Goal: Task Accomplishment & Management: Use online tool/utility

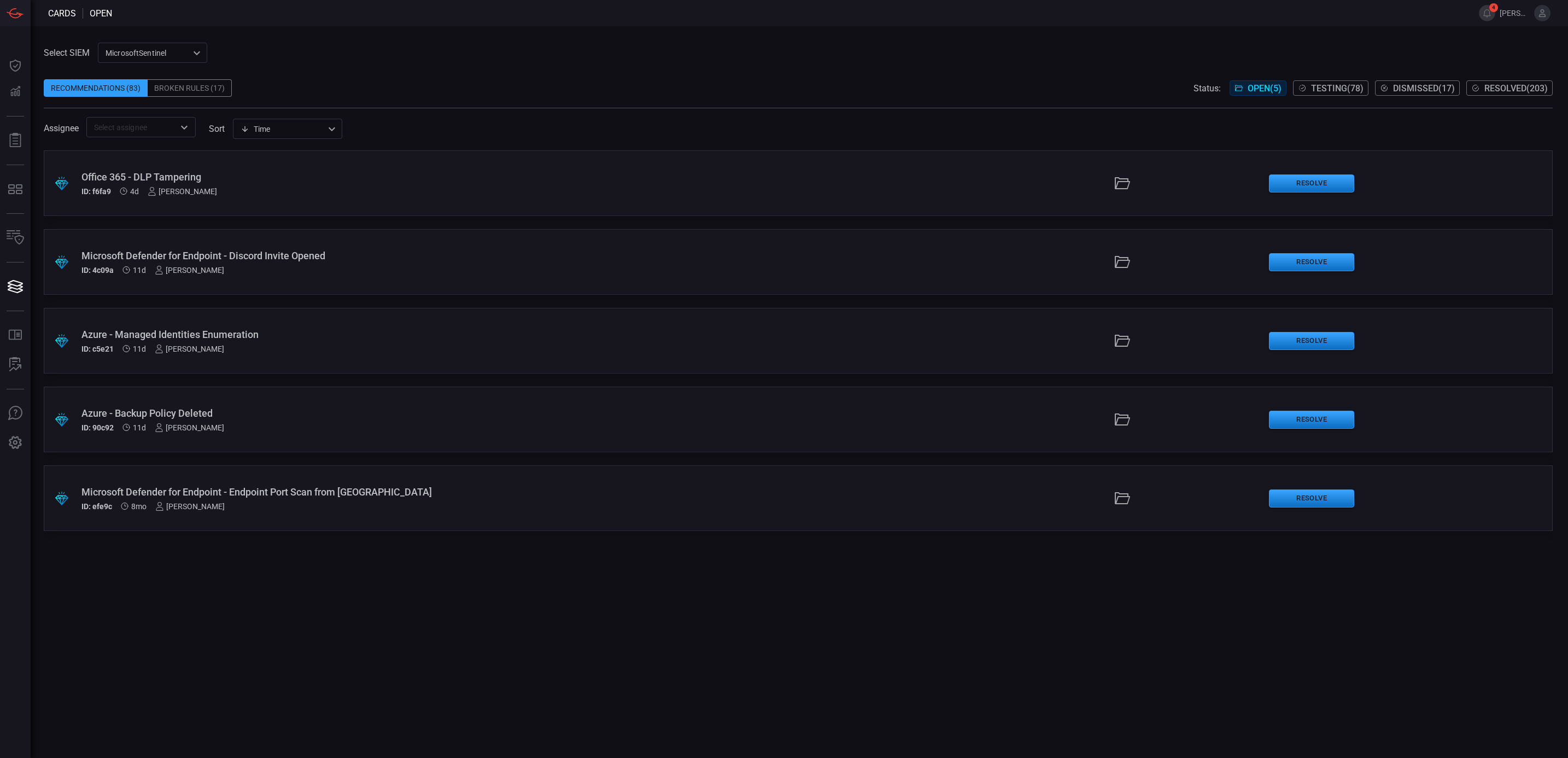
click at [599, 514] on div ".suggested_cards_icon{fill:url(#suggested_cards_icon);} Microsoft Defender for …" at bounding box center [798, 498] width 1509 height 65
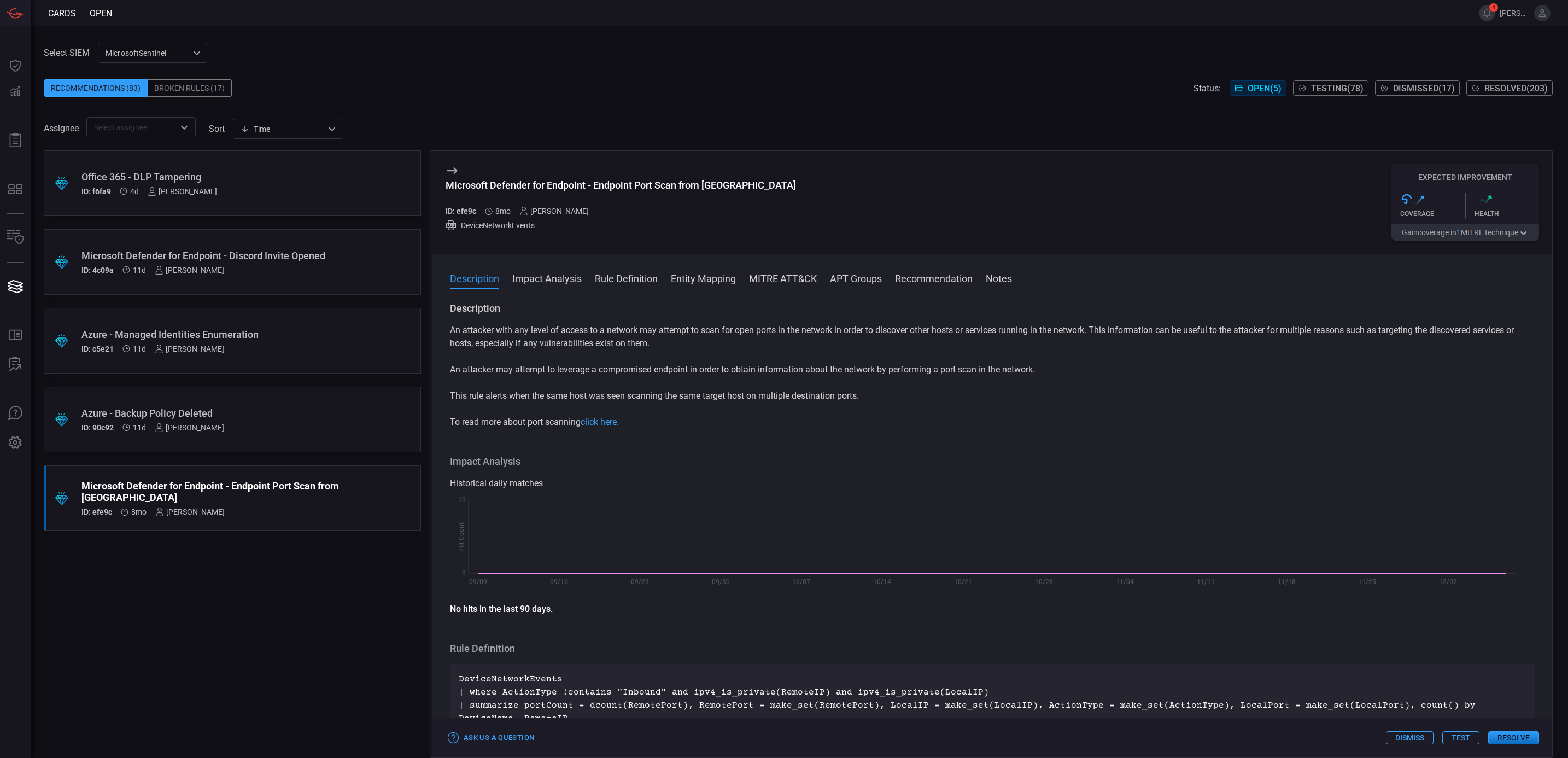
click at [1413, 744] on div "Ask Us a Question Dismiss Test Resolve" at bounding box center [991, 737] width 1119 height 40
click at [1411, 737] on button "Dismiss" at bounding box center [1410, 738] width 47 height 13
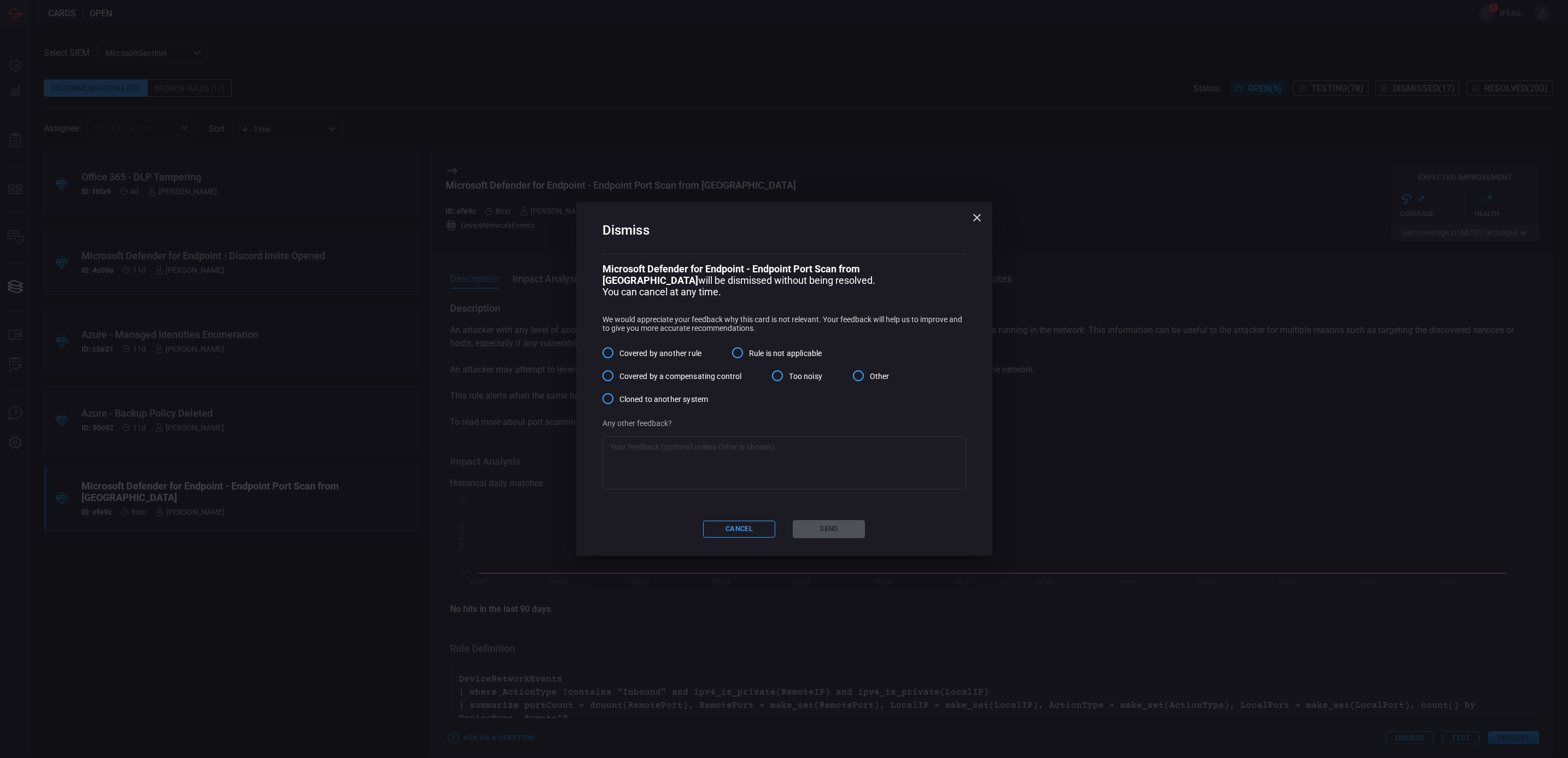
click at [668, 398] on span "Cloned to another system" at bounding box center [664, 399] width 89 height 12
click at [620, 398] on input "Cloned to another system" at bounding box center [608, 398] width 23 height 23
click at [689, 465] on textarea at bounding box center [784, 463] width 348 height 44
type textarea "Rule"
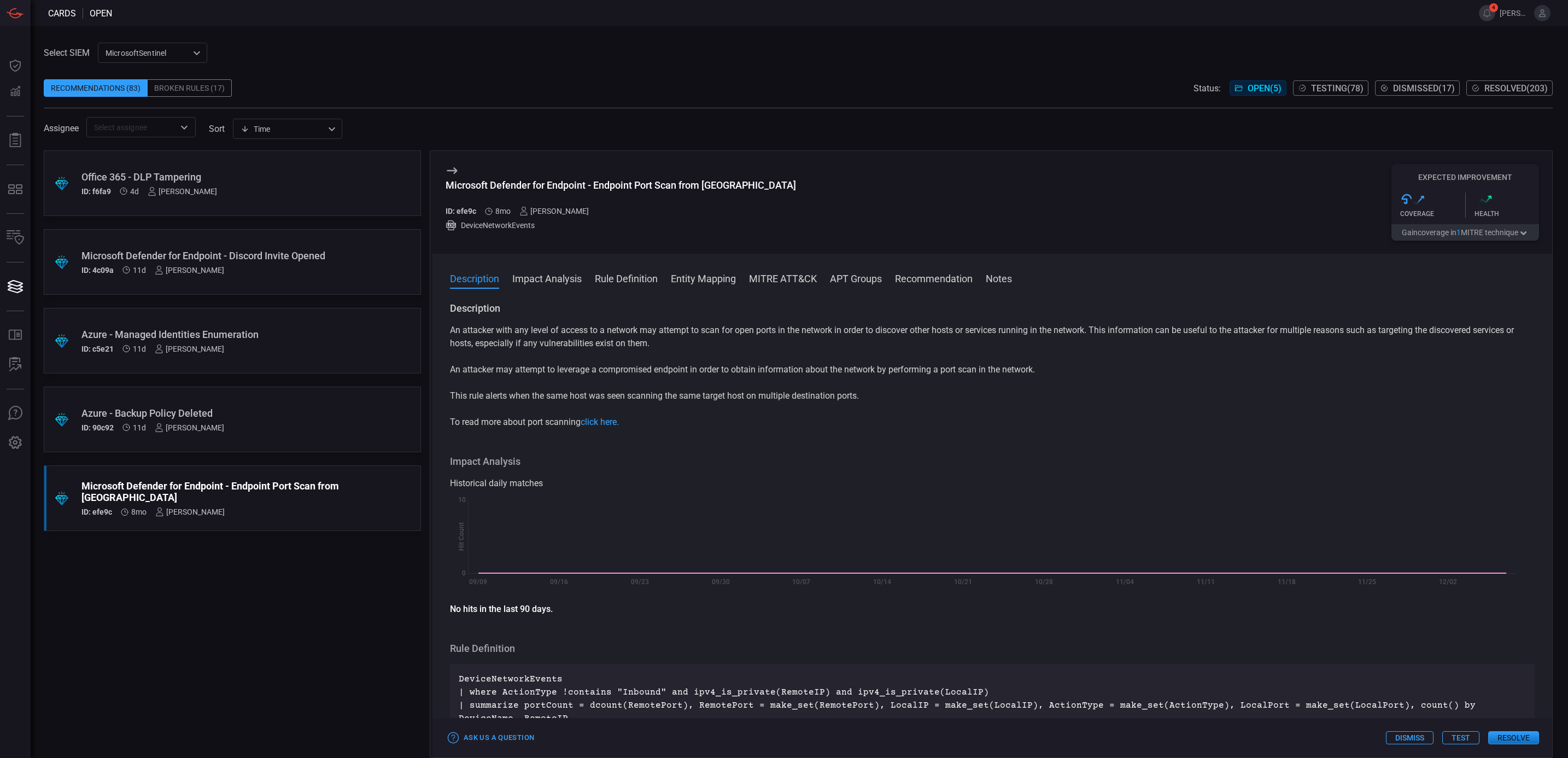
click at [1412, 732] on button "Dismiss" at bounding box center [1410, 738] width 47 height 13
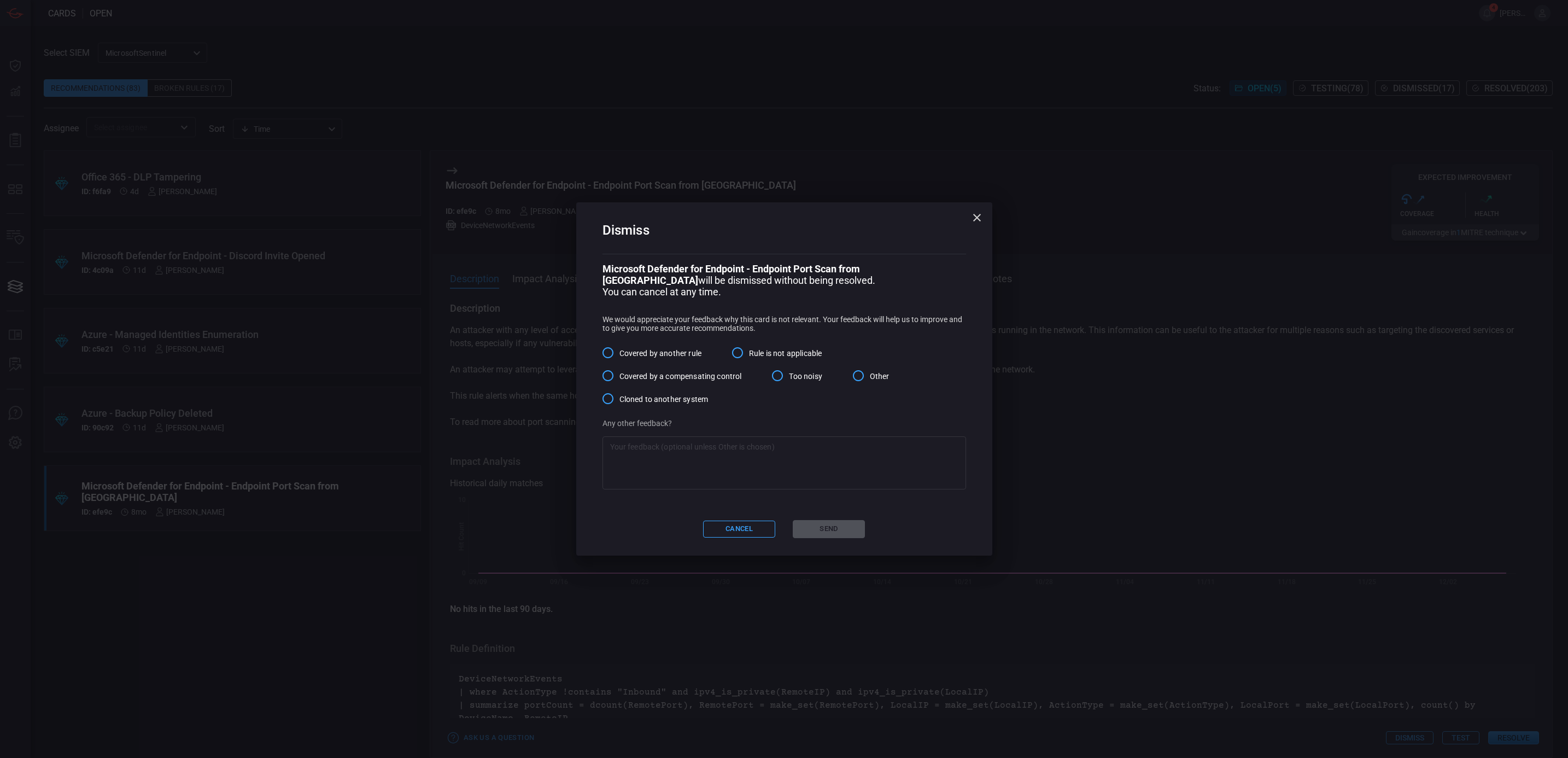
click at [631, 398] on span "Cloned to another system" at bounding box center [664, 399] width 89 height 12
click at [620, 398] on input "Cloned to another system" at bounding box center [608, 398] width 23 height 23
click at [834, 525] on button "Send" at bounding box center [829, 529] width 72 height 18
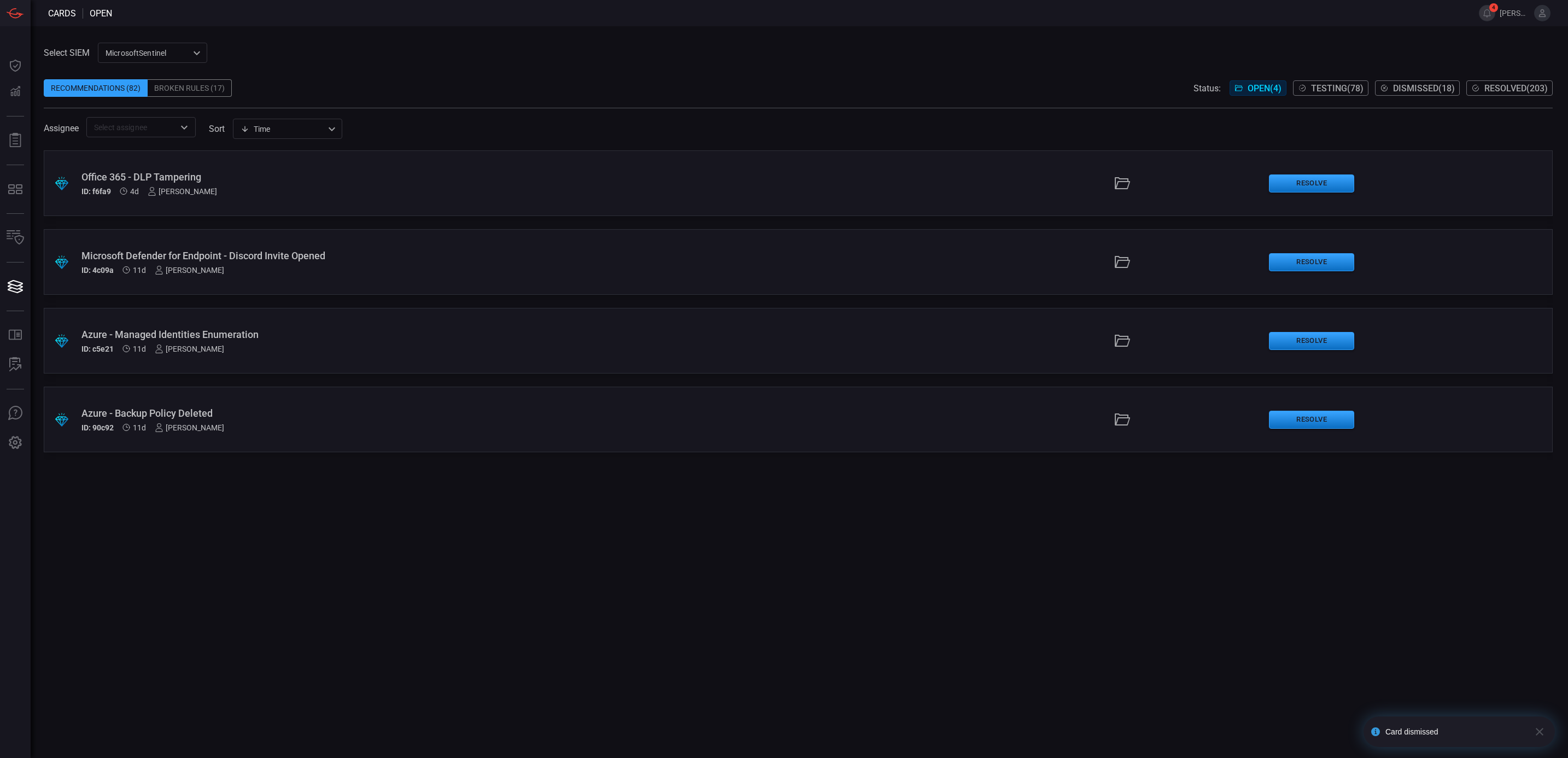
click at [1334, 99] on span at bounding box center [798, 102] width 1509 height 11
click at [1334, 83] on span "Testing ( 78 )" at bounding box center [1337, 88] width 52 height 10
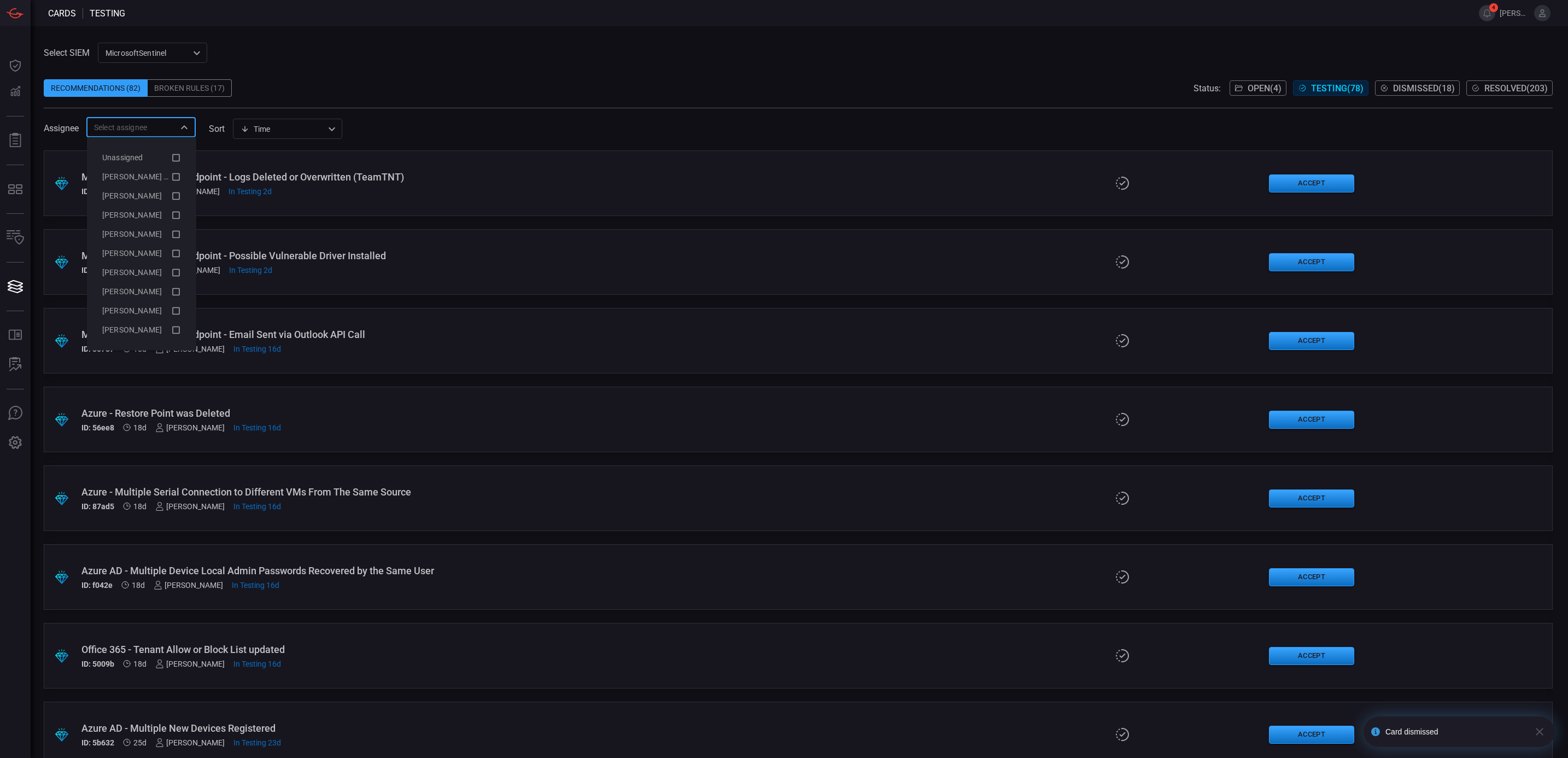
click at [120, 133] on input "text" at bounding box center [132, 127] width 85 height 14
click at [160, 174] on span "[PERSON_NAME] (Myself)" at bounding box center [147, 177] width 90 height 9
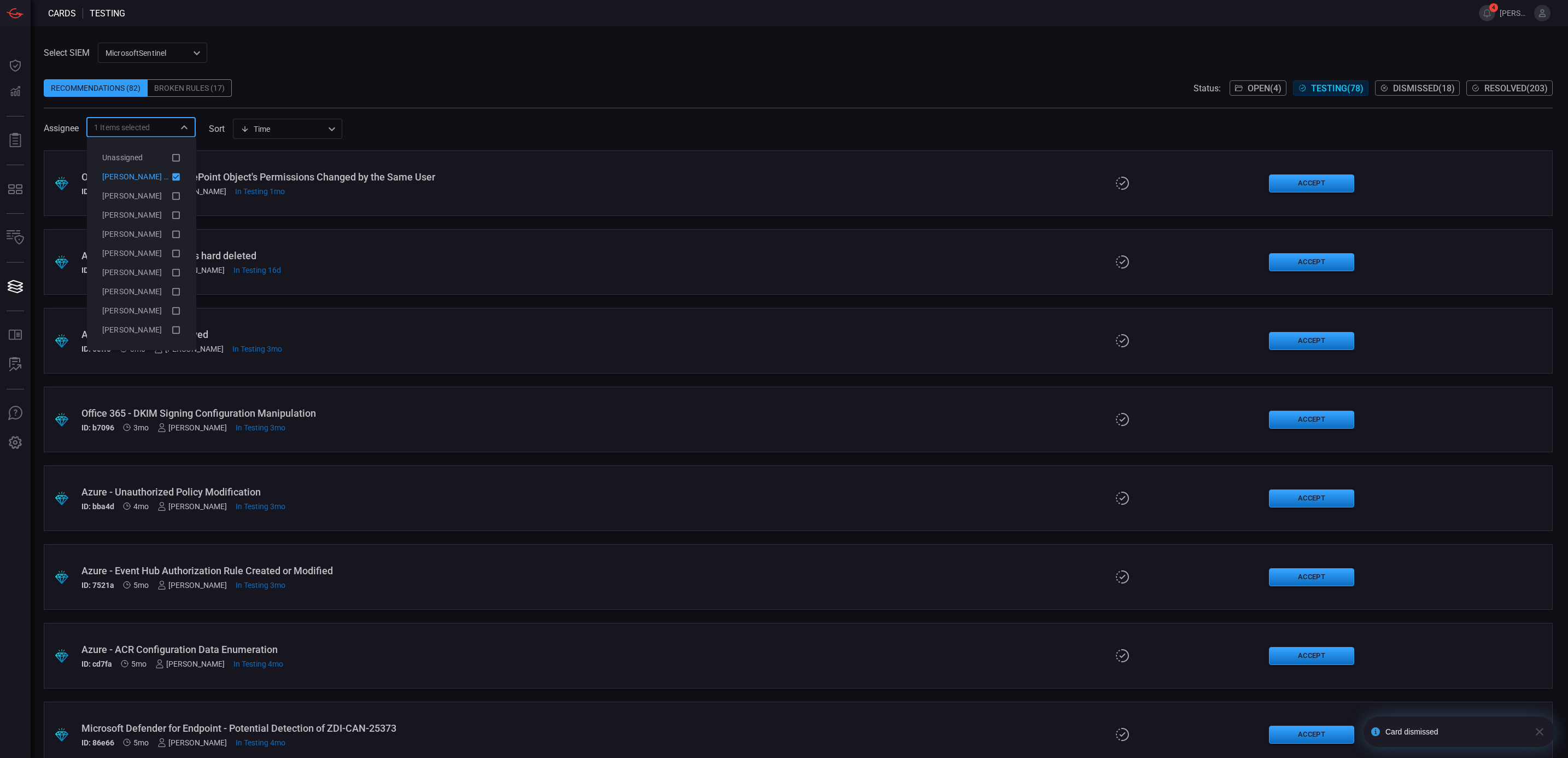
click at [426, 114] on span at bounding box center [798, 113] width 1509 height 9
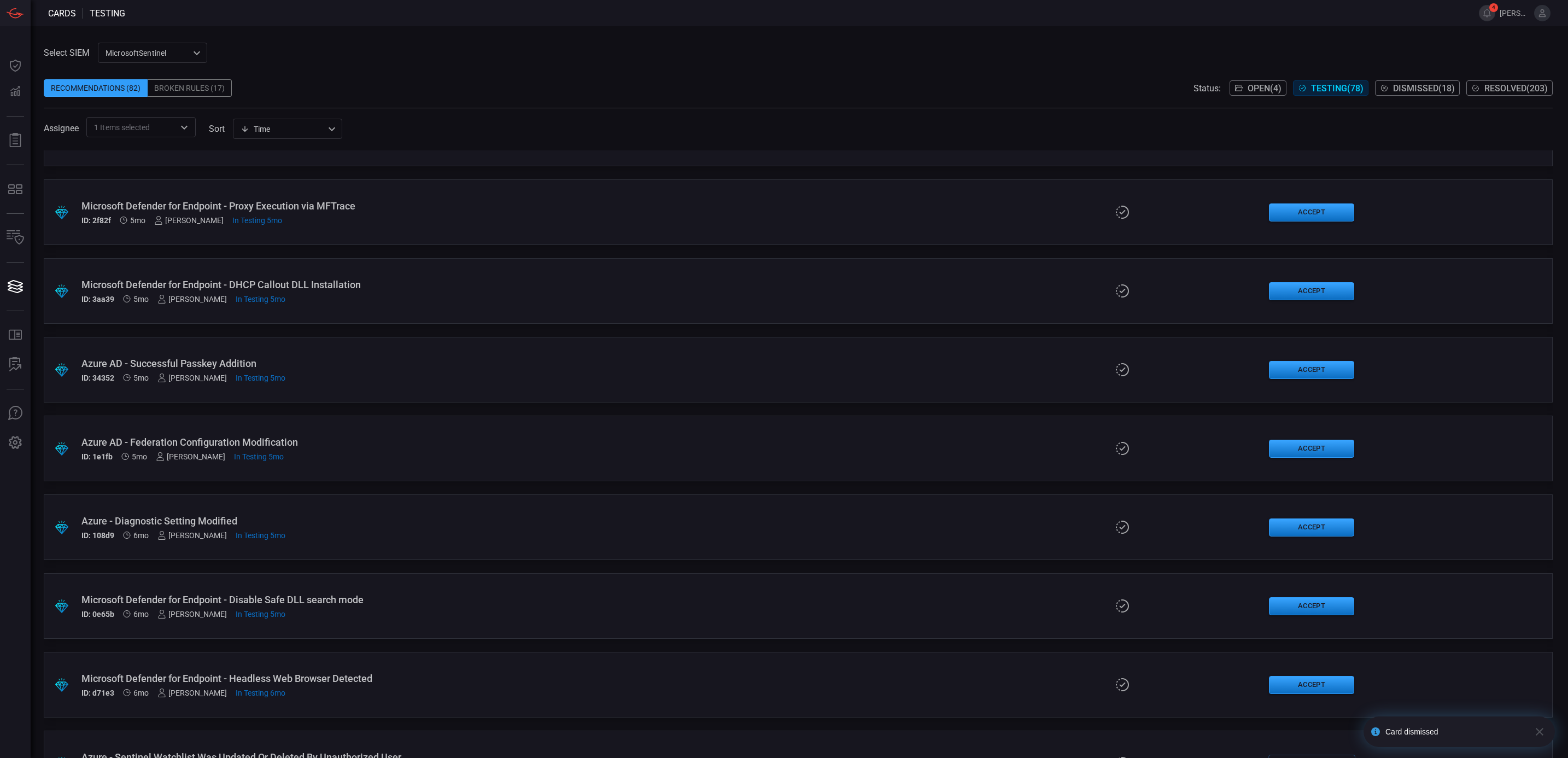
scroll to position [1282, 0]
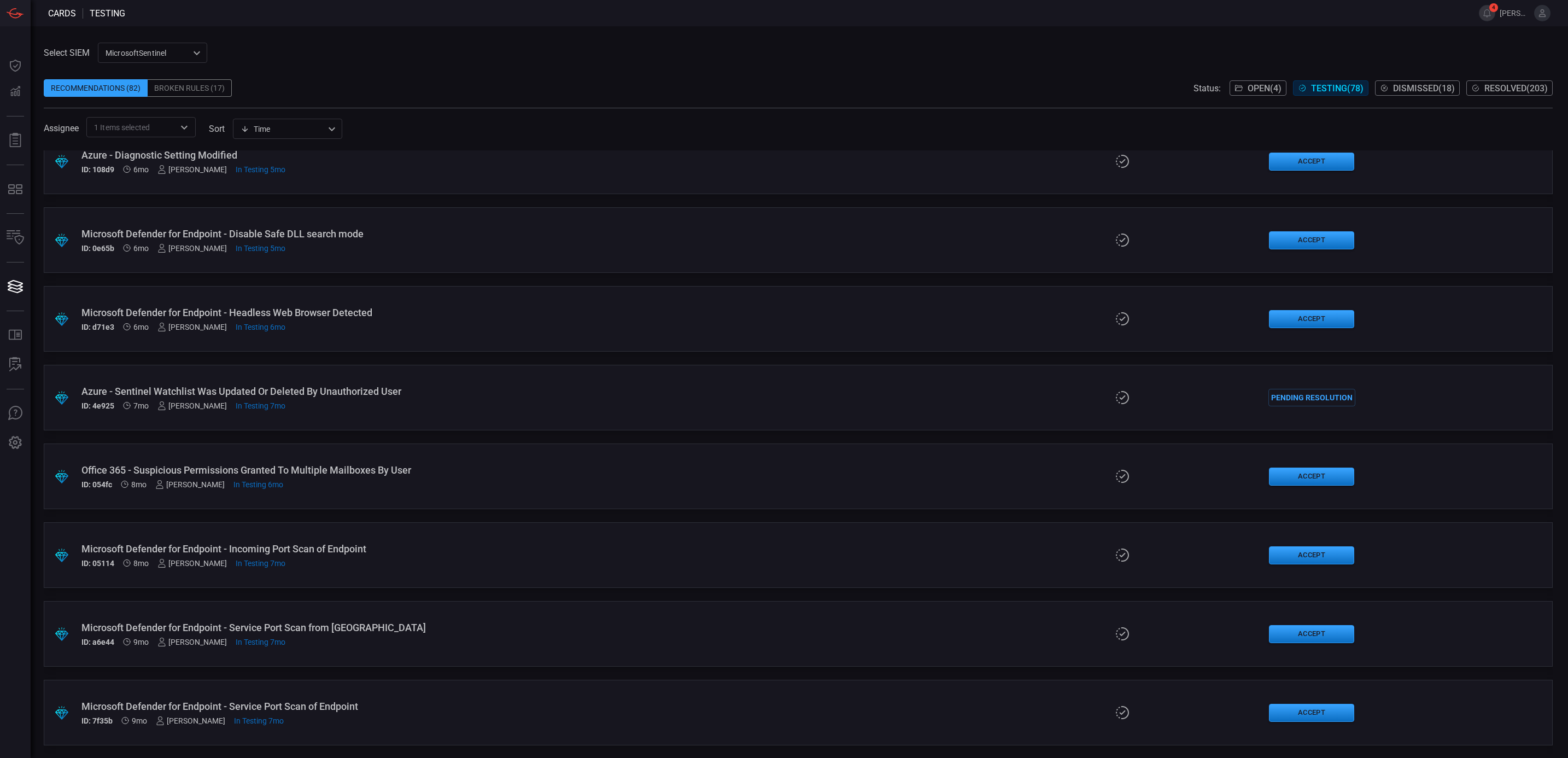
click at [466, 696] on div ".suggested_cards_icon{fill:url(#suggested_cards_icon);} Microsoft Defender for …" at bounding box center [798, 712] width 1509 height 65
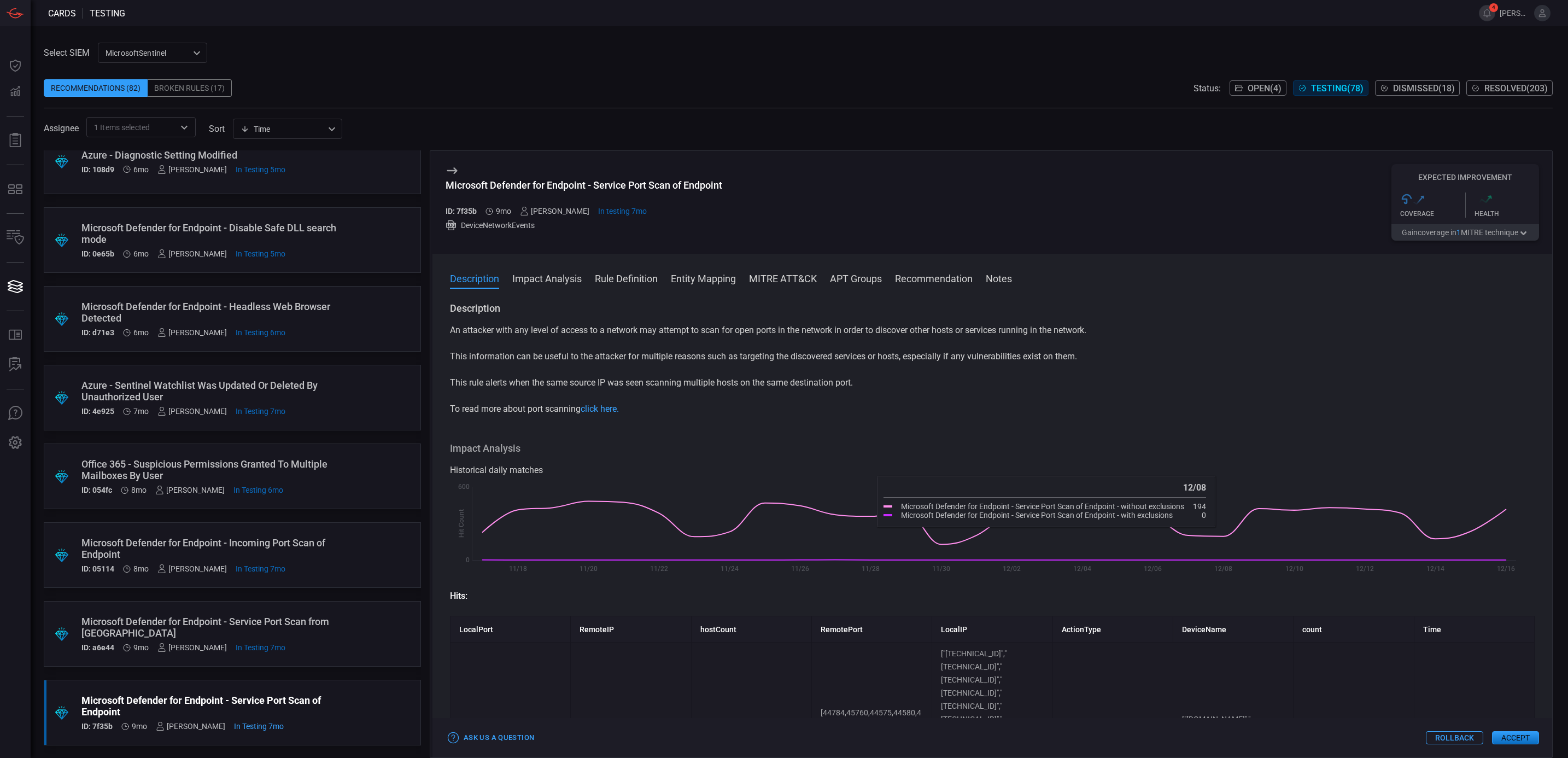
drag, startPoint x: 1452, startPoint y: 740, endPoint x: 748, endPoint y: 366, distance: 797.2
click at [748, 366] on div "Microsoft Defender for Endpoint - Service Port Scan of Endpoint ID: 7f35b 9mo […" at bounding box center [991, 454] width 1123 height 608
click at [1044, 224] on div "Microsoft Defender for Endpoint - Service Port Scan of Endpoint ID: 7f35b 9mo […" at bounding box center [991, 202] width 1119 height 103
click at [791, 360] on p "This information can be useful to the attacker for multiple reasons such as tar…" at bounding box center [992, 357] width 1085 height 13
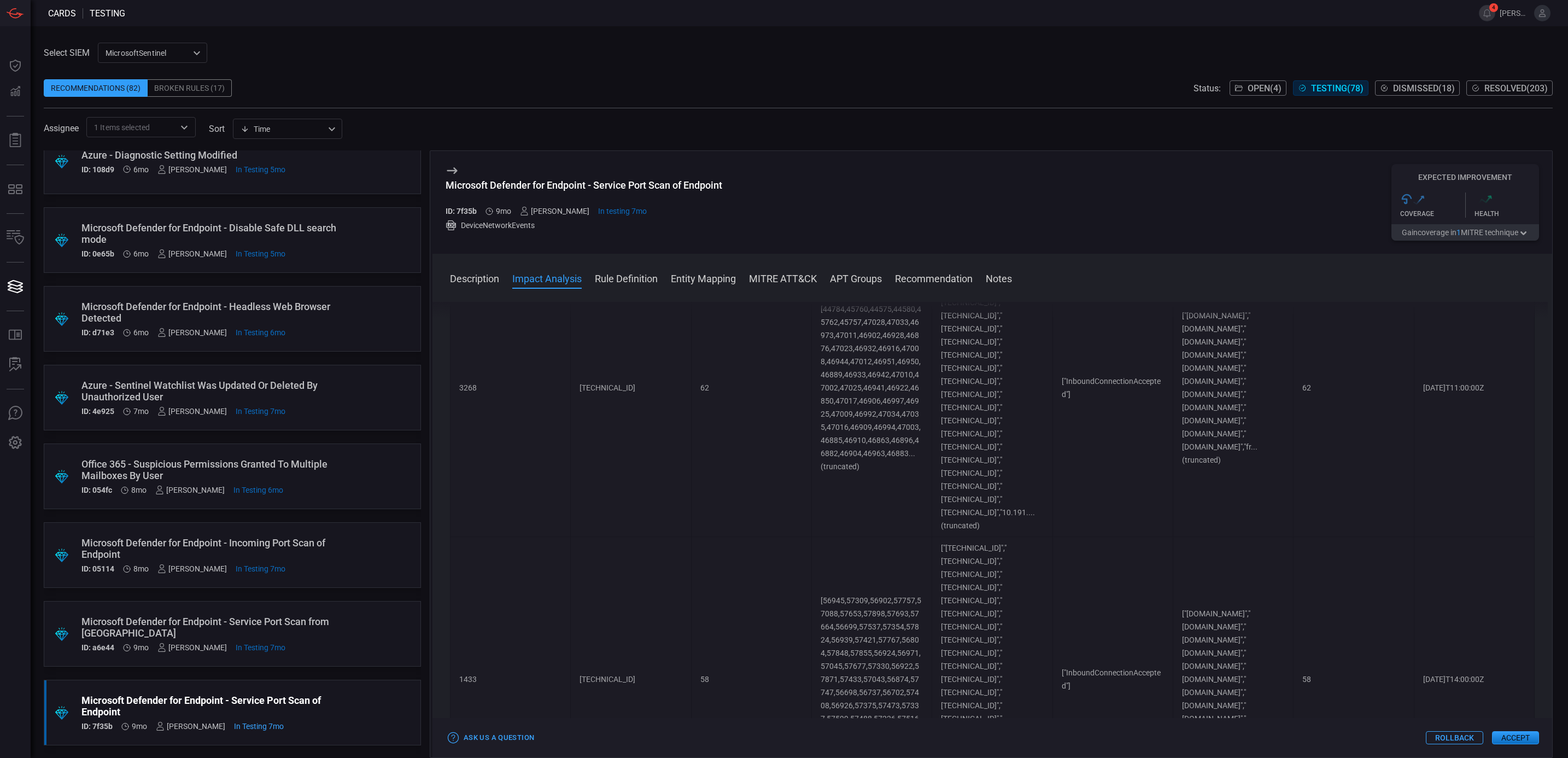
scroll to position [410, 0]
click at [1509, 731] on button "Accept" at bounding box center [1515, 738] width 47 height 13
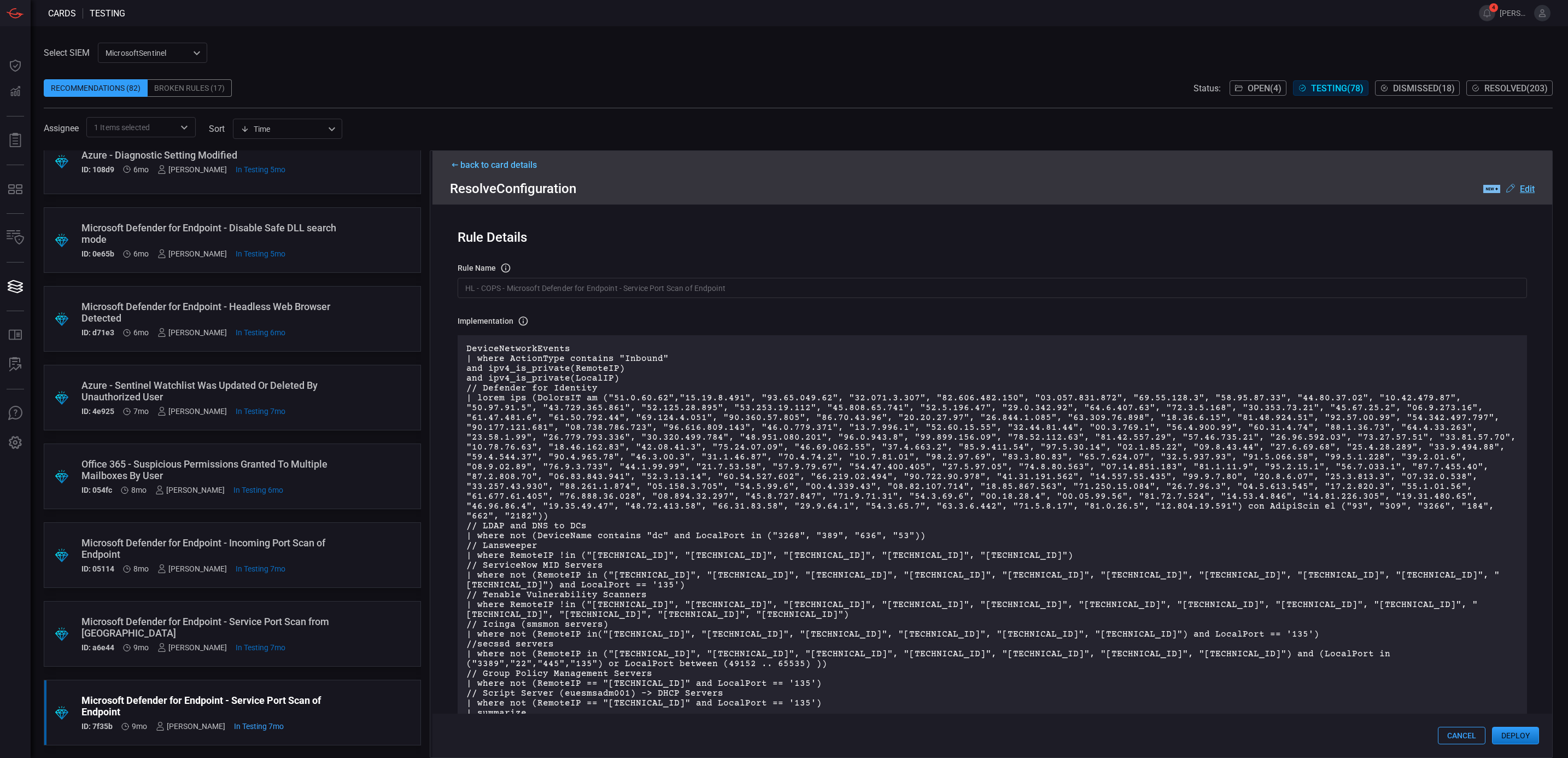
scroll to position [355, 0]
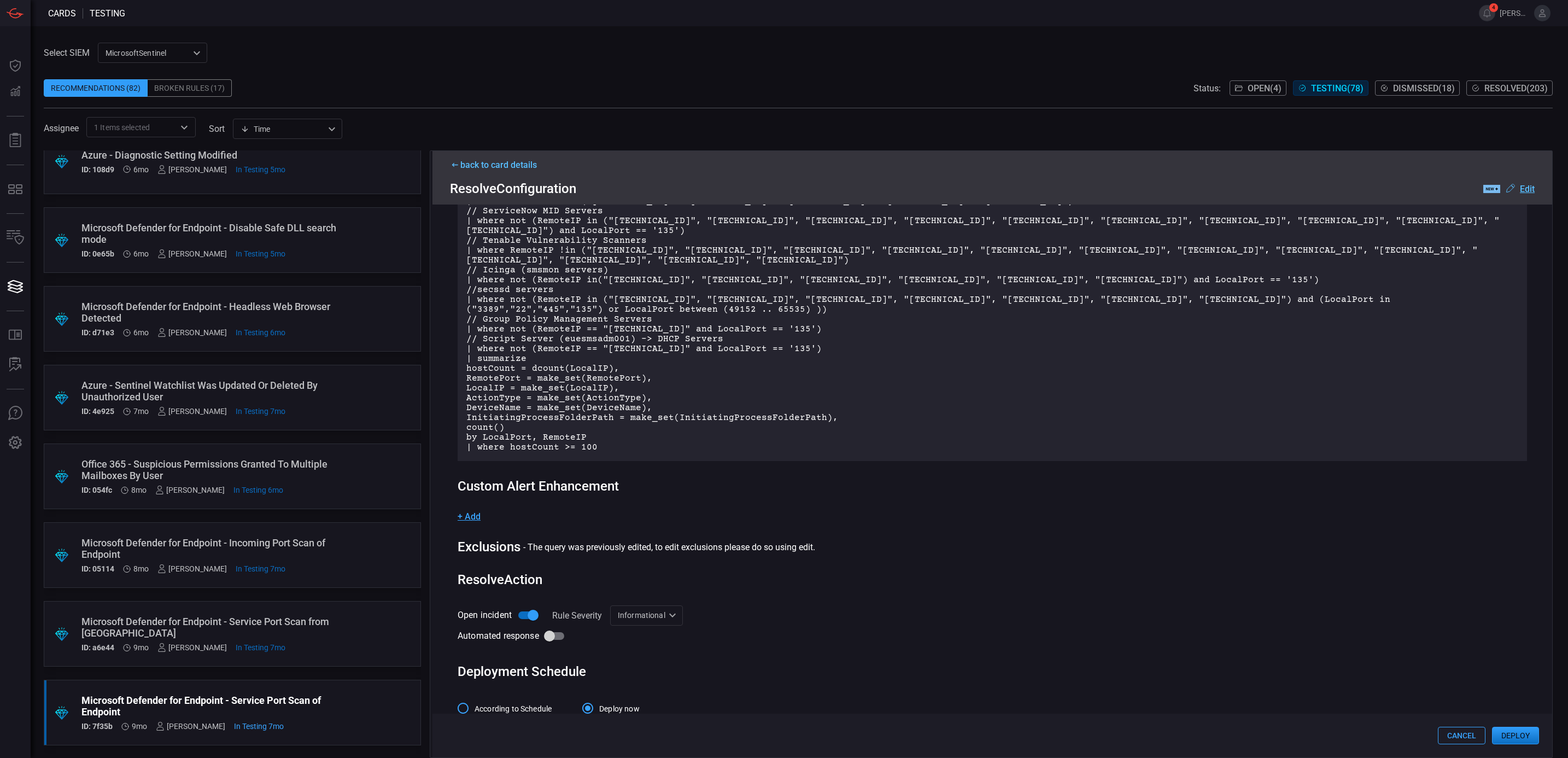
click at [1464, 739] on button "Cancel" at bounding box center [1462, 736] width 47 height 17
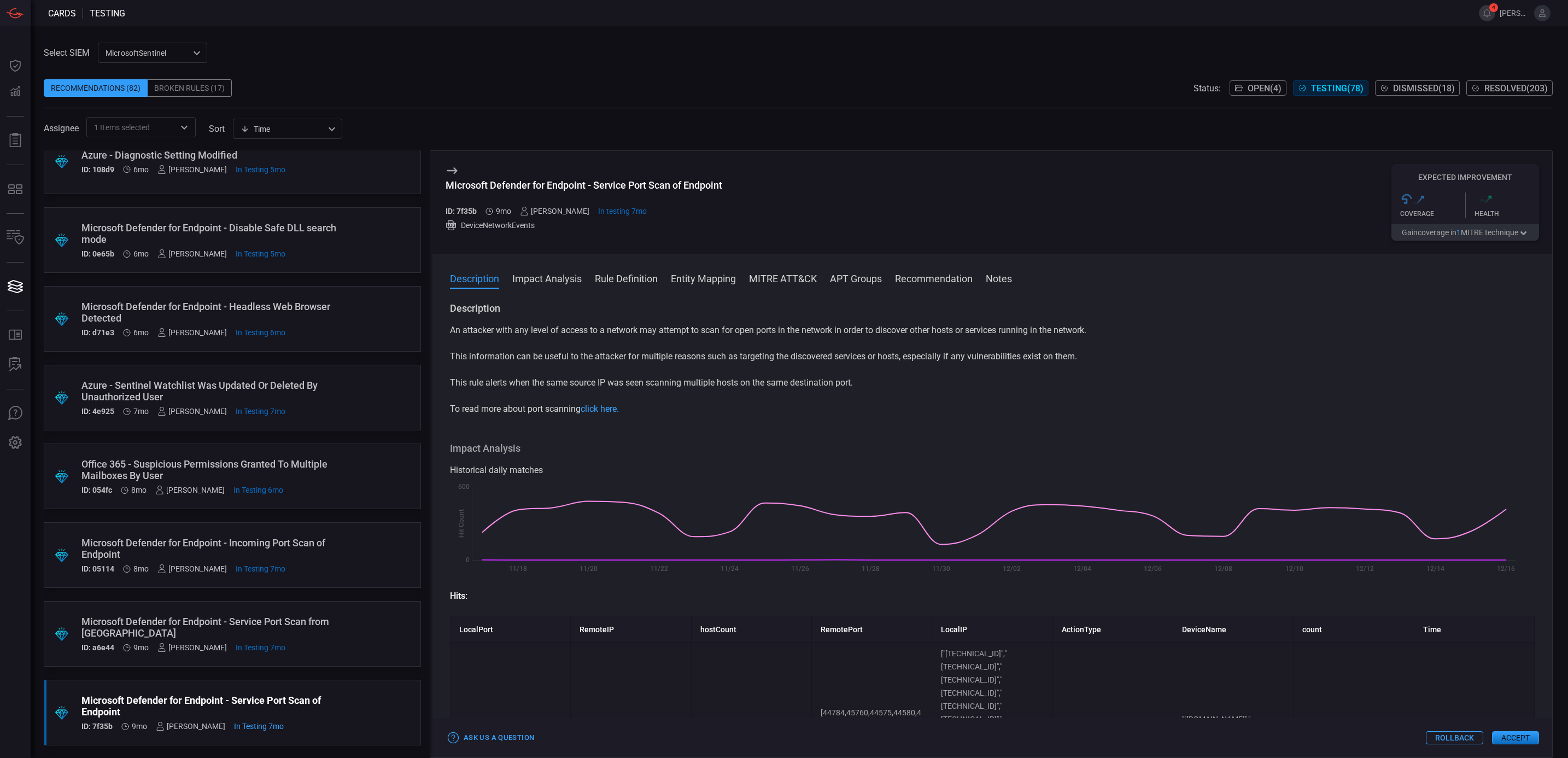
click at [1464, 739] on button "Rollback" at bounding box center [1454, 738] width 58 height 13
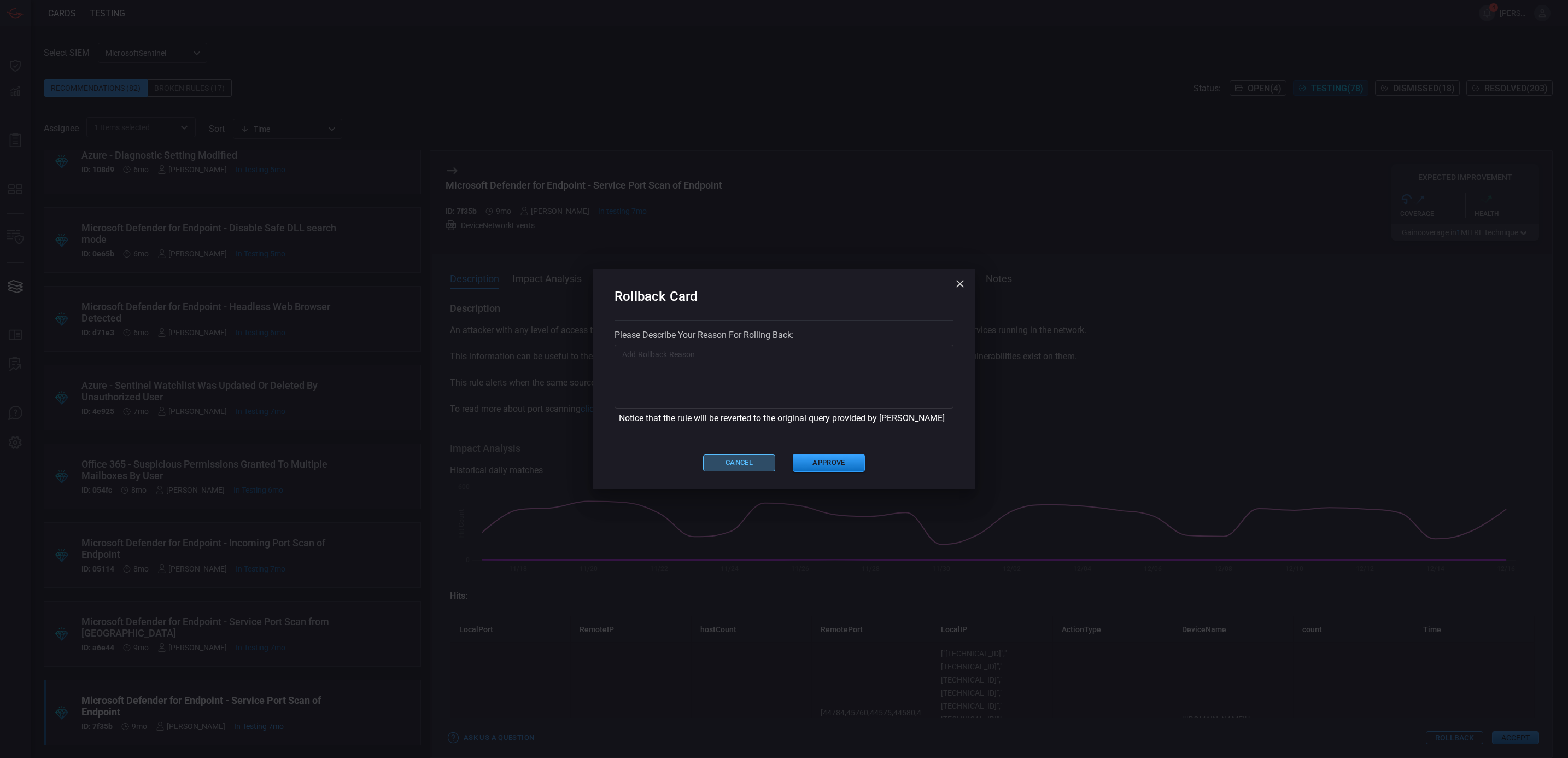
click at [730, 463] on button "Cancel" at bounding box center [739, 463] width 72 height 17
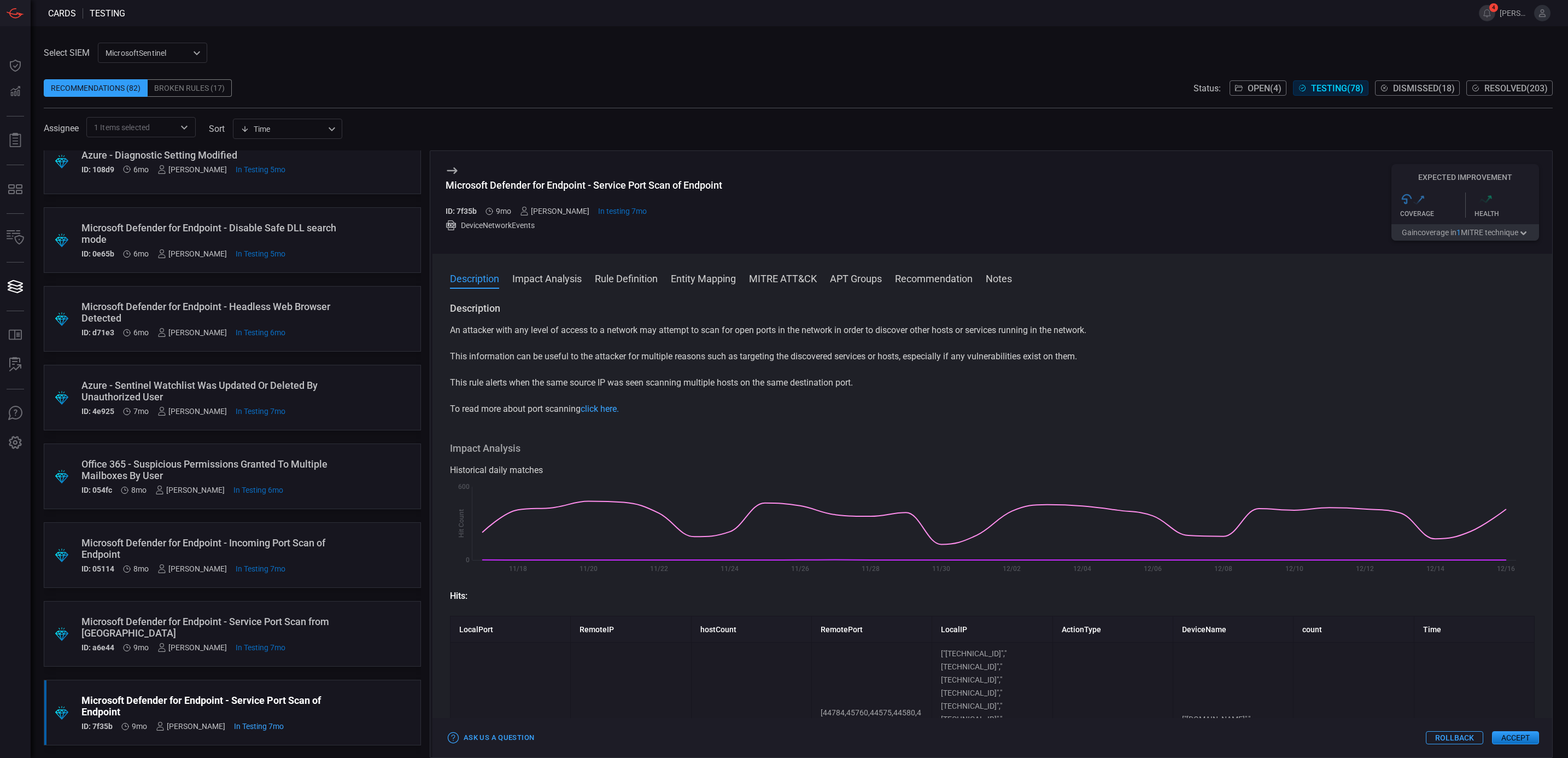
click at [364, 570] on div ".suggested_cards_icon{fill:url(#suggested_cards_icon);} Microsoft Defender for …" at bounding box center [232, 554] width 377 height 65
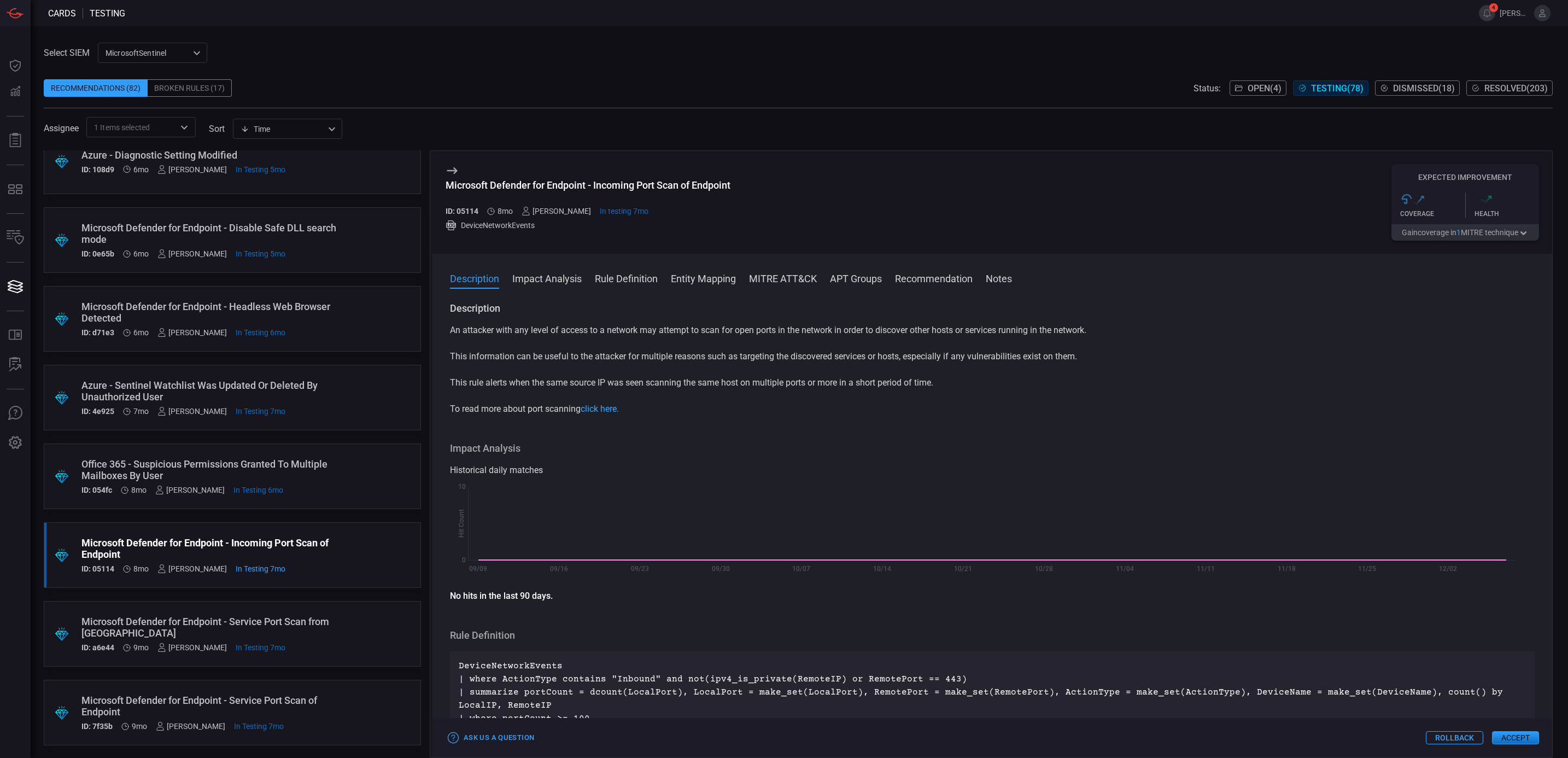
click at [1459, 741] on button "Rollback" at bounding box center [1454, 738] width 58 height 13
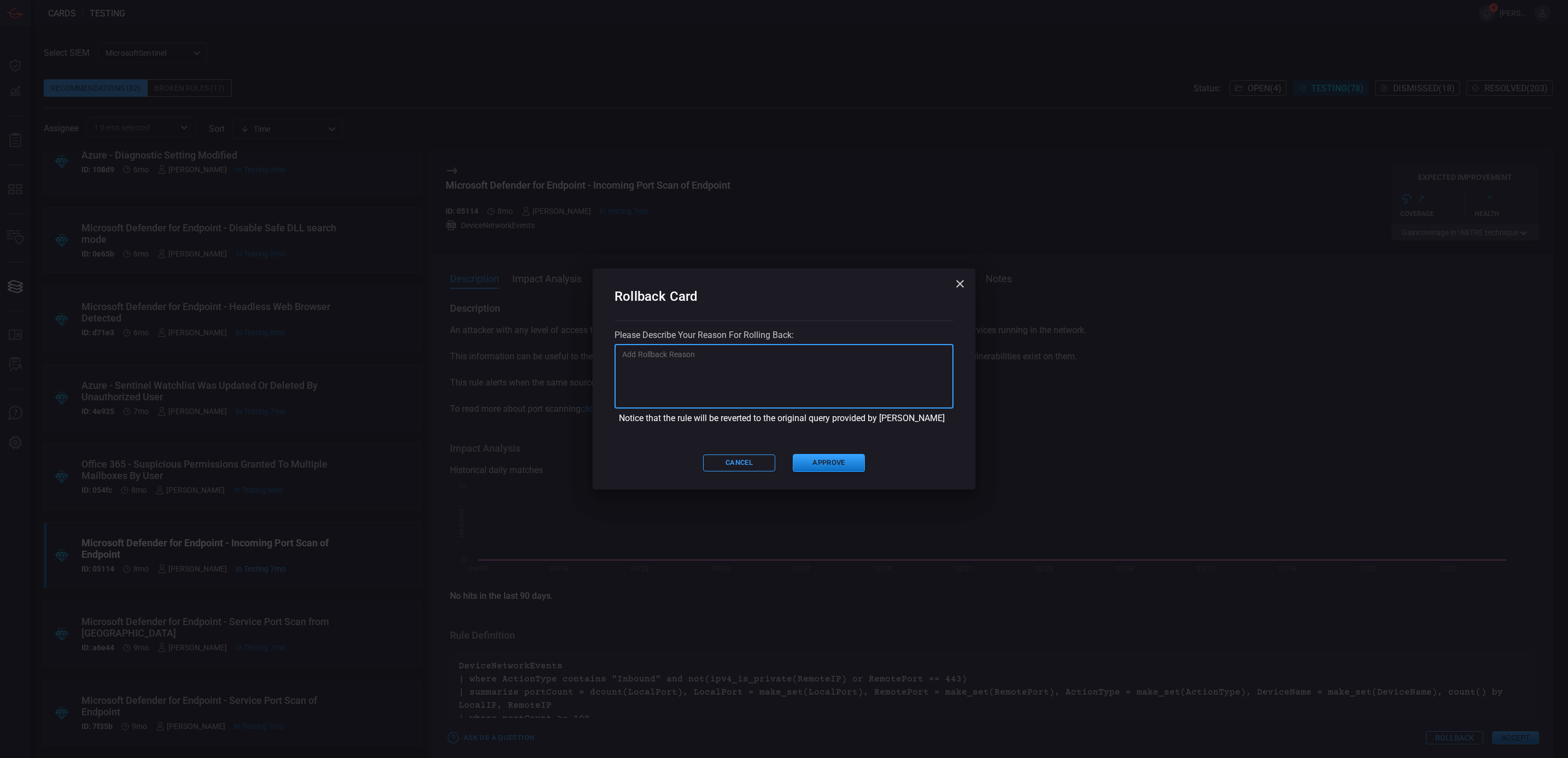
click at [717, 392] on textarea at bounding box center [784, 376] width 324 height 55
type textarea "Deployed outside of COPS"
click at [833, 466] on button "Approve" at bounding box center [829, 462] width 72 height 18
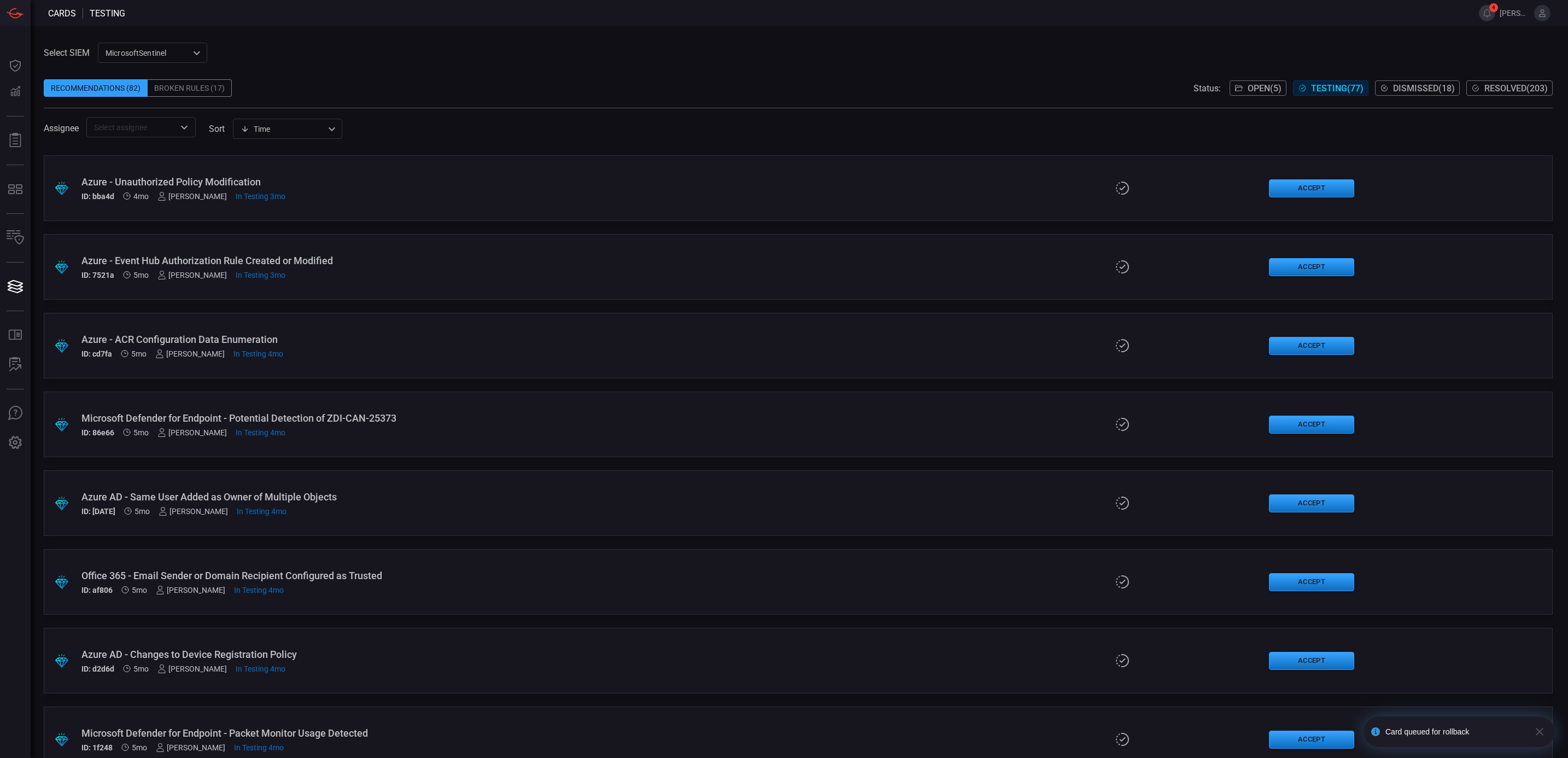
scroll to position [55, 0]
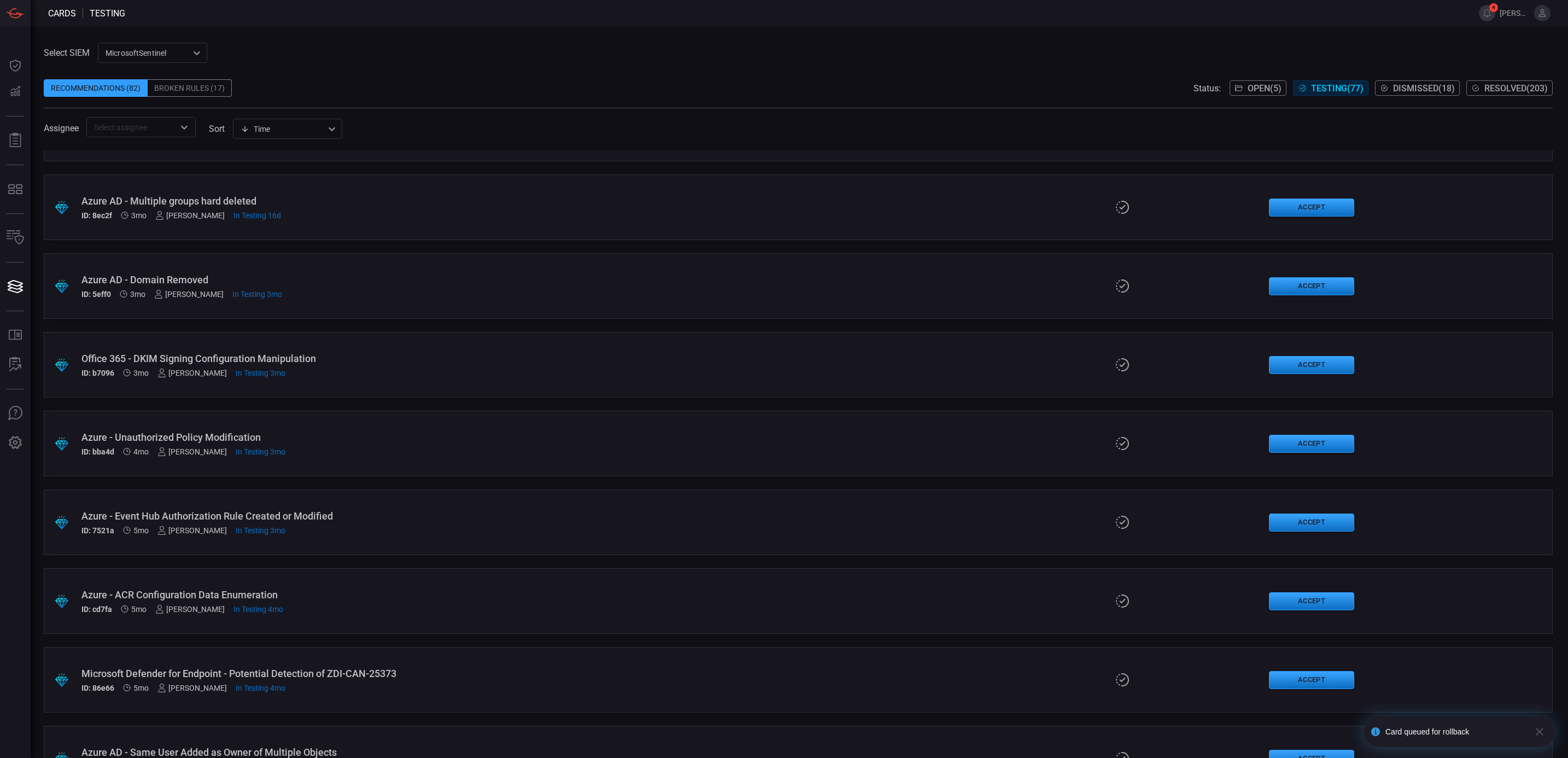
click at [155, 129] on input "text" at bounding box center [132, 127] width 85 height 14
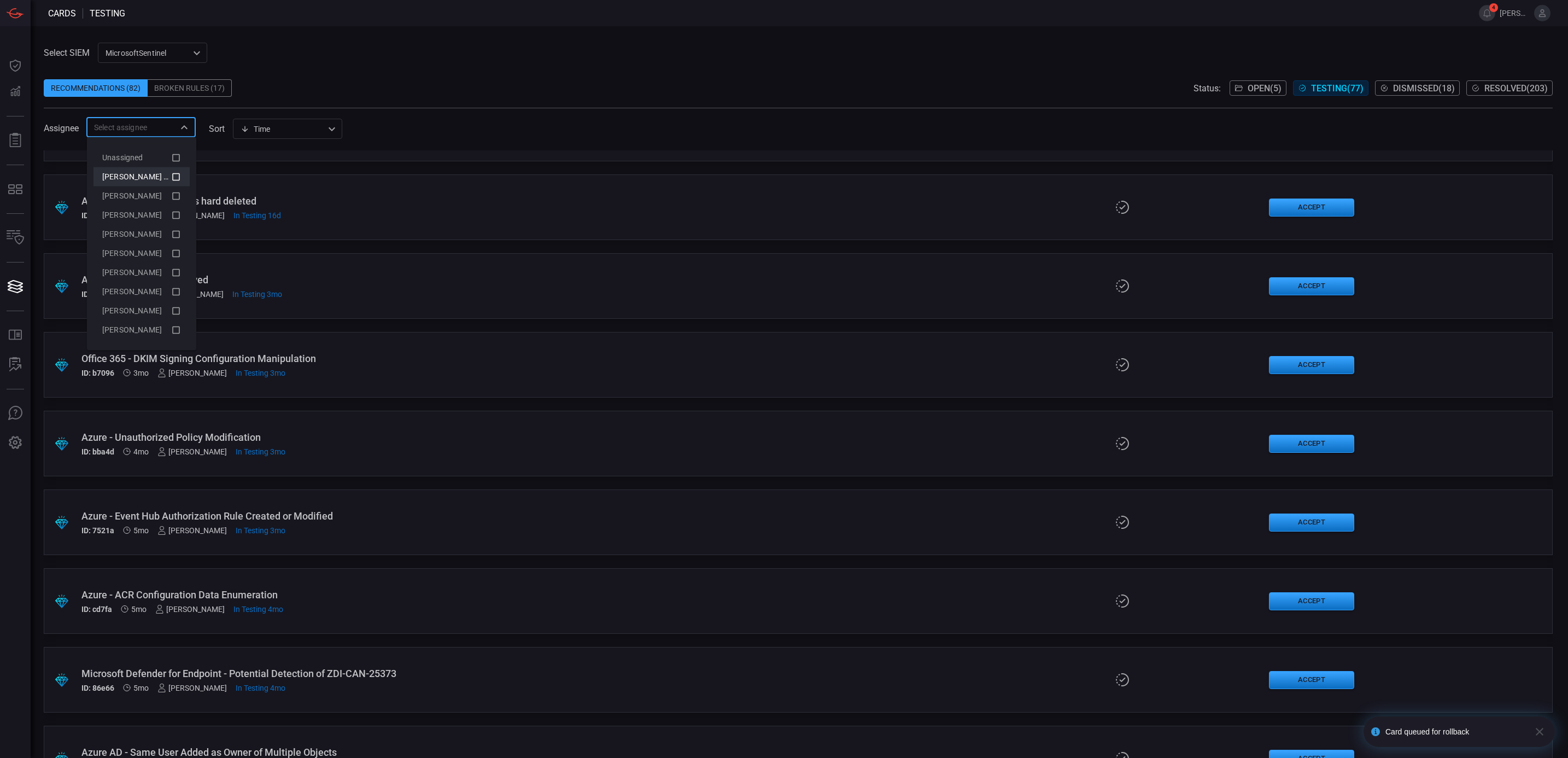
click at [179, 169] on li "[PERSON_NAME] (Myself)" at bounding box center [142, 177] width 96 height 19
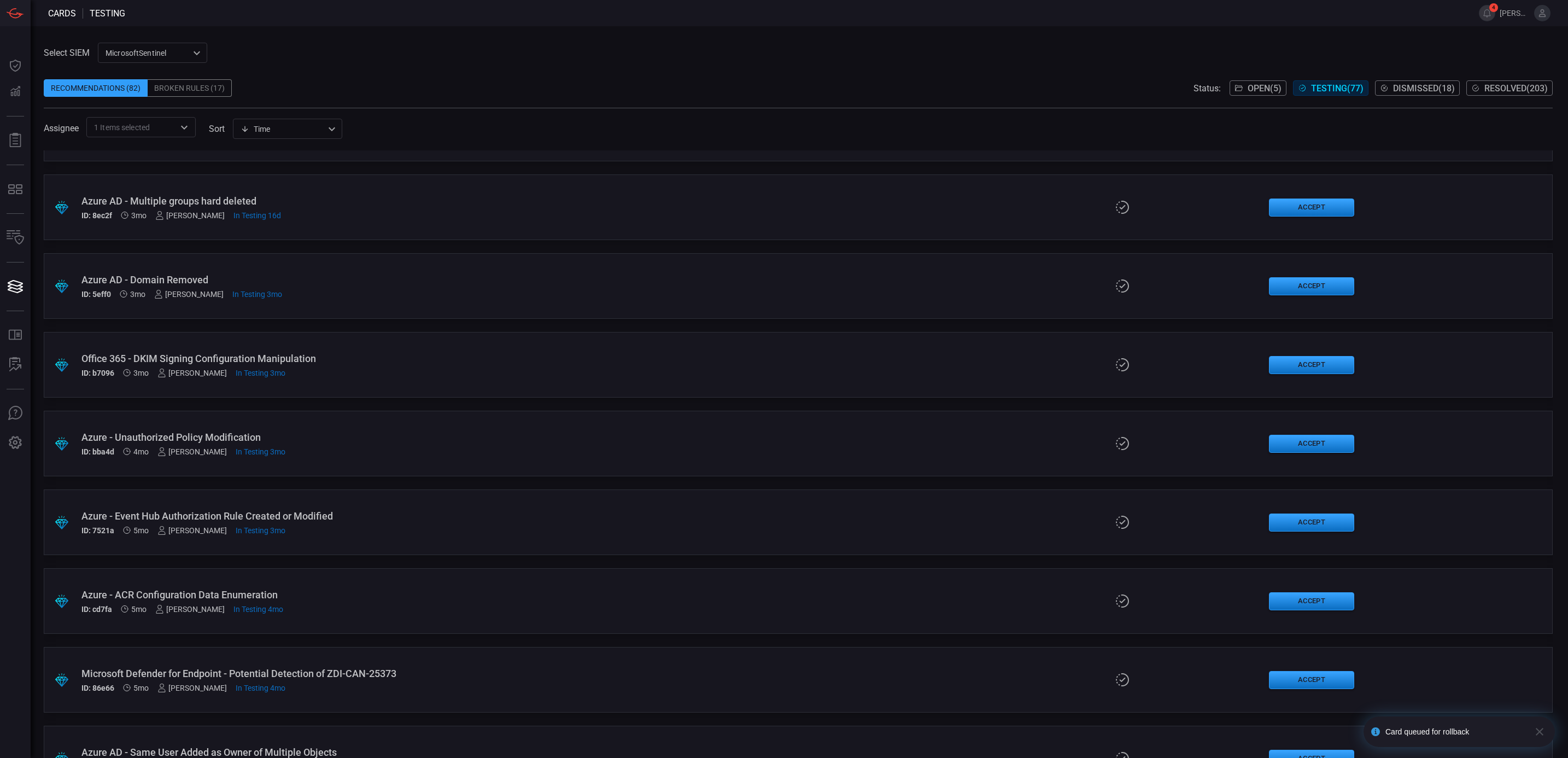
click at [444, 138] on span at bounding box center [798, 144] width 1509 height 13
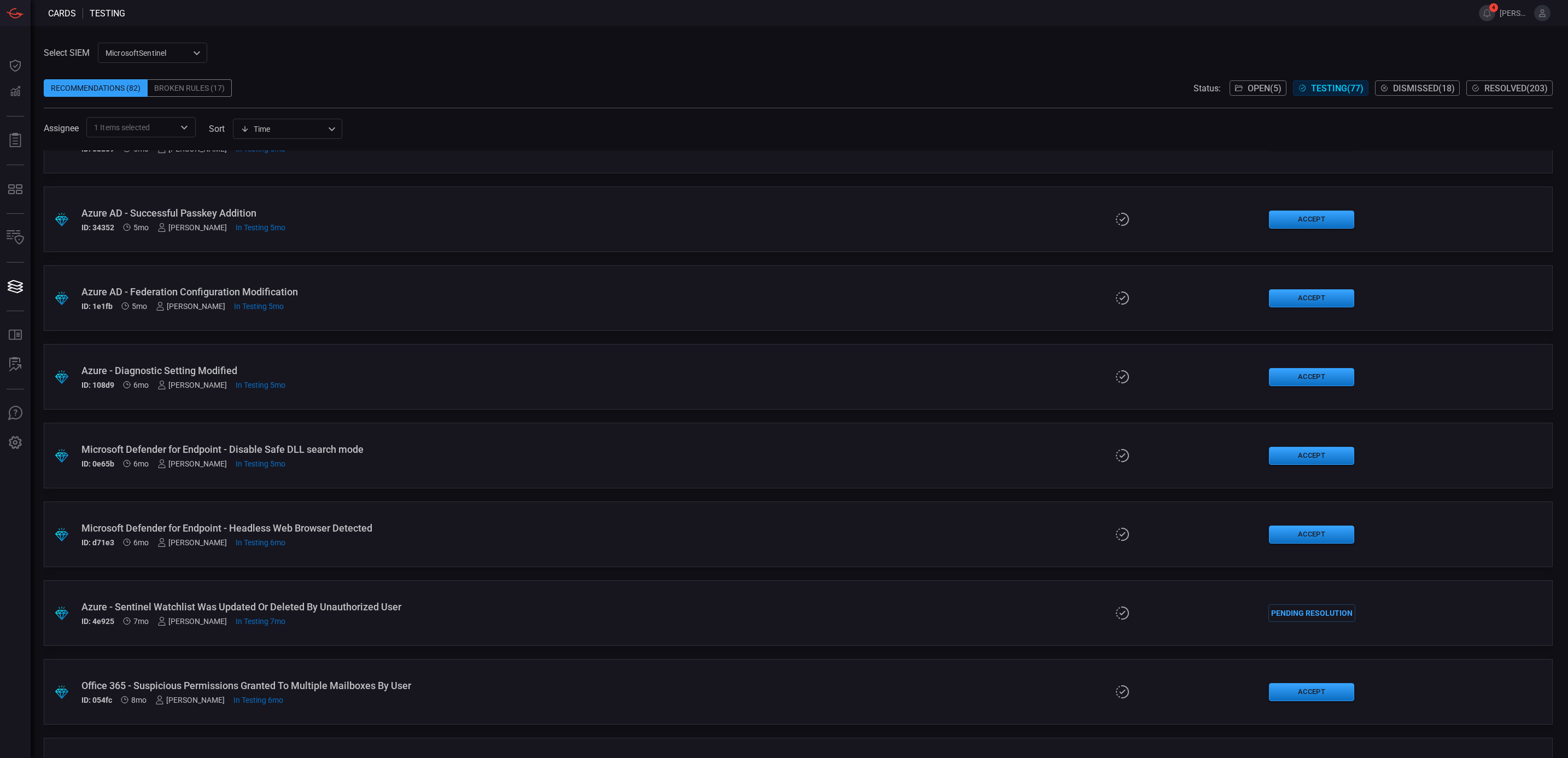
scroll to position [1203, 0]
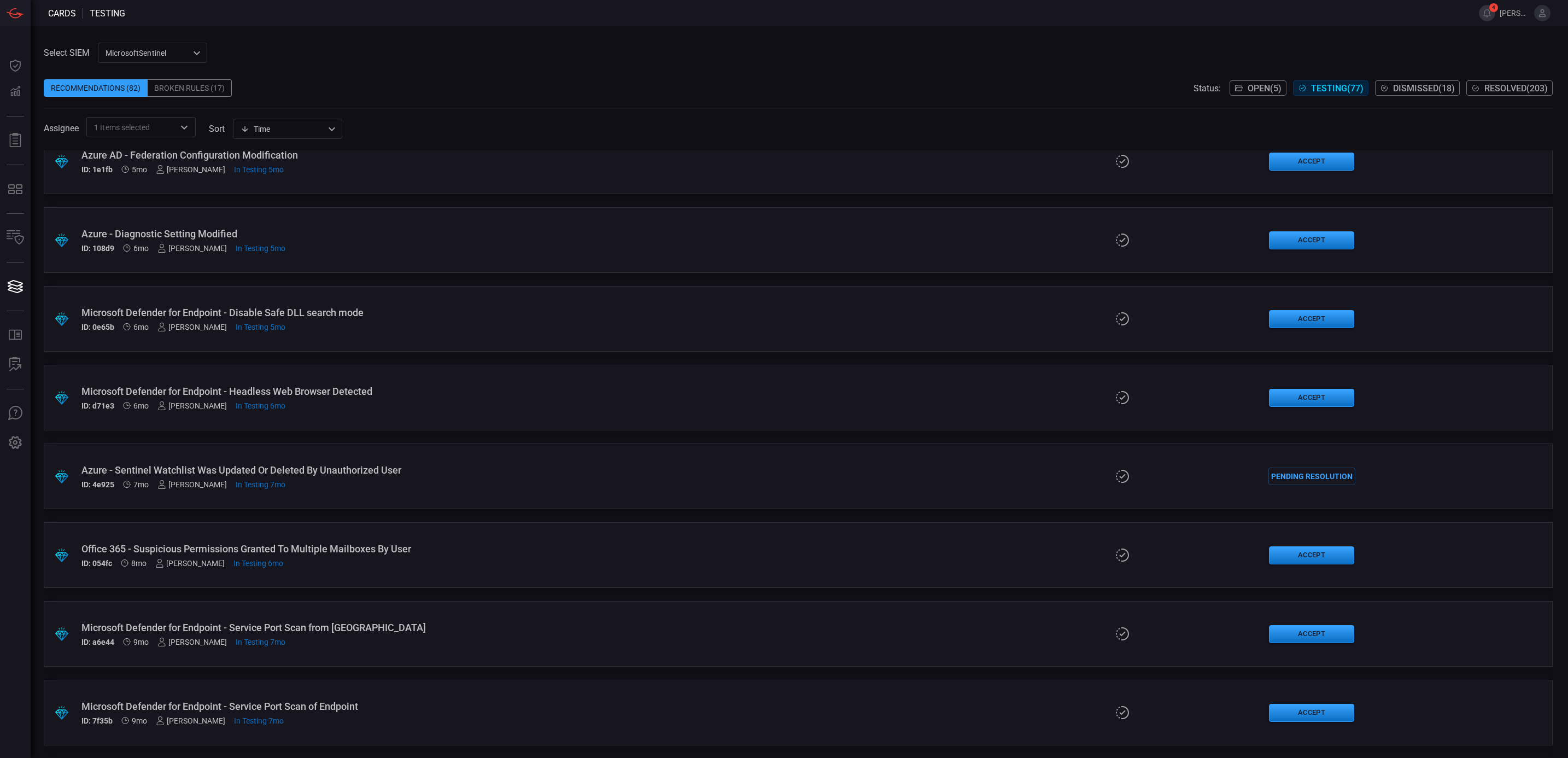
click at [497, 630] on div "Microsoft Defender for Endpoint - Service Port Scan from [GEOGRAPHIC_DATA]" at bounding box center [384, 628] width 606 height 12
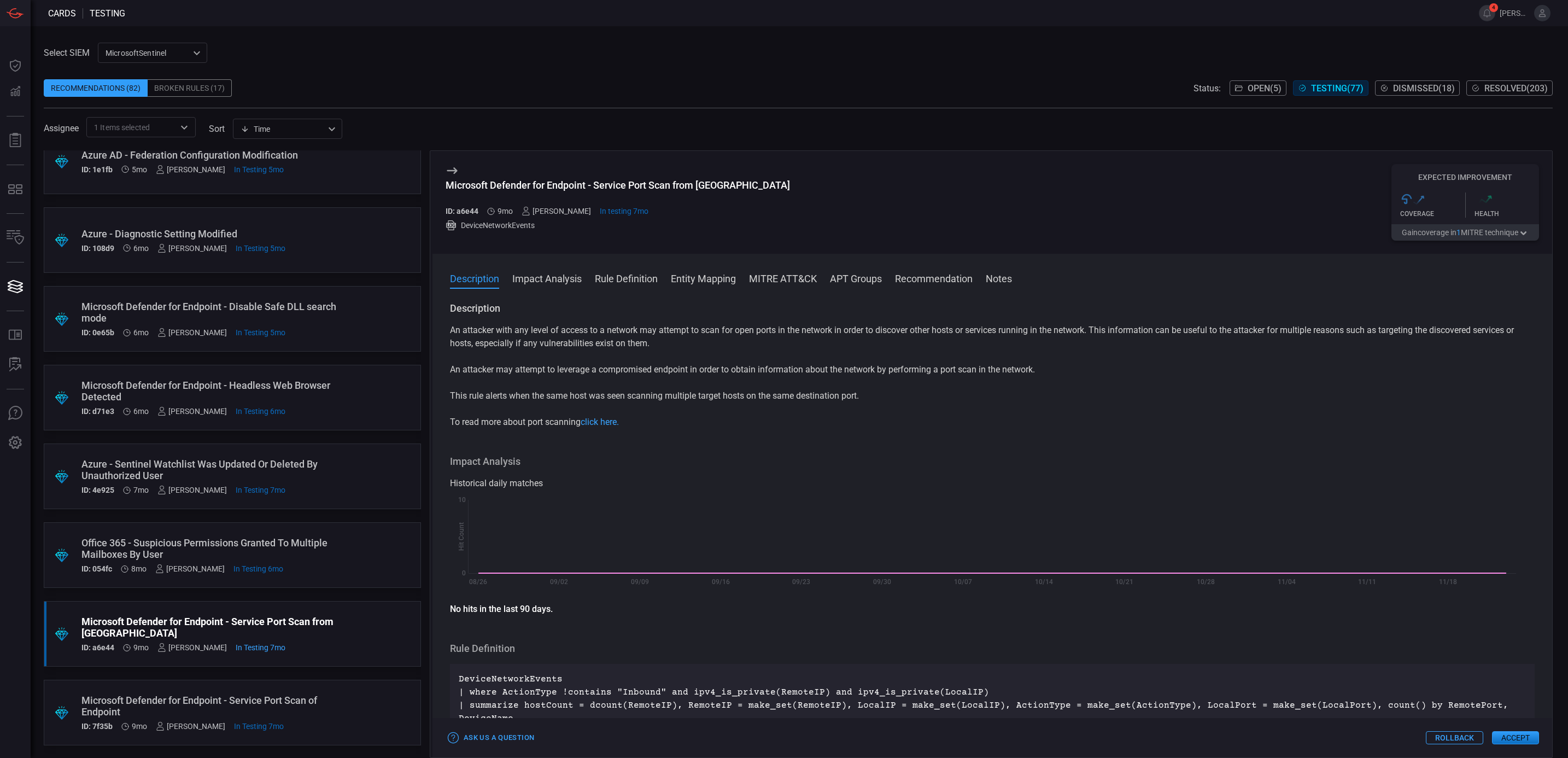
click at [1458, 736] on button "Rollback" at bounding box center [1454, 738] width 58 height 13
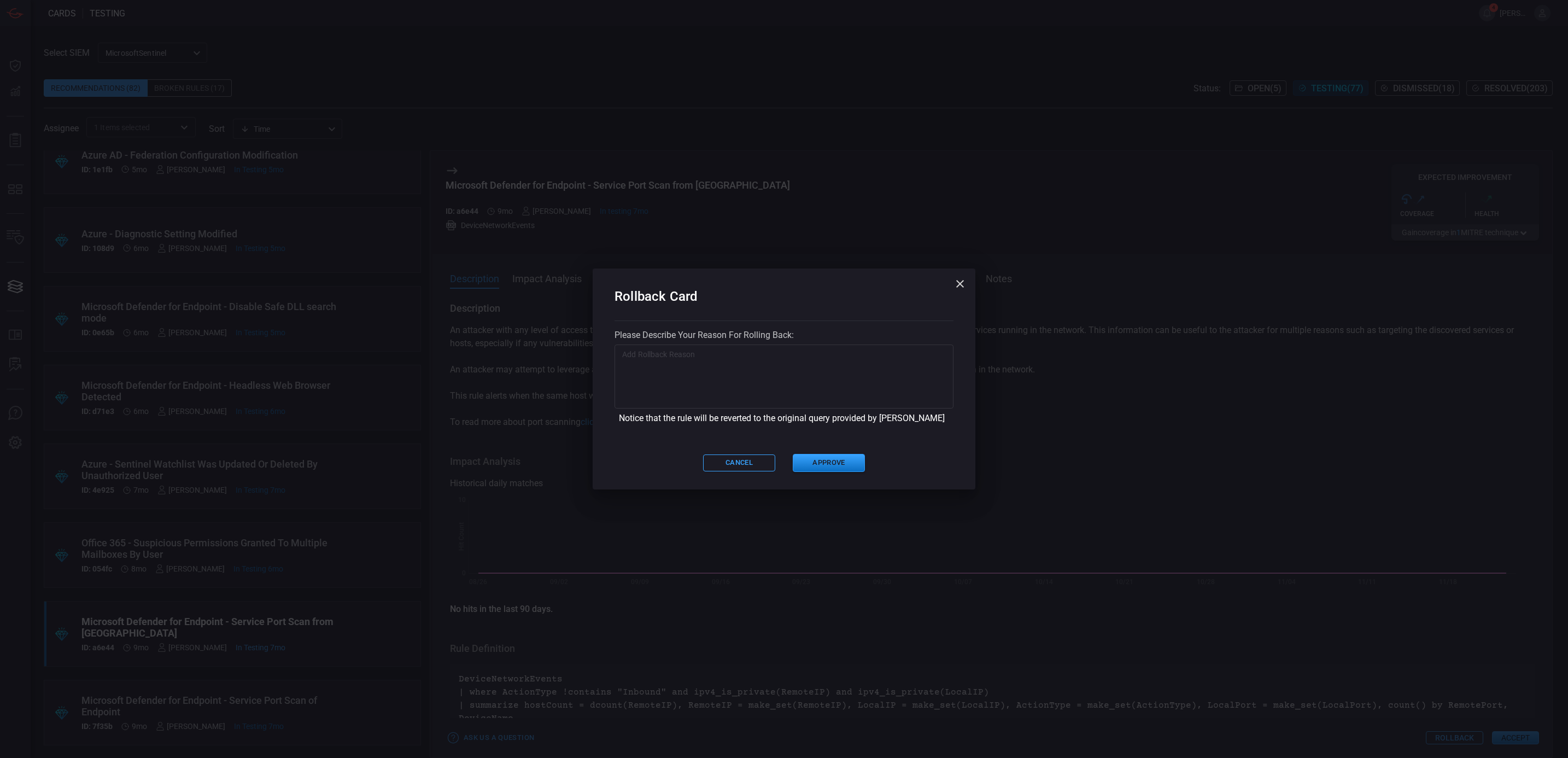
click at [641, 345] on div "x ​" at bounding box center [784, 376] width 339 height 64
paste textarea "Deployed outside of COPS"
type textarea "Deployed outside of COPS"
click at [840, 469] on button "Approve" at bounding box center [829, 462] width 72 height 18
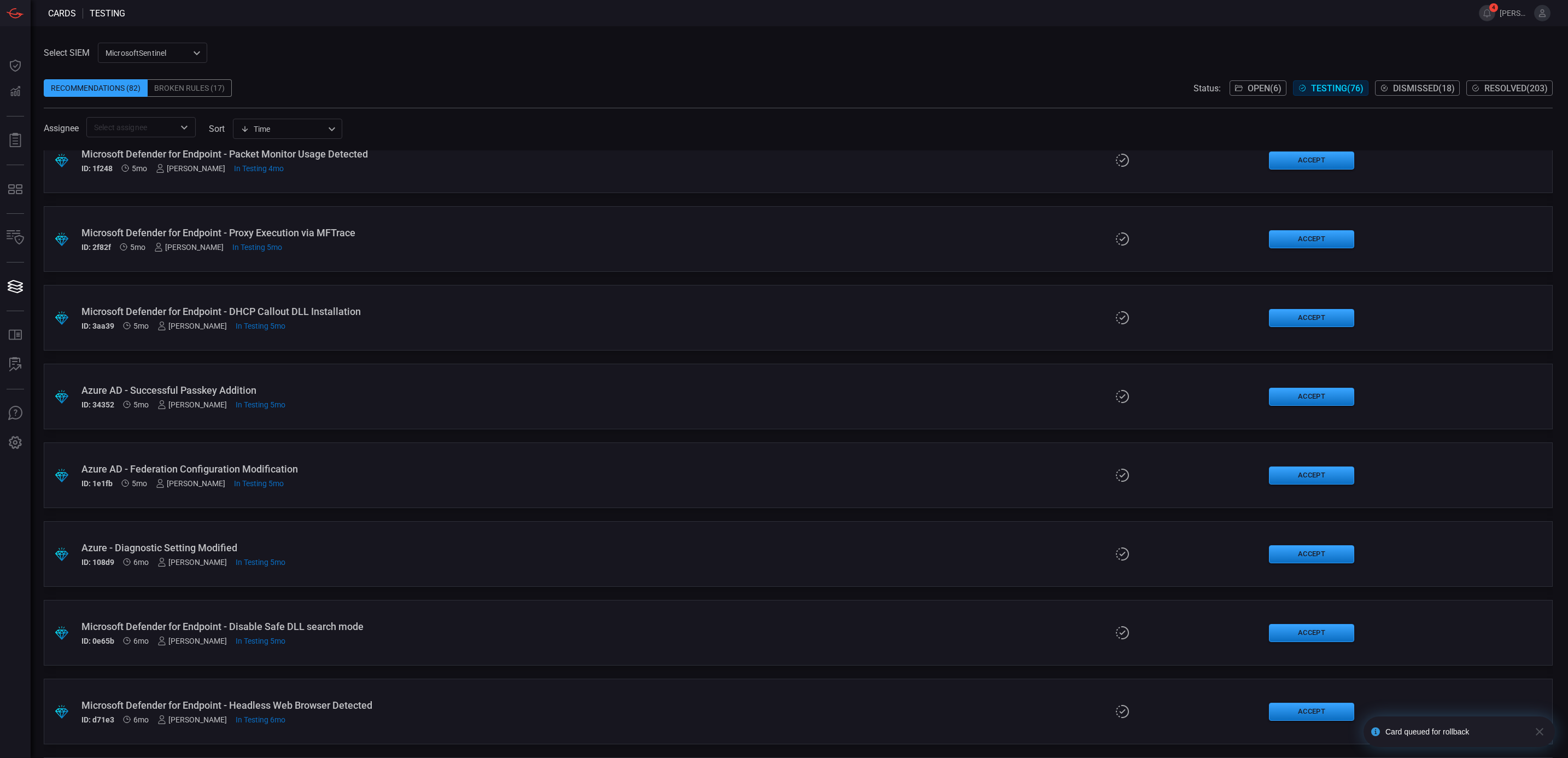
scroll to position [1124, 0]
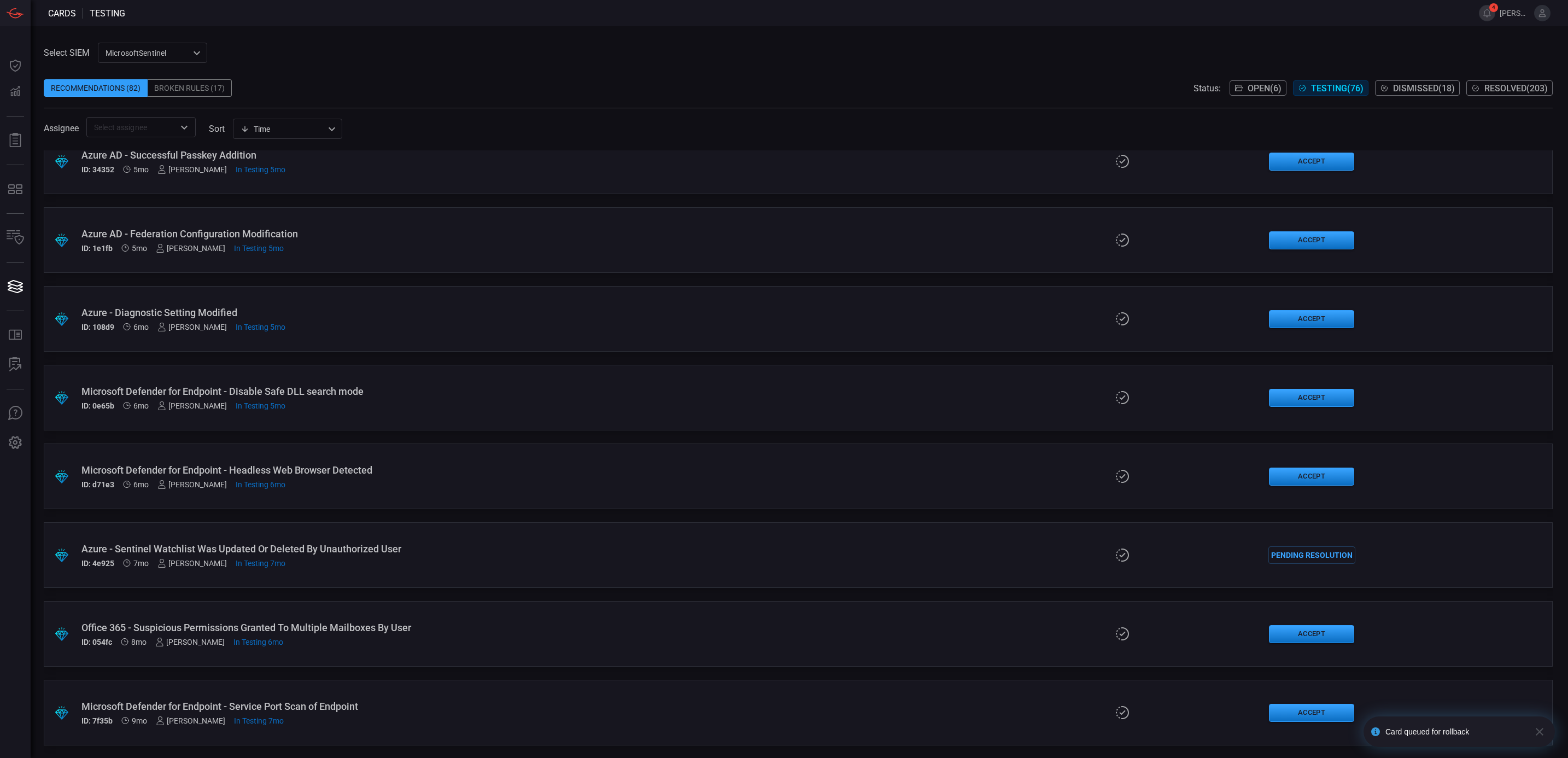
click at [436, 696] on div ".suggested_cards_icon{fill:url(#suggested_cards_icon);} Microsoft Defender for …" at bounding box center [798, 712] width 1509 height 65
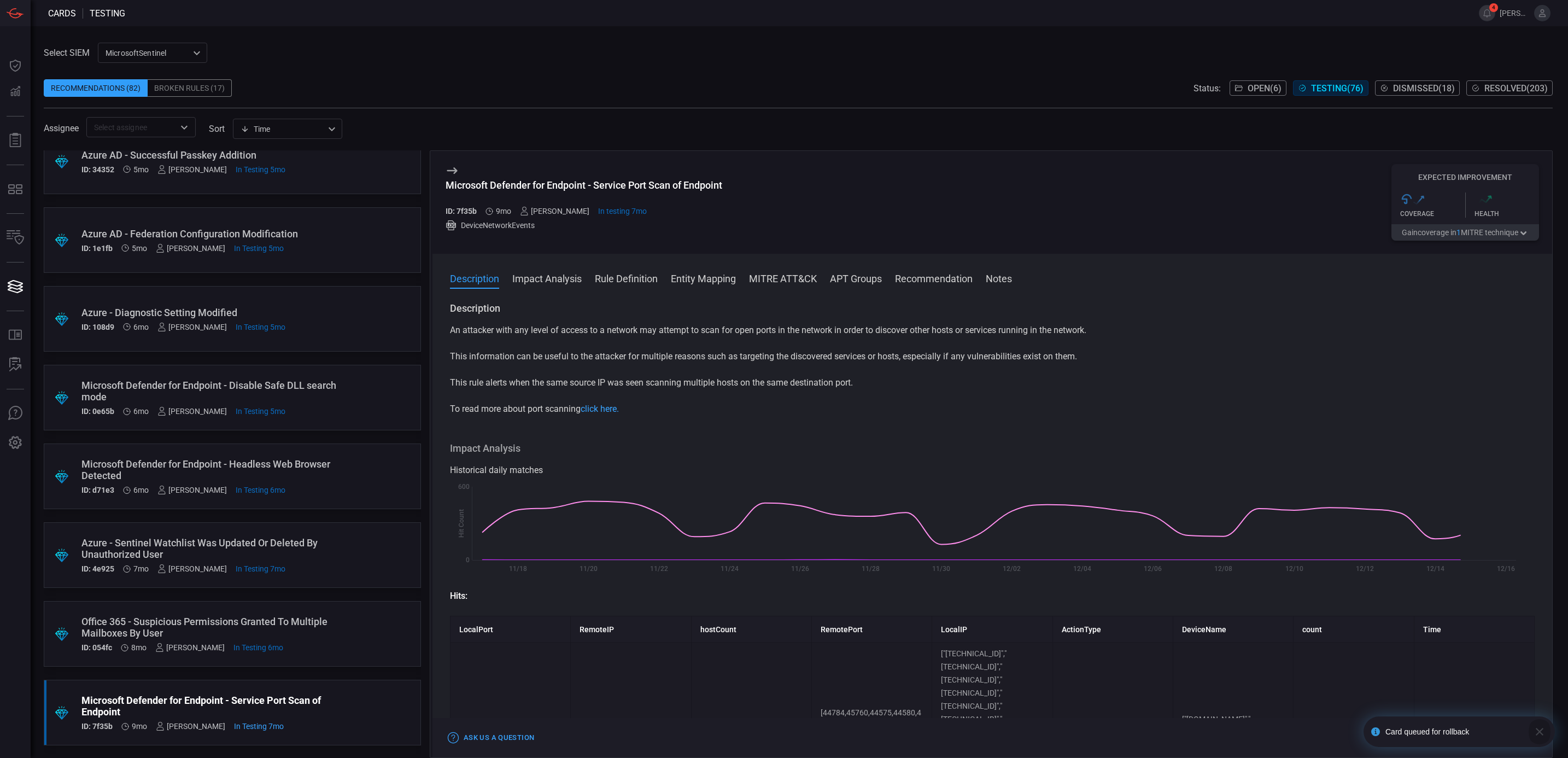
click at [1542, 734] on icon "button" at bounding box center [1539, 731] width 13 height 13
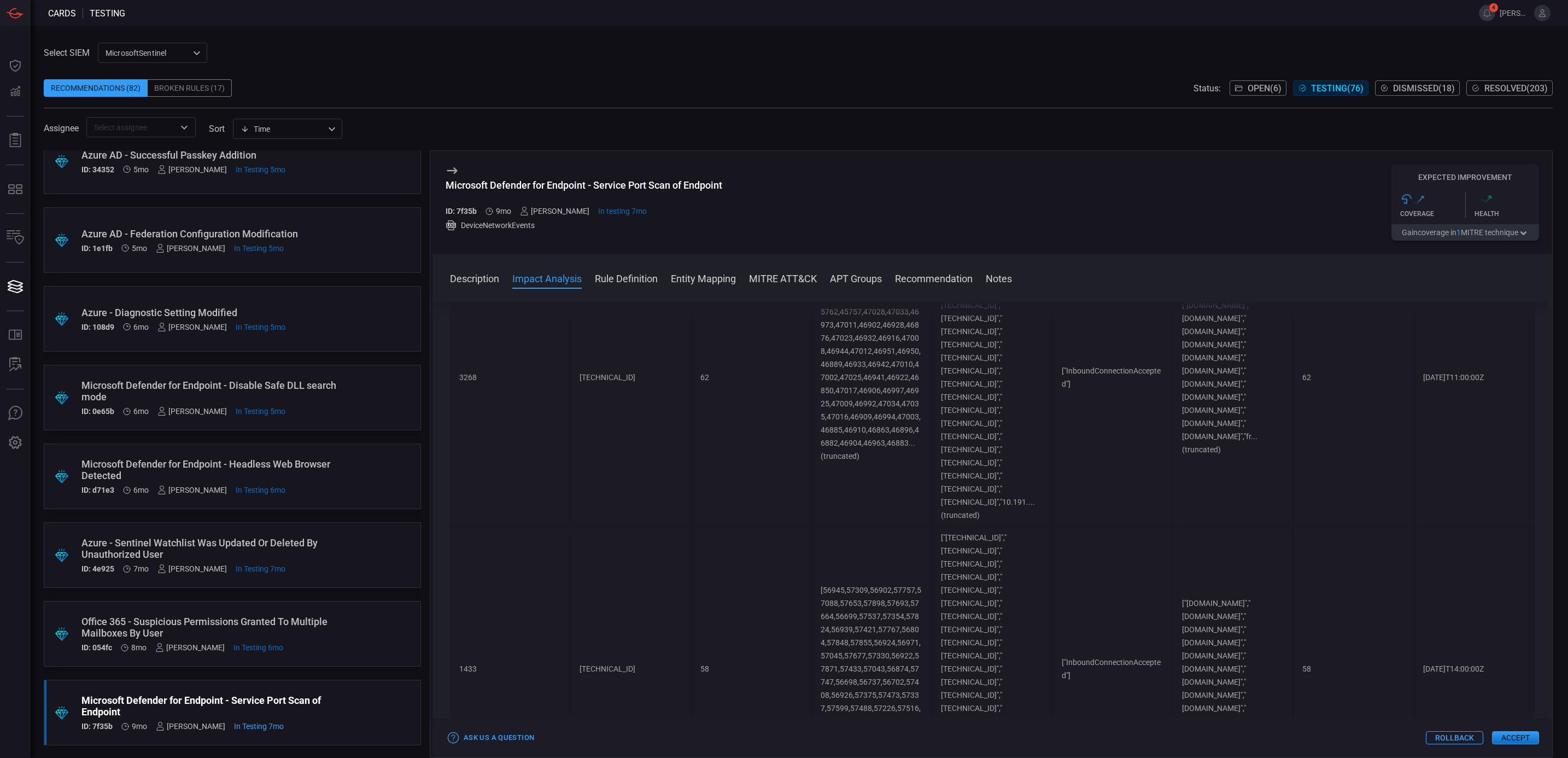
scroll to position [492, 0]
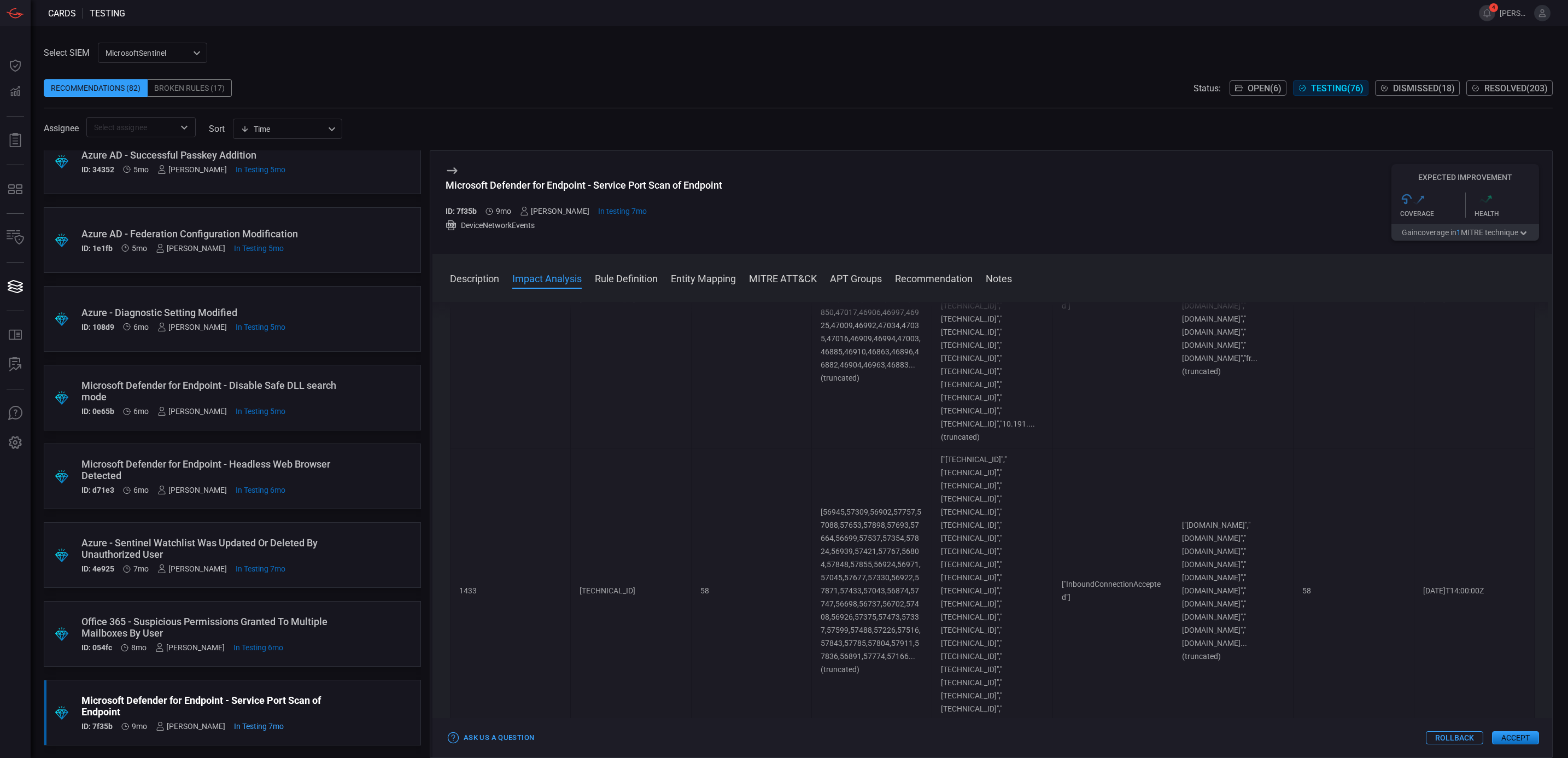
click at [1434, 746] on div "Ask Us a Question Rollback Accept" at bounding box center [991, 737] width 1119 height 40
click at [1439, 734] on button "Rollback" at bounding box center [1454, 738] width 58 height 13
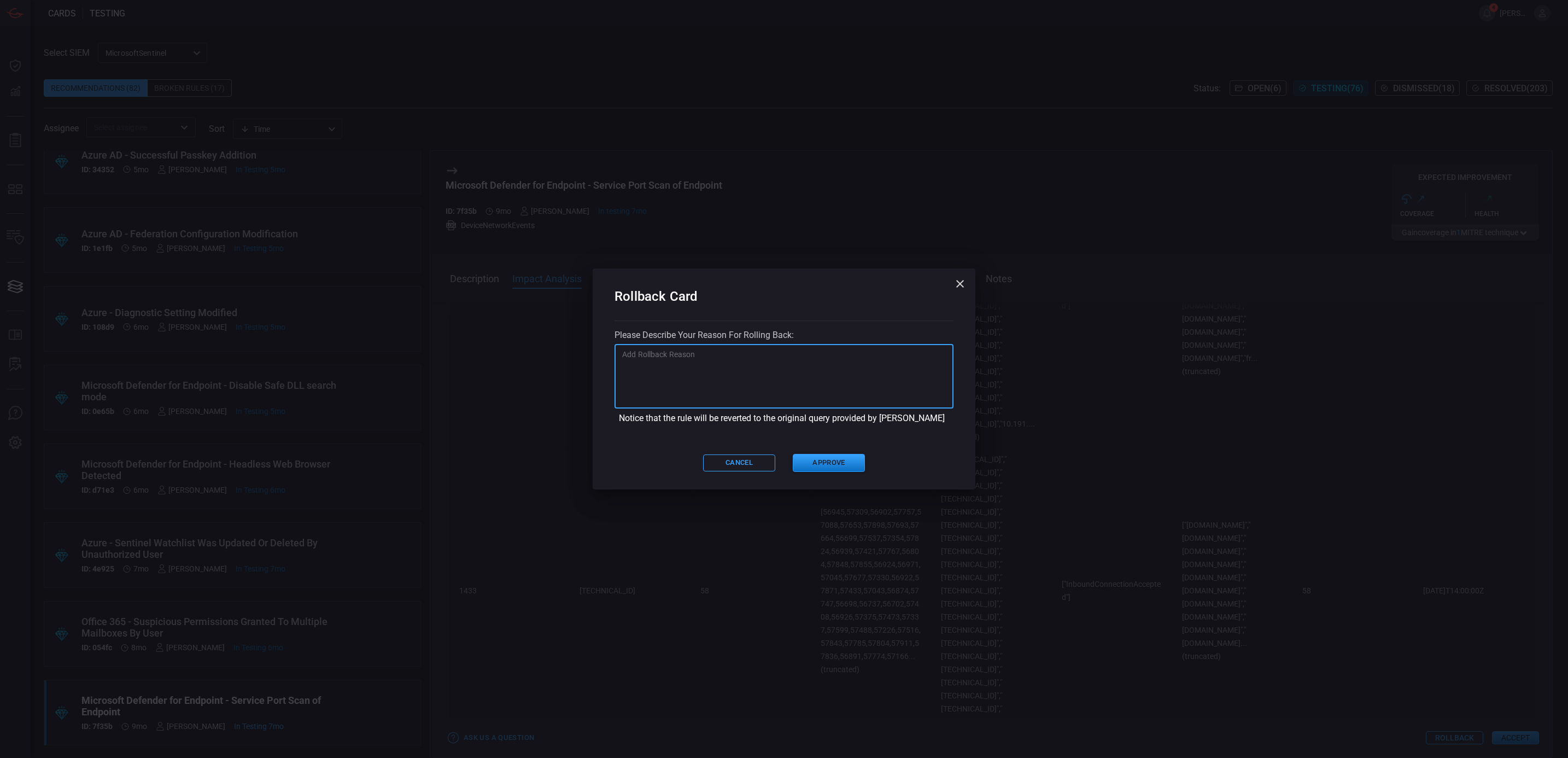
click at [689, 350] on textarea at bounding box center [784, 376] width 324 height 55
paste textarea "Deployed outside of COPS"
type textarea "Deployed outside of COPS"
click at [823, 455] on button "Approve" at bounding box center [829, 462] width 72 height 18
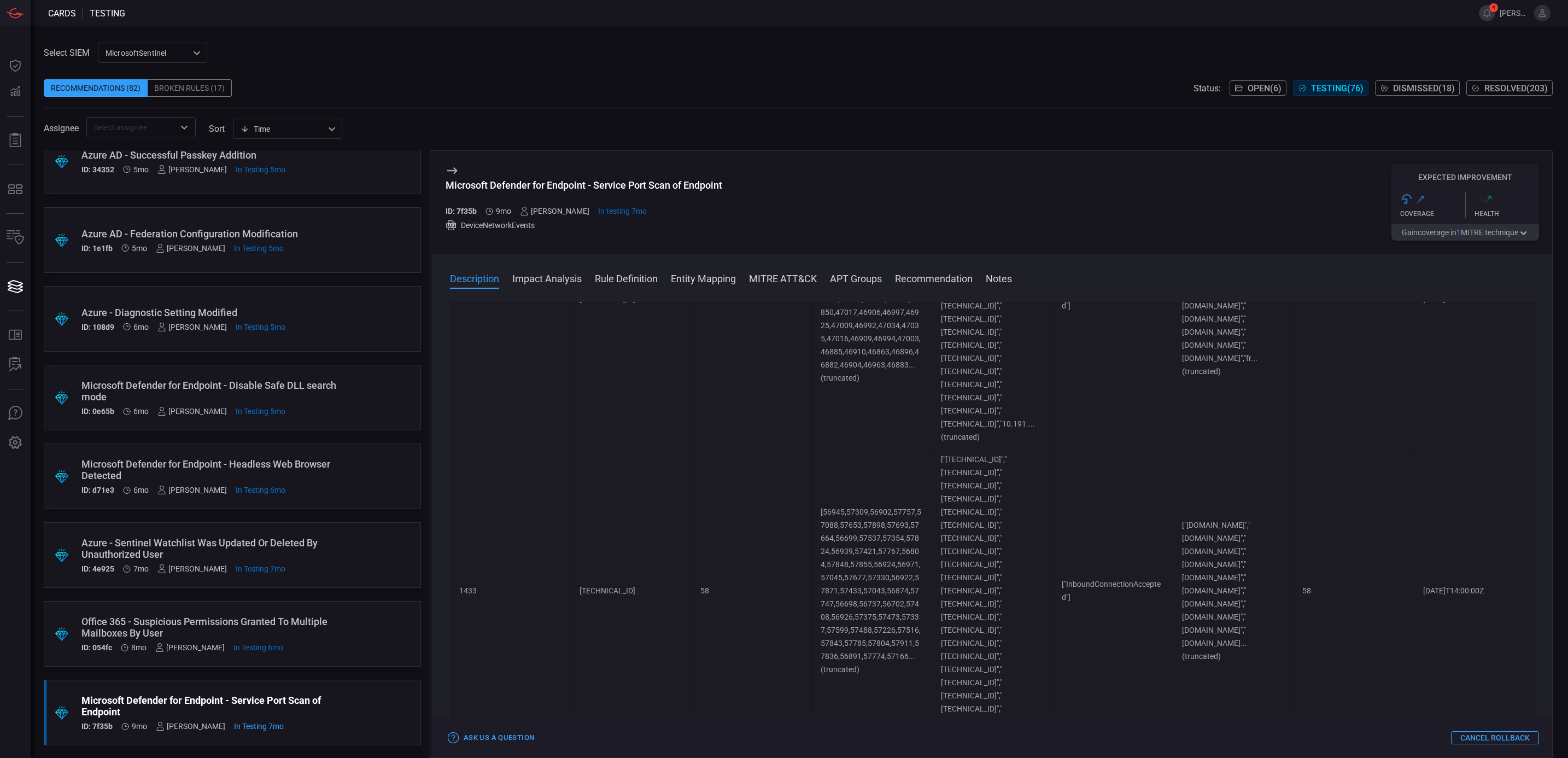
scroll to position [0, 0]
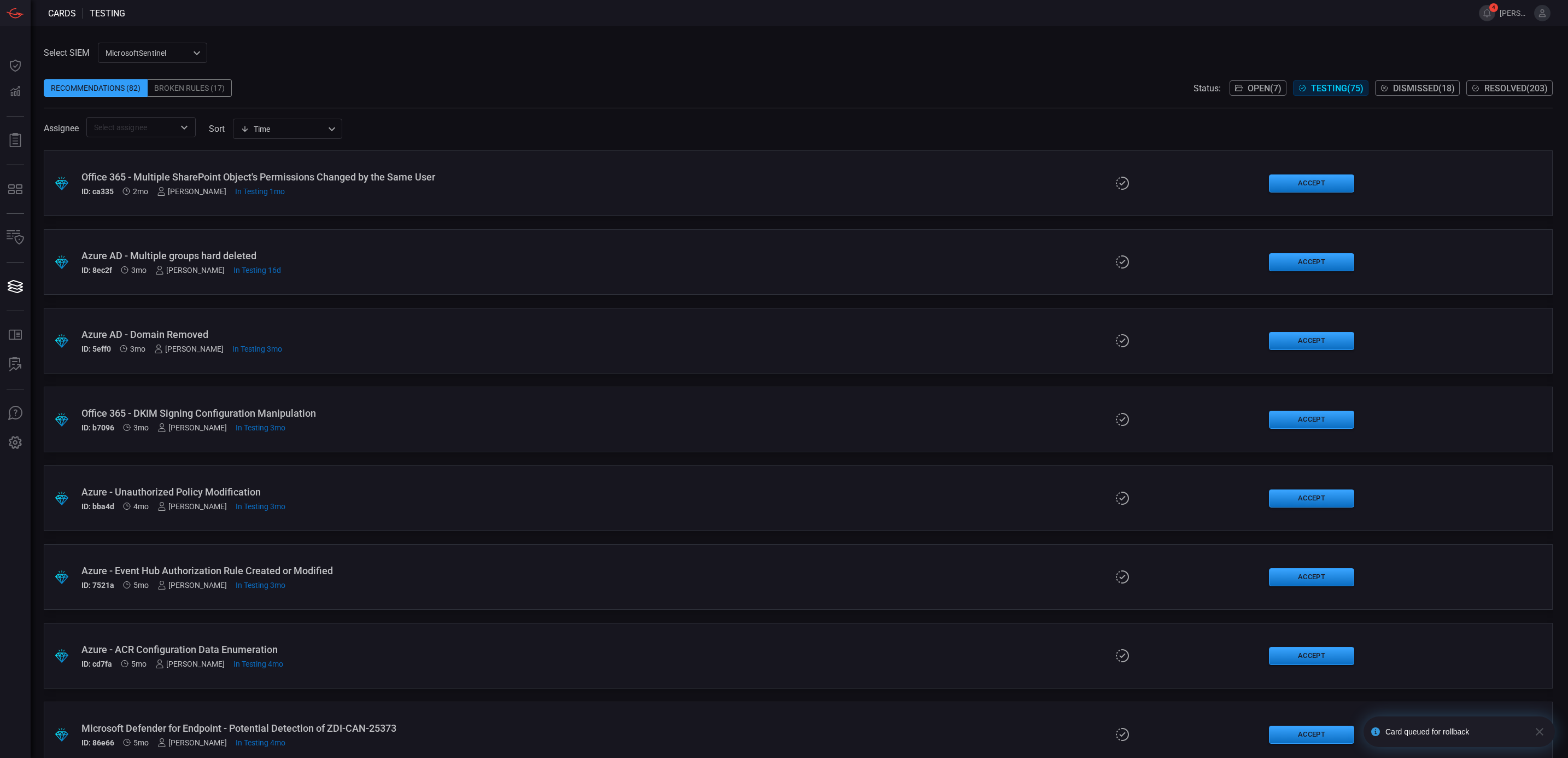
click at [362, 47] on div "Select SIEM MicrosoftSentinel 0471c944-0788-4817-ac81-30bc28b4adcc ​ Recommenda…" at bounding box center [798, 90] width 1509 height 95
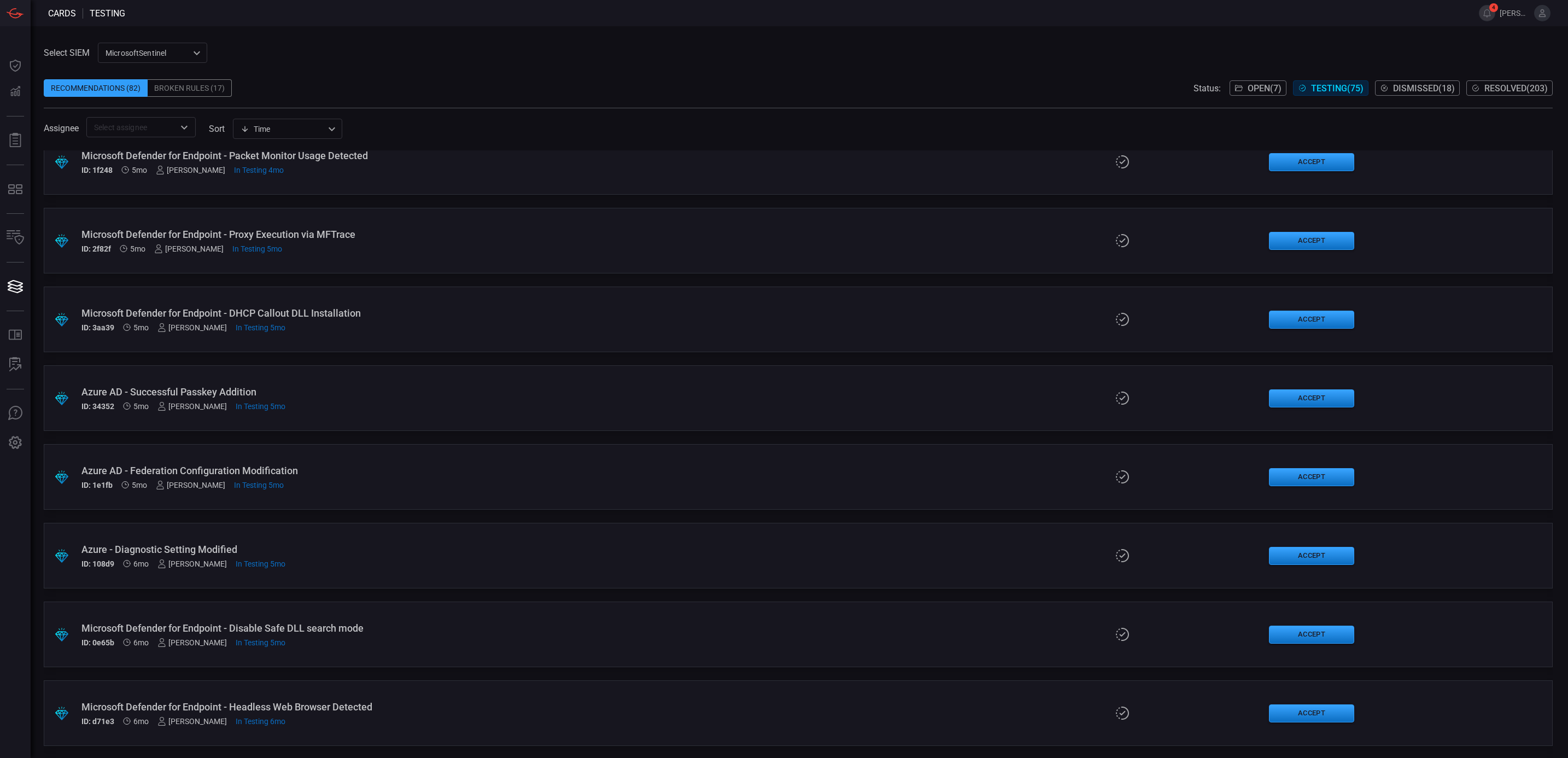
scroll to position [1046, 0]
click at [199, 704] on div "Office 365 - Suspicious Permissions Granted To Multiple Mailboxes By User" at bounding box center [384, 706] width 606 height 12
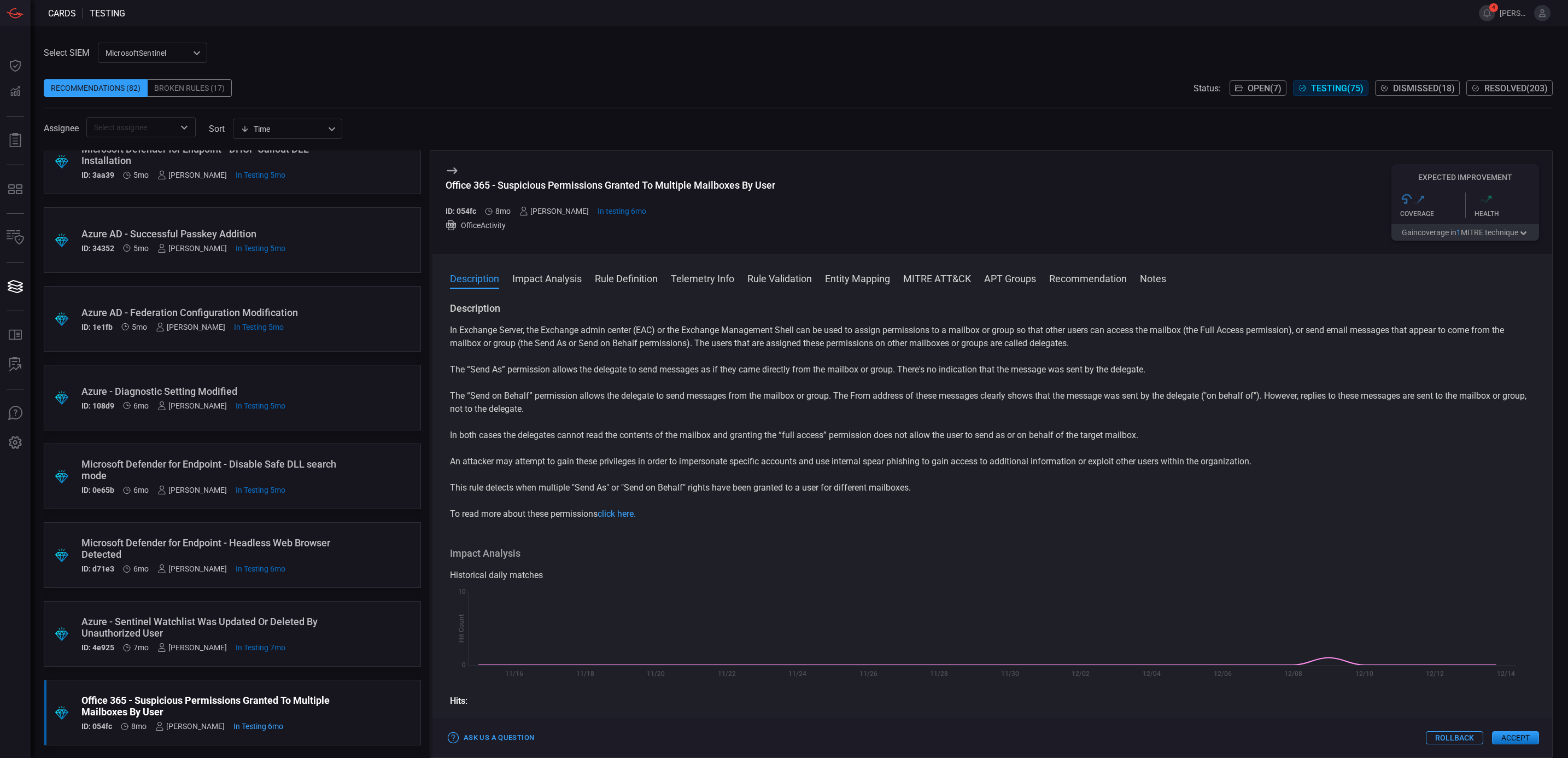
click at [527, 188] on div "Office 365 - Suspicious Permissions Granted To Multiple Mailboxes By User" at bounding box center [610, 185] width 330 height 12
copy div "Suspicious"
click at [1513, 736] on button "Accept" at bounding box center [1515, 738] width 47 height 13
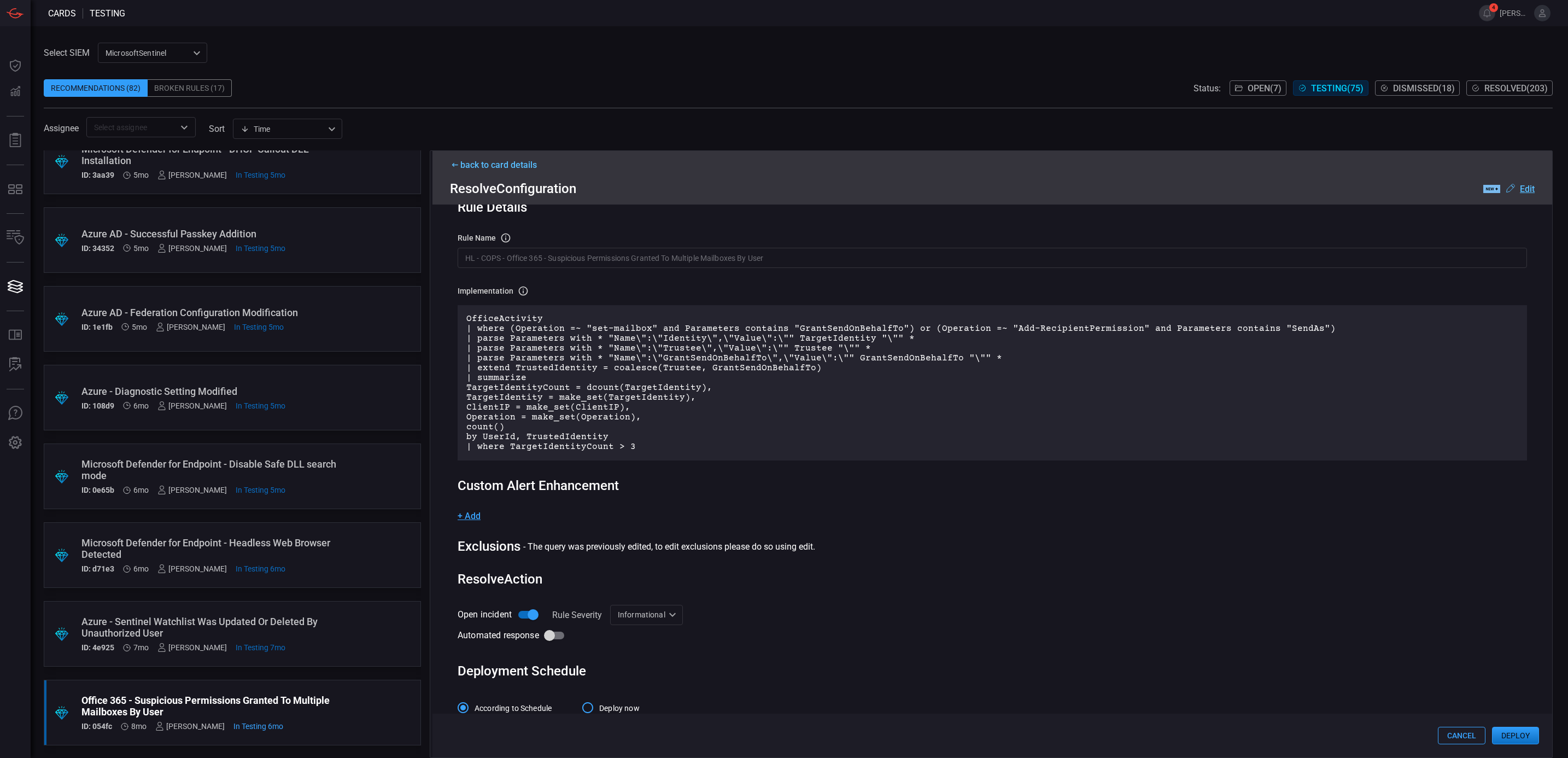
scroll to position [58, 0]
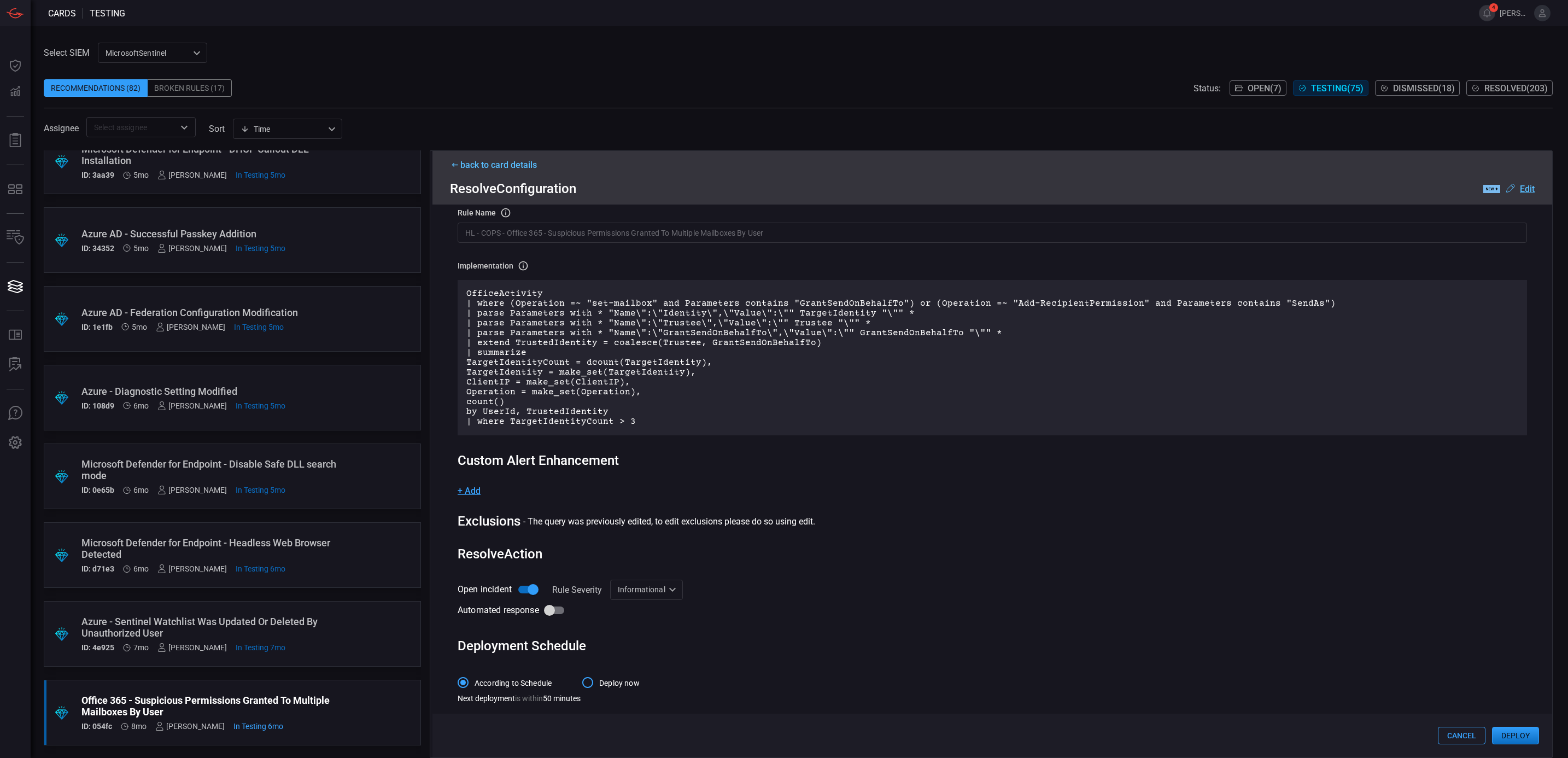
click at [658, 586] on div "Informational Informational ​" at bounding box center [646, 590] width 73 height 20
click at [648, 624] on li "Low" at bounding box center [646, 630] width 72 height 18
type input "Low"
click at [1521, 731] on button "Deploy" at bounding box center [1515, 736] width 47 height 17
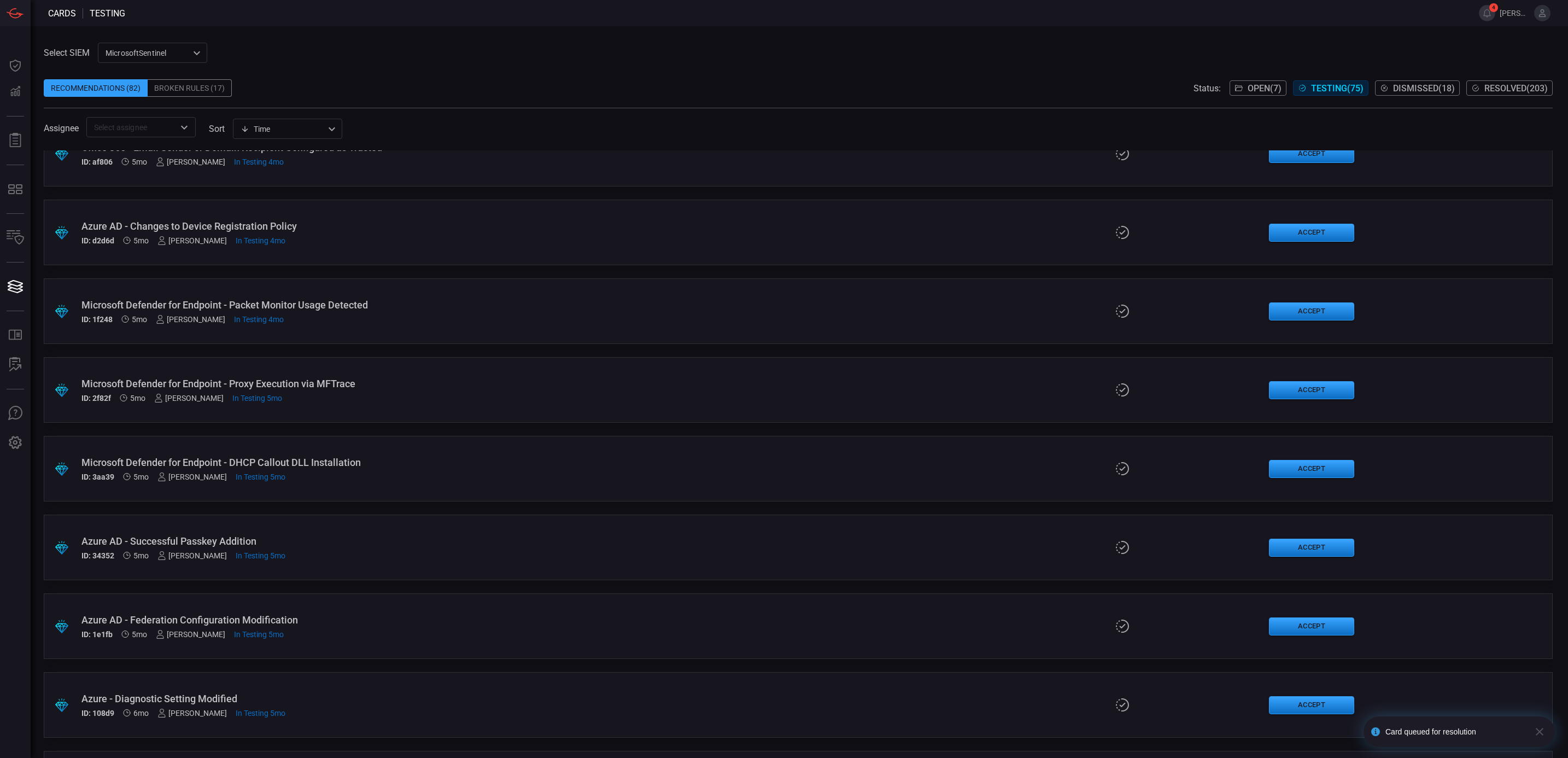
scroll to position [1046, 0]
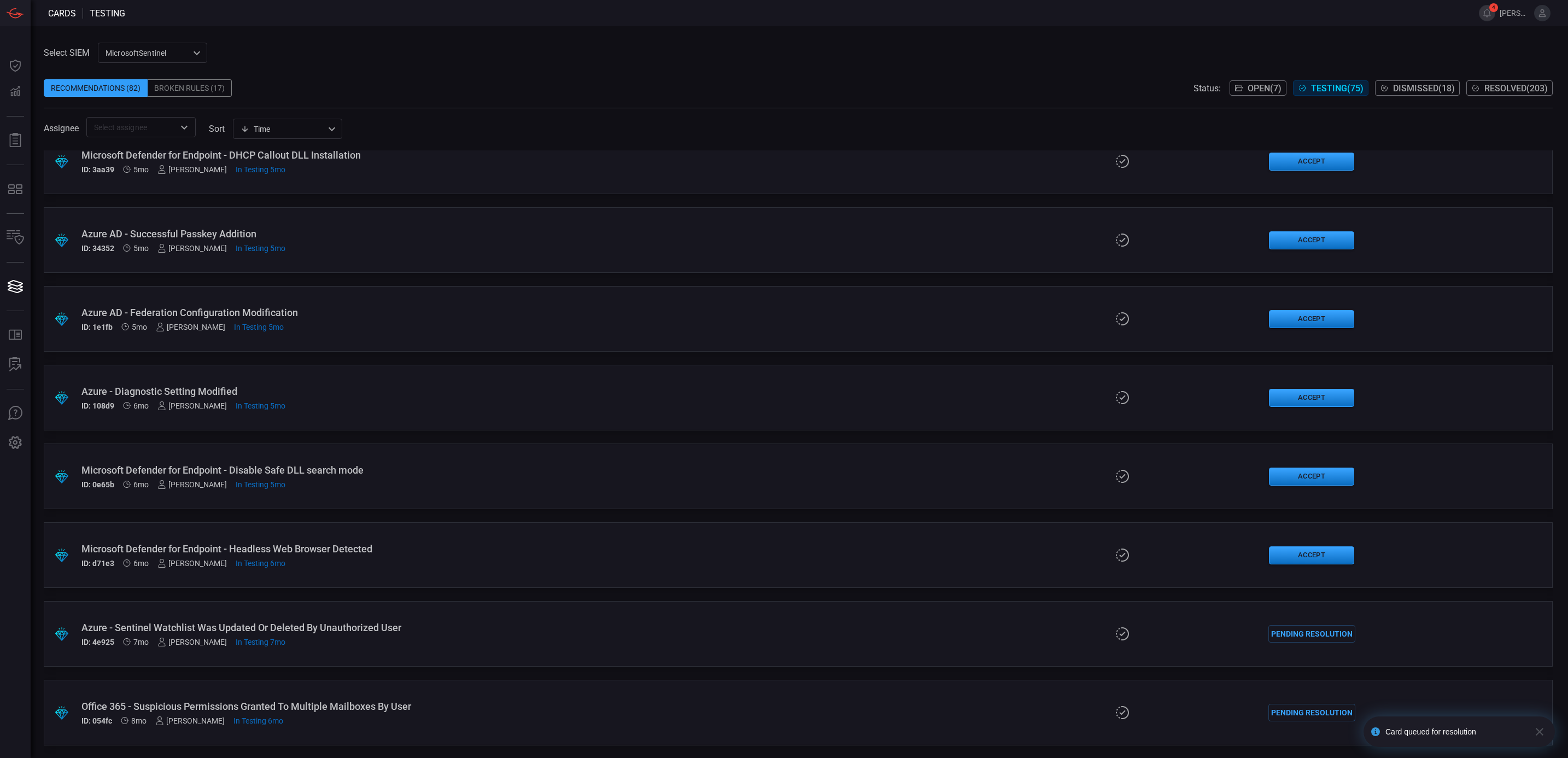
click at [177, 127] on button "Open" at bounding box center [184, 127] width 15 height 15
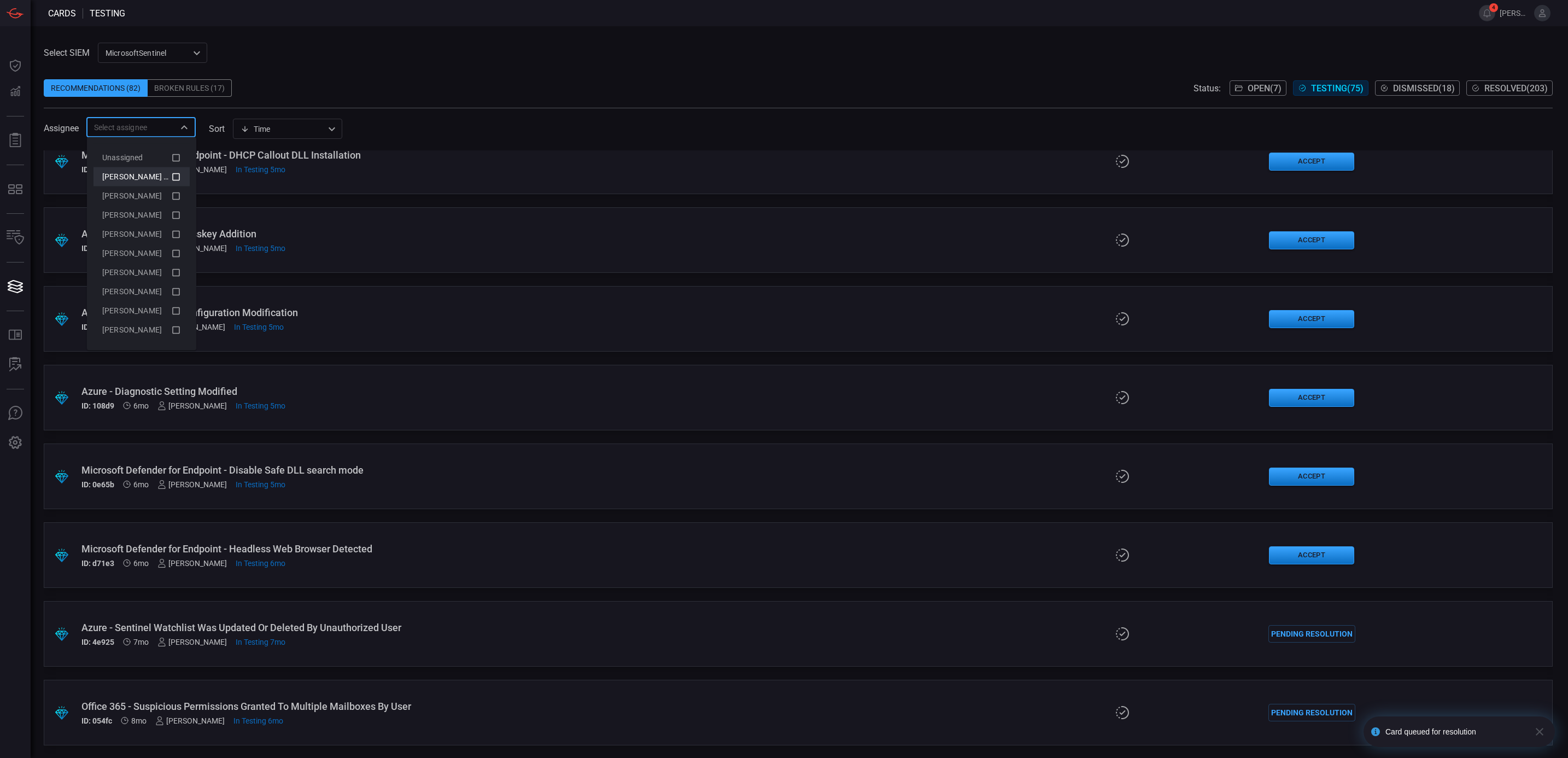
click at [175, 173] on icon at bounding box center [176, 176] width 8 height 8
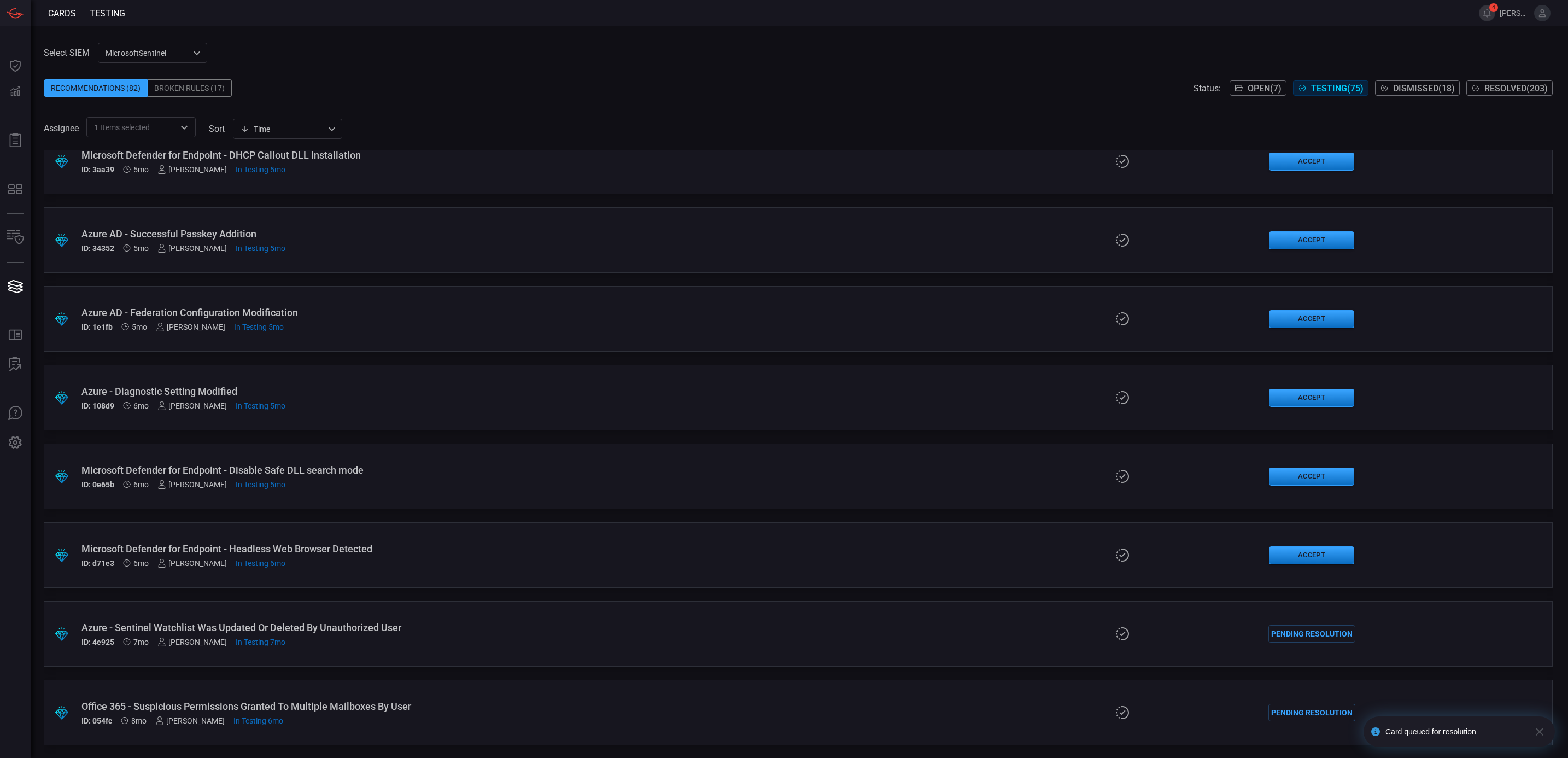
click at [471, 122] on div "Assignee 1 Items selected ​ sort Time visibleUpdateTime ​" at bounding box center [798, 127] width 1509 height 20
click at [1296, 548] on button "Accept" at bounding box center [1311, 555] width 86 height 18
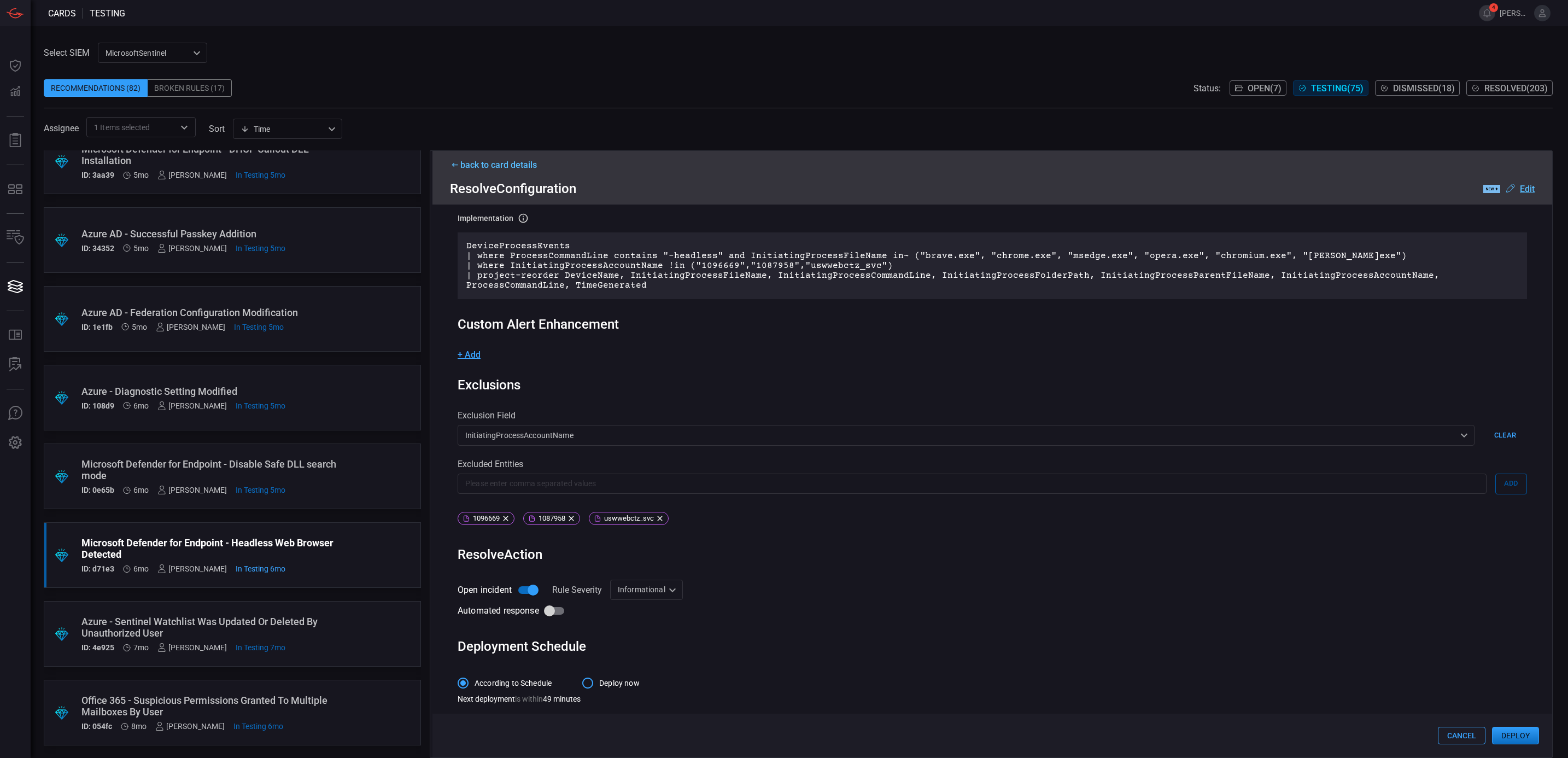
scroll to position [106, 0]
click at [660, 590] on div "Informational Informational ​" at bounding box center [646, 590] width 73 height 20
click at [650, 642] on li "Medium" at bounding box center [646, 649] width 72 height 18
type input "Medium"
click at [1507, 735] on button "Deploy" at bounding box center [1515, 736] width 47 height 17
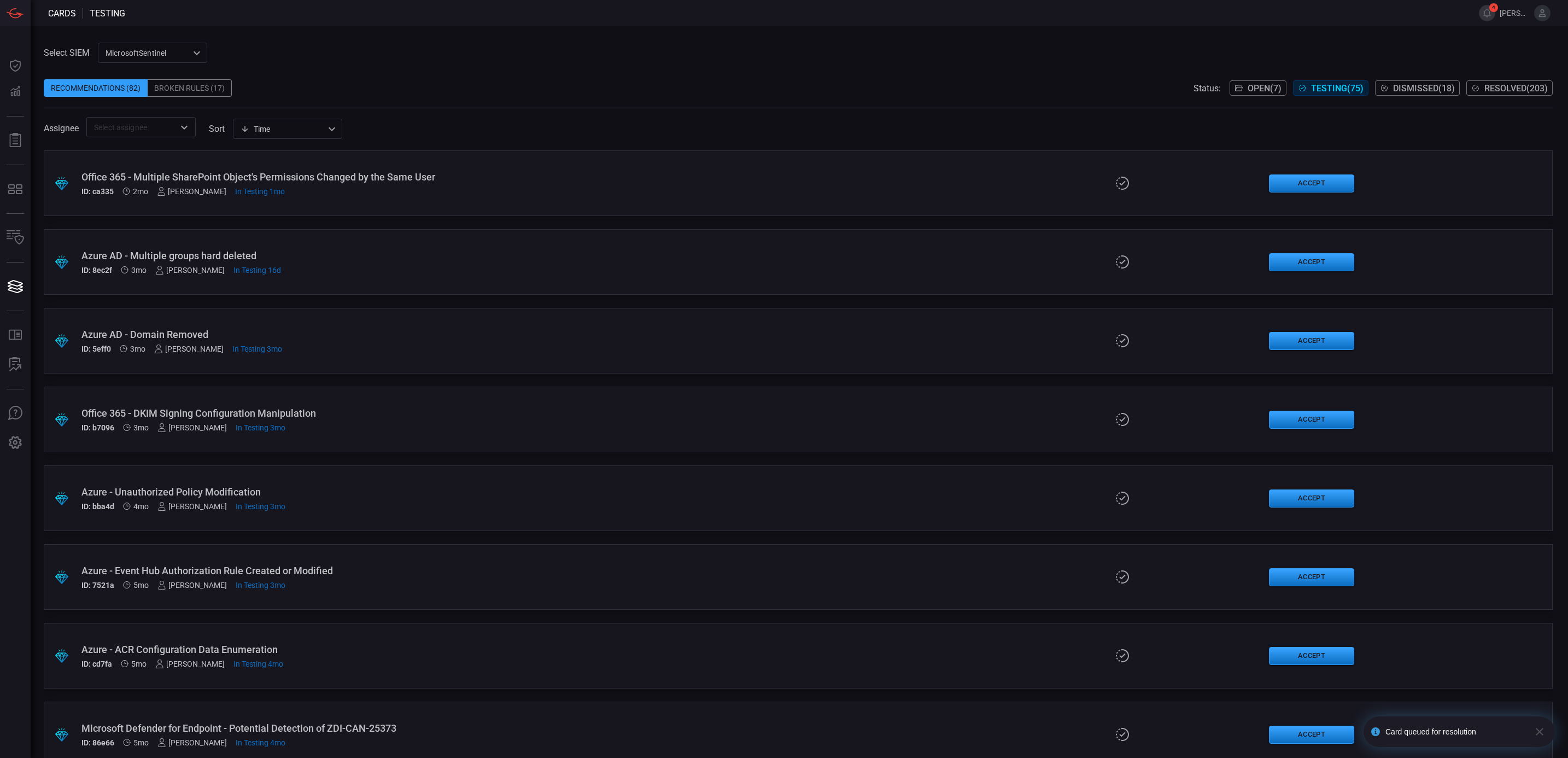
click at [182, 124] on icon "Open" at bounding box center [184, 127] width 13 height 13
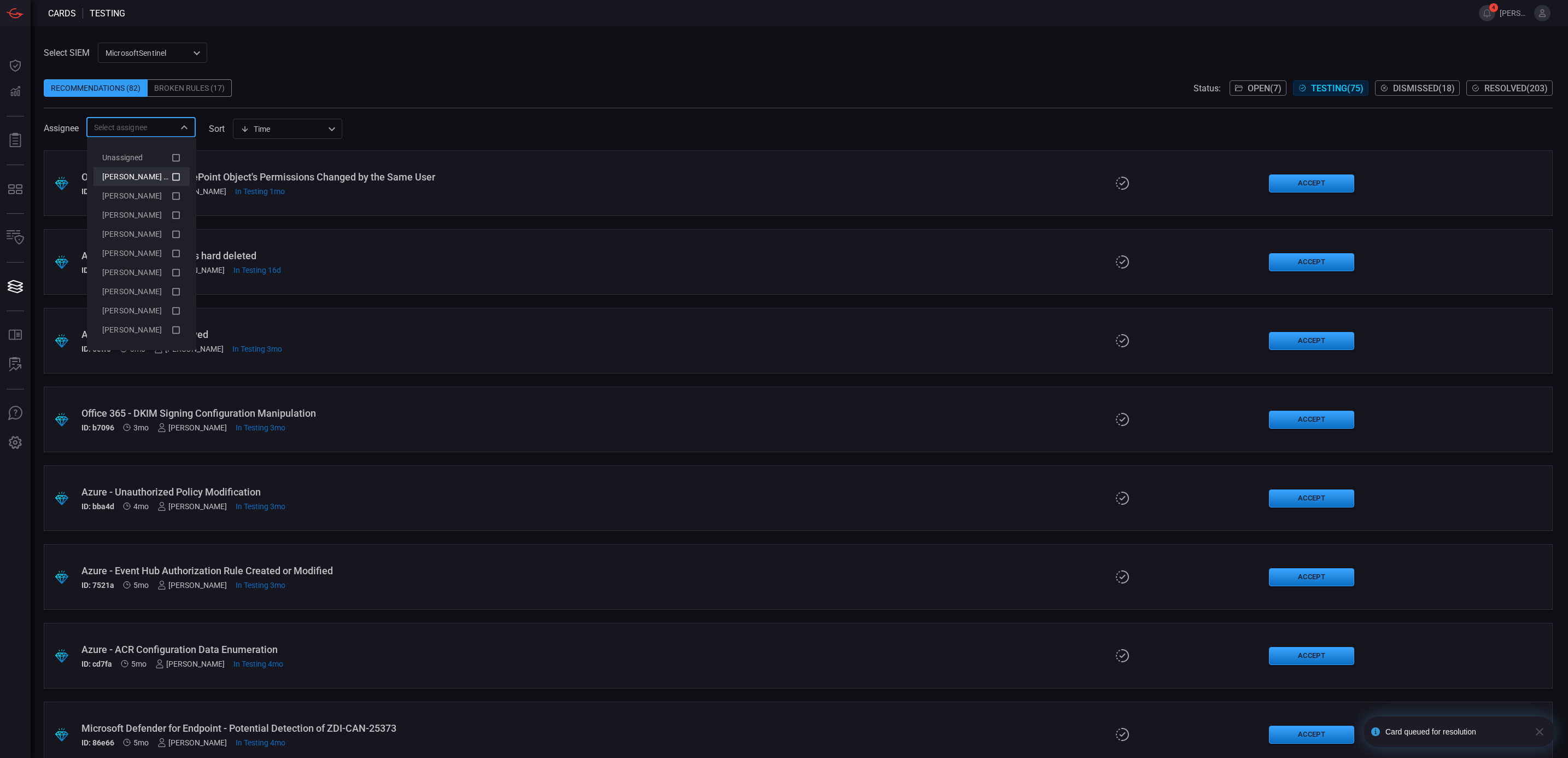
click at [175, 174] on icon at bounding box center [176, 176] width 10 height 13
click at [366, 104] on span at bounding box center [798, 102] width 1509 height 11
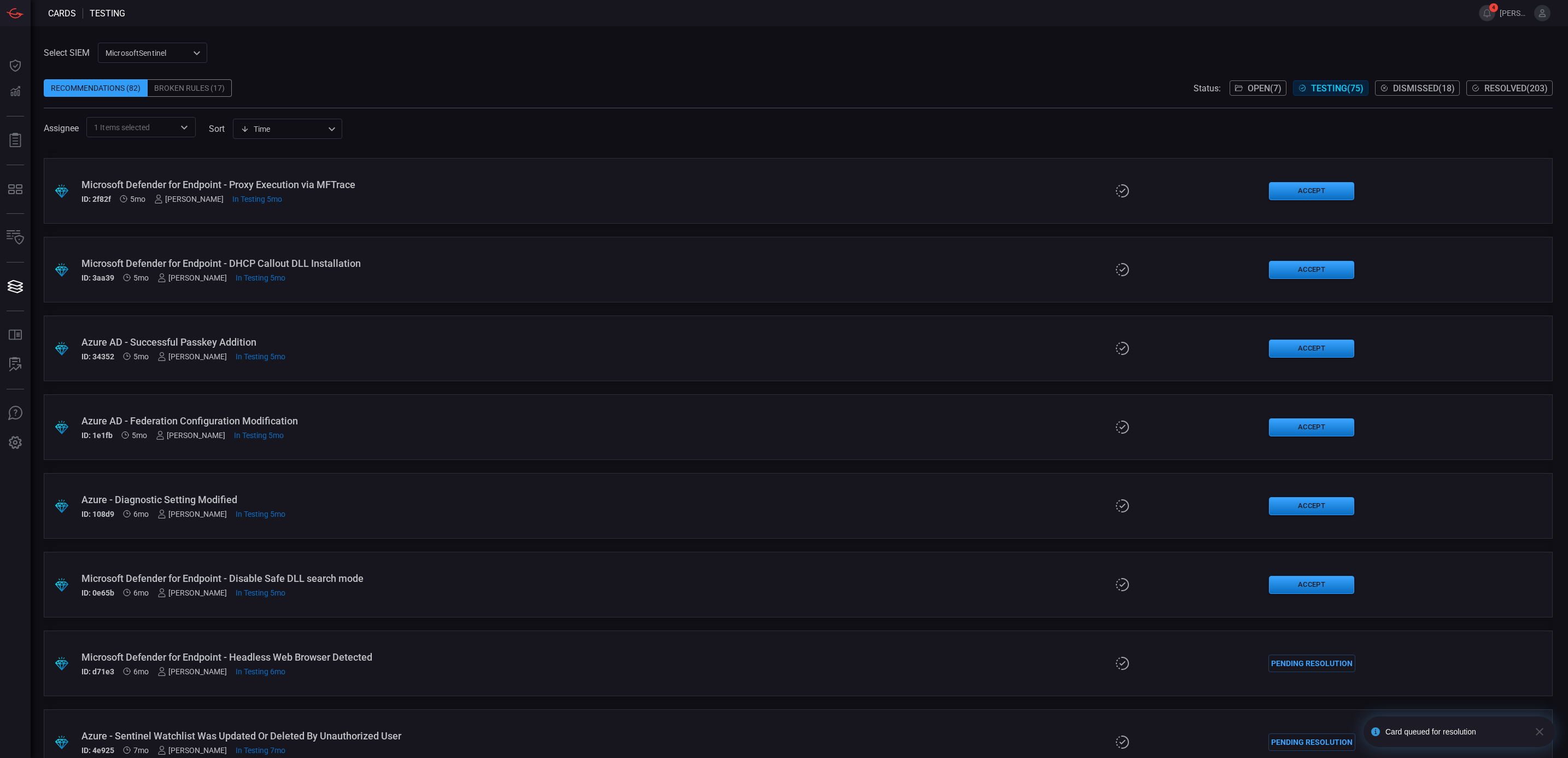
scroll to position [1046, 0]
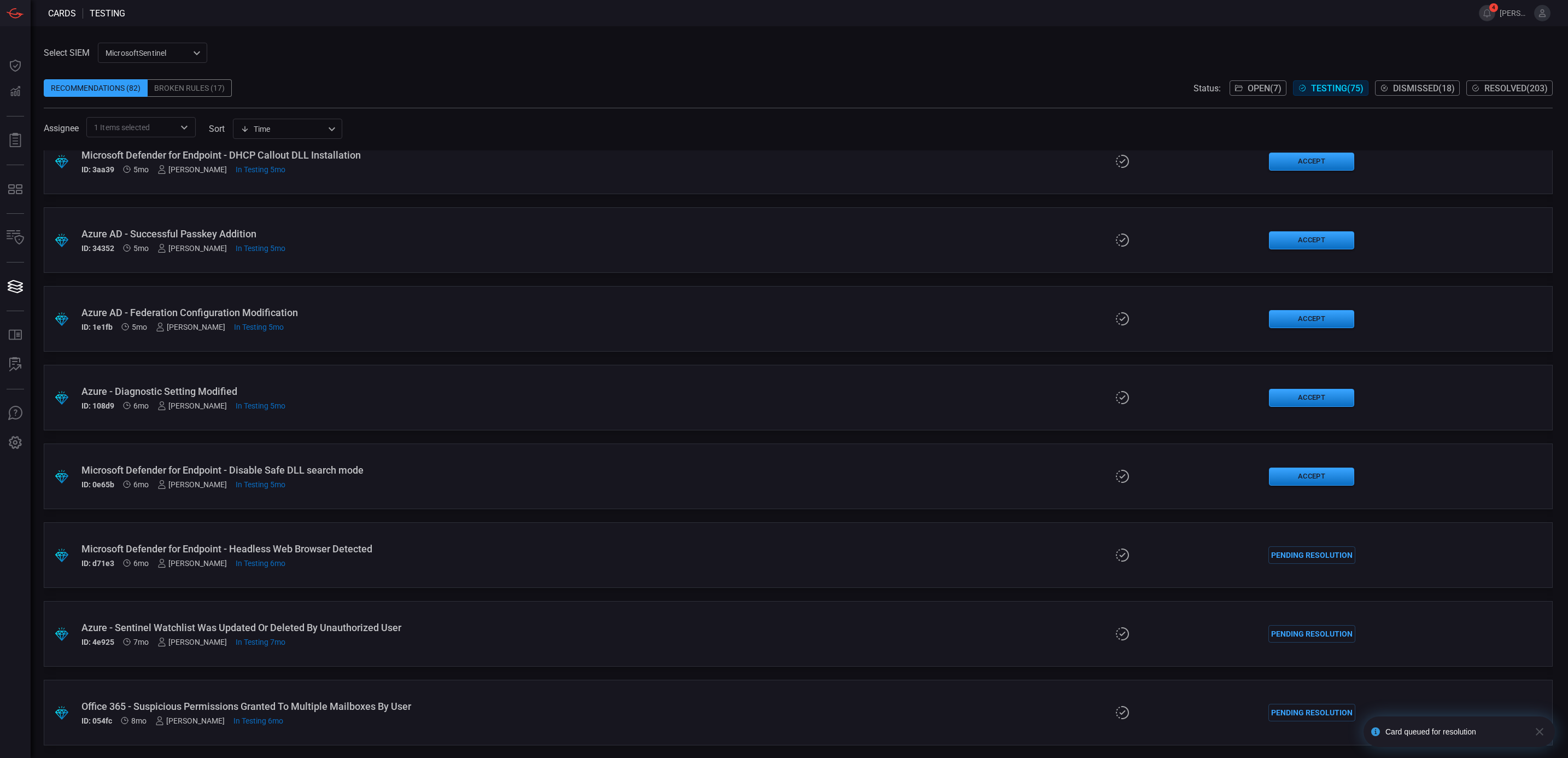
click at [362, 551] on div "Microsoft Defender for Endpoint - Headless Web Browser Detected" at bounding box center [384, 549] width 606 height 12
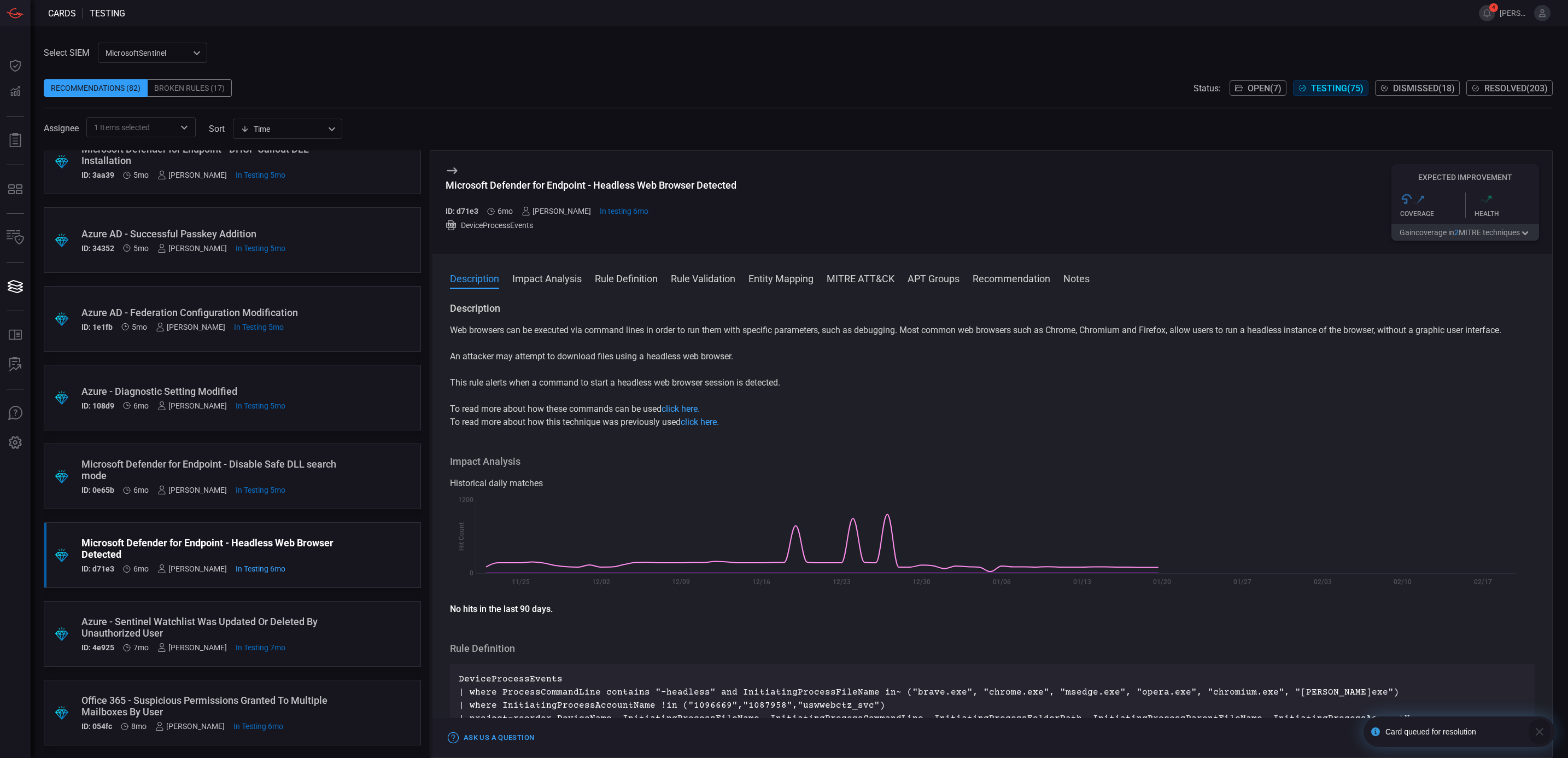
click at [1546, 727] on button "button" at bounding box center [1539, 731] width 22 height 31
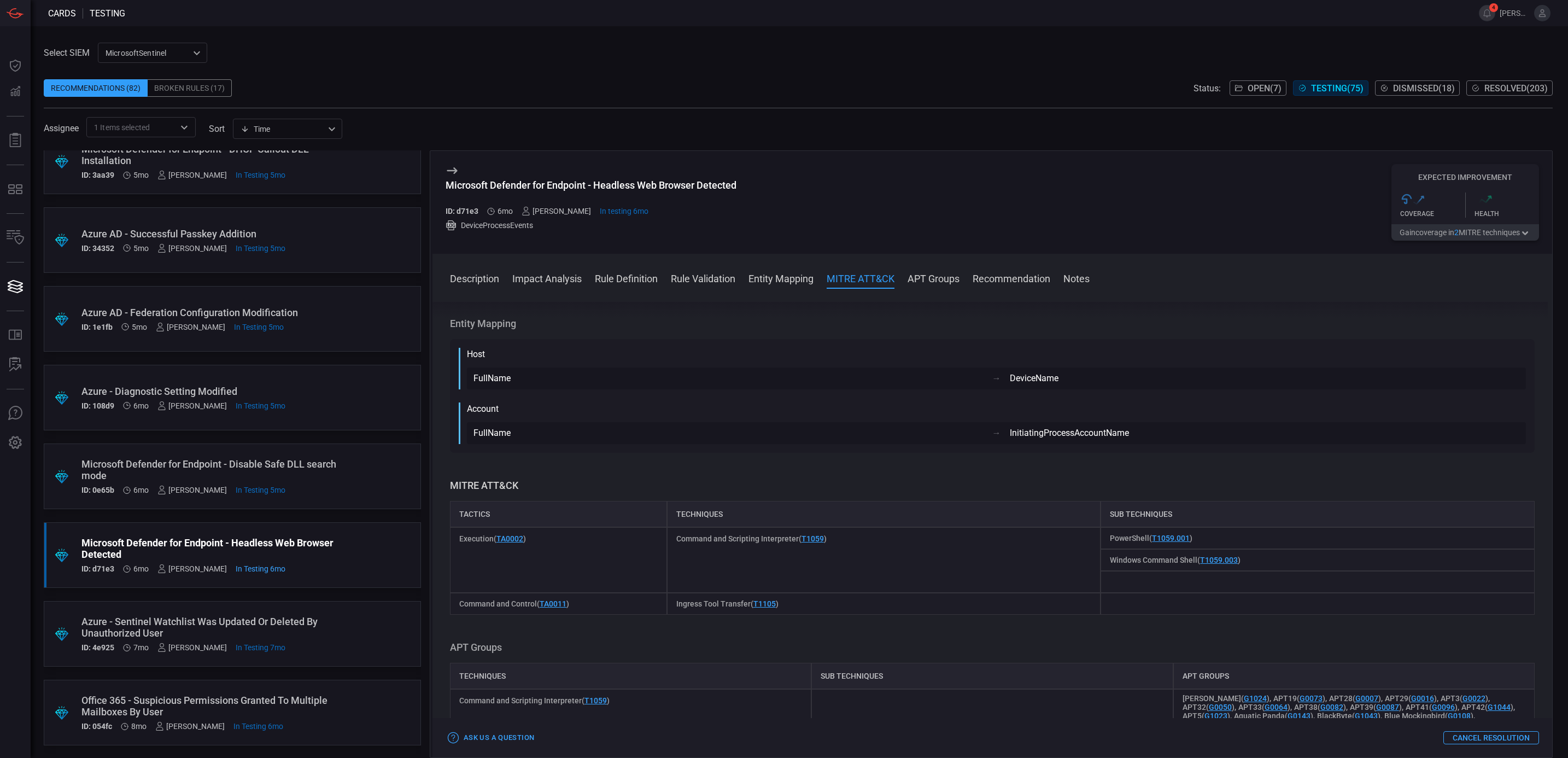
scroll to position [656, 0]
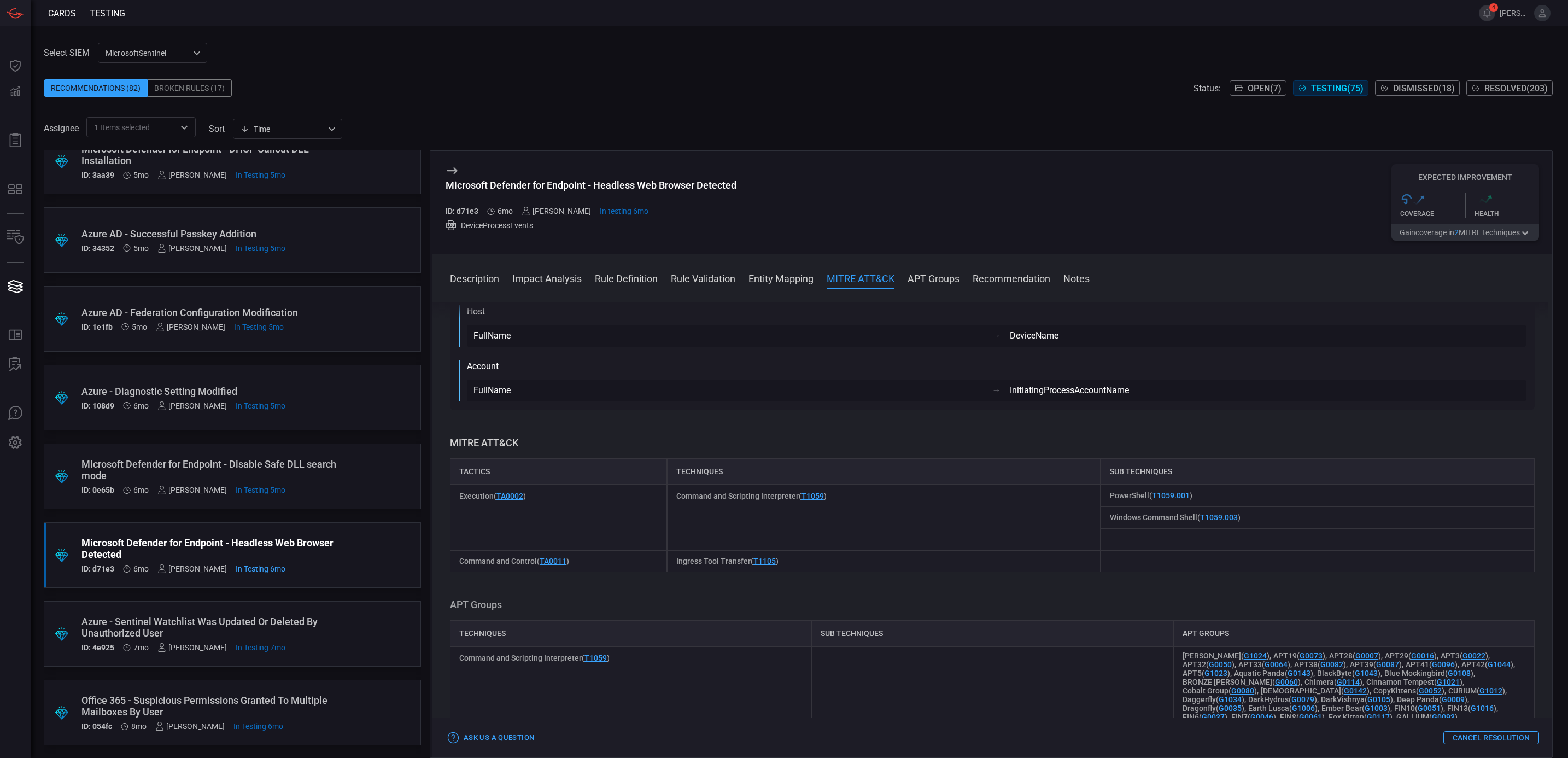
click at [1482, 737] on button "Cancel Resolution" at bounding box center [1490, 738] width 96 height 13
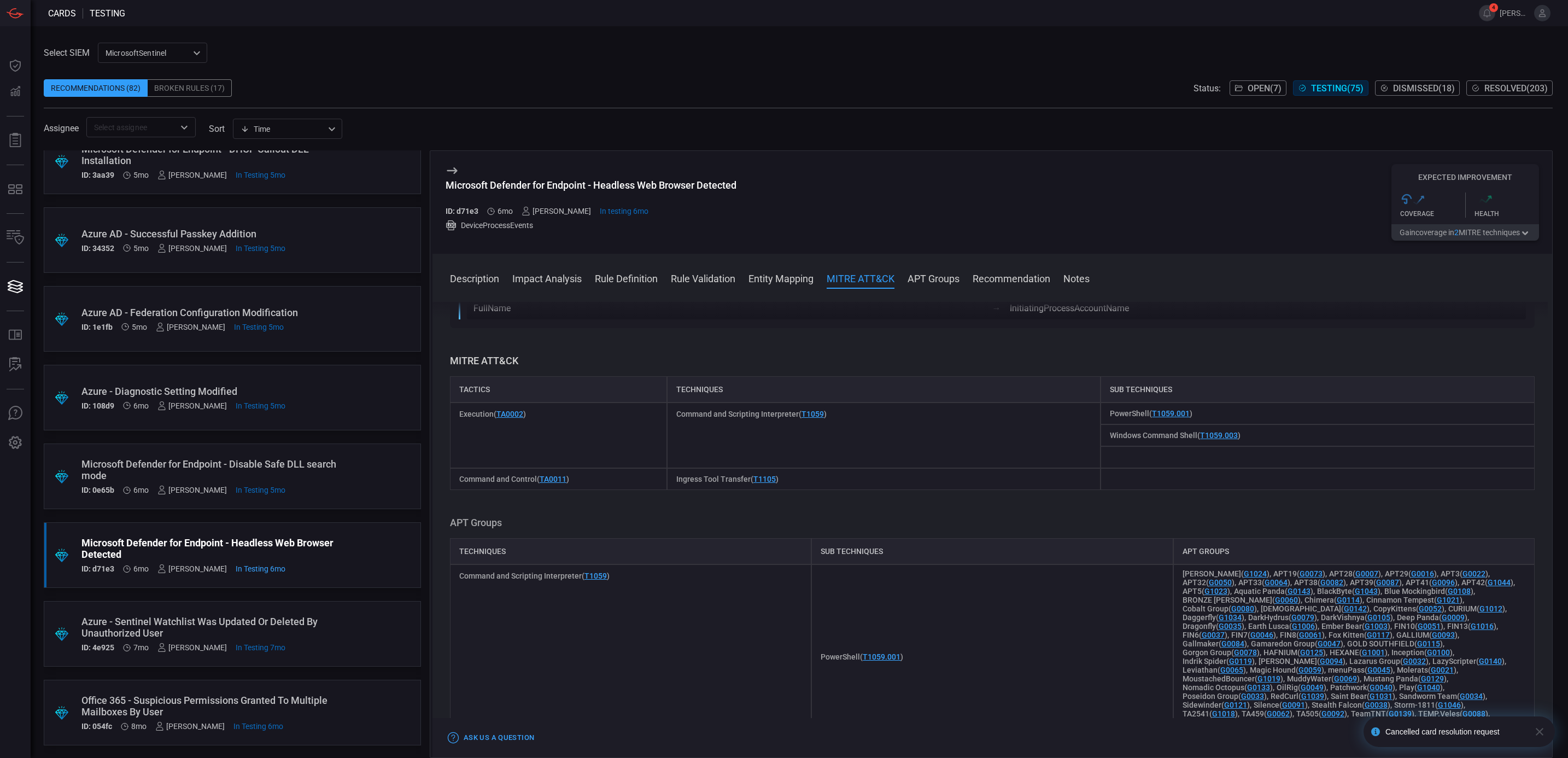
scroll to position [1394, 0]
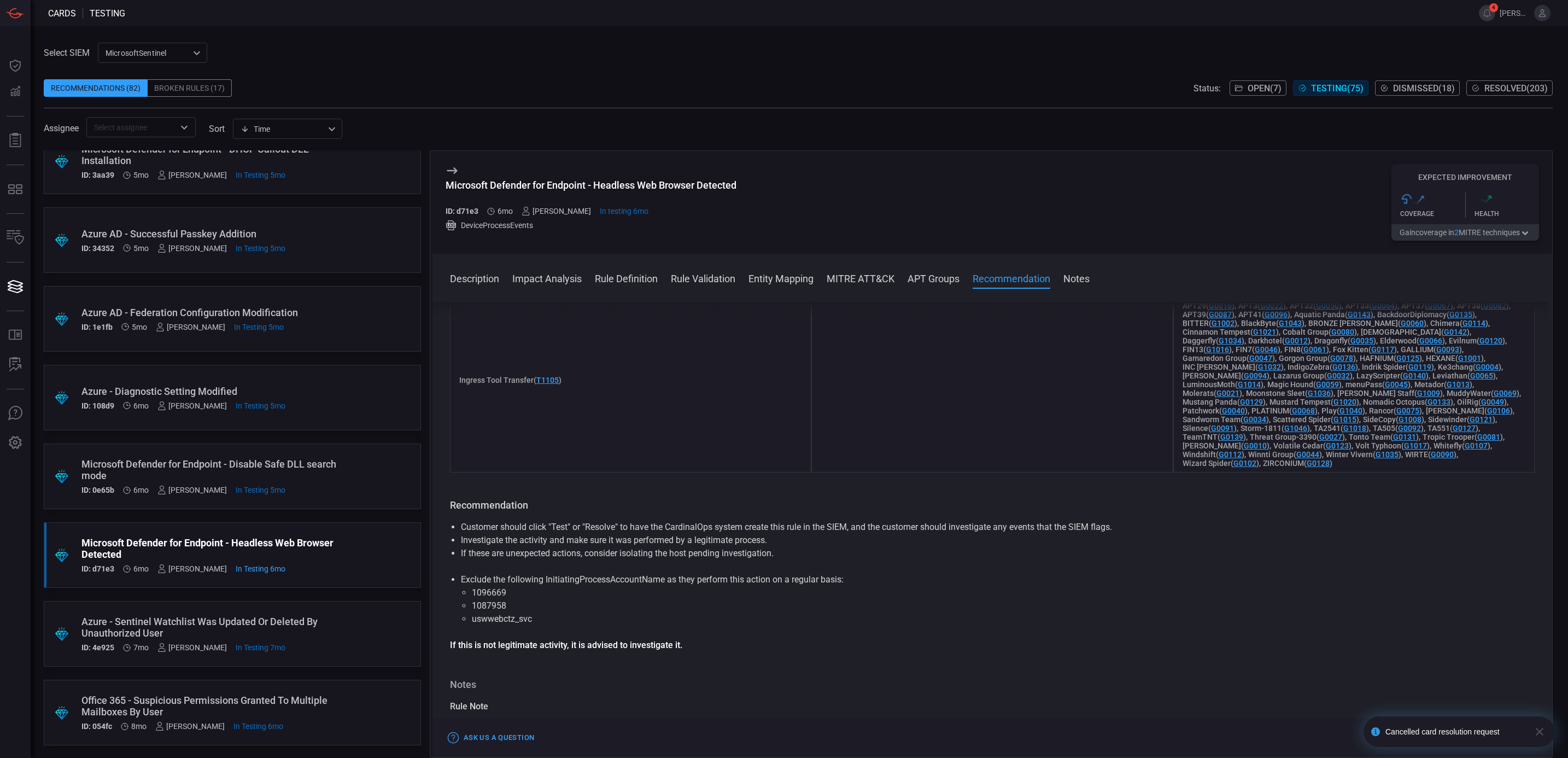
click at [1545, 730] on icon "button" at bounding box center [1539, 731] width 13 height 13
click at [1526, 742] on button "Accept" at bounding box center [1515, 738] width 47 height 13
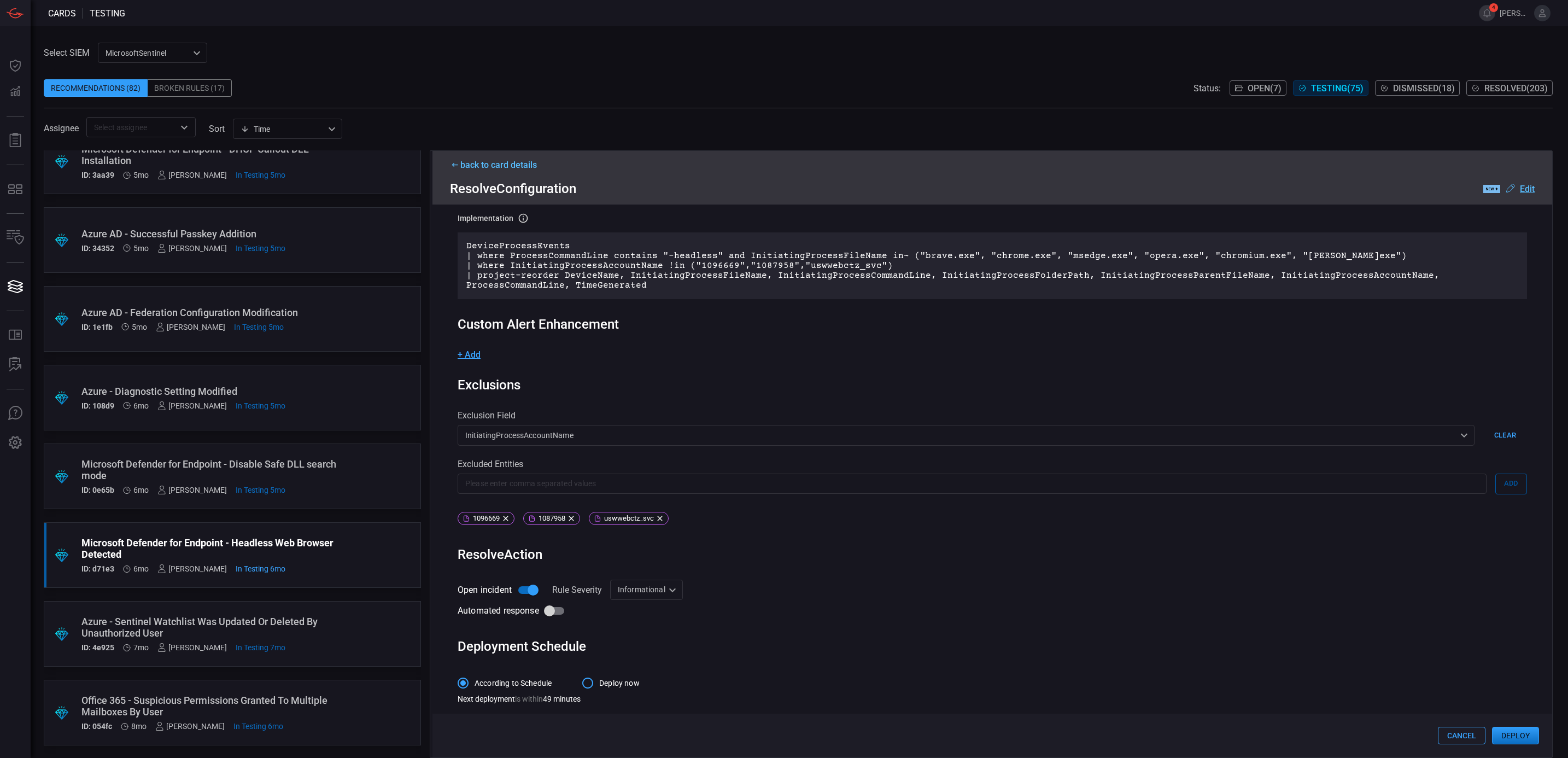
scroll to position [106, 0]
click at [651, 581] on div "Informational Informational ​" at bounding box center [646, 590] width 73 height 20
click at [647, 626] on li "Low" at bounding box center [646, 631] width 72 height 18
type input "Low"
click at [1516, 730] on button "Deploy" at bounding box center [1515, 736] width 47 height 17
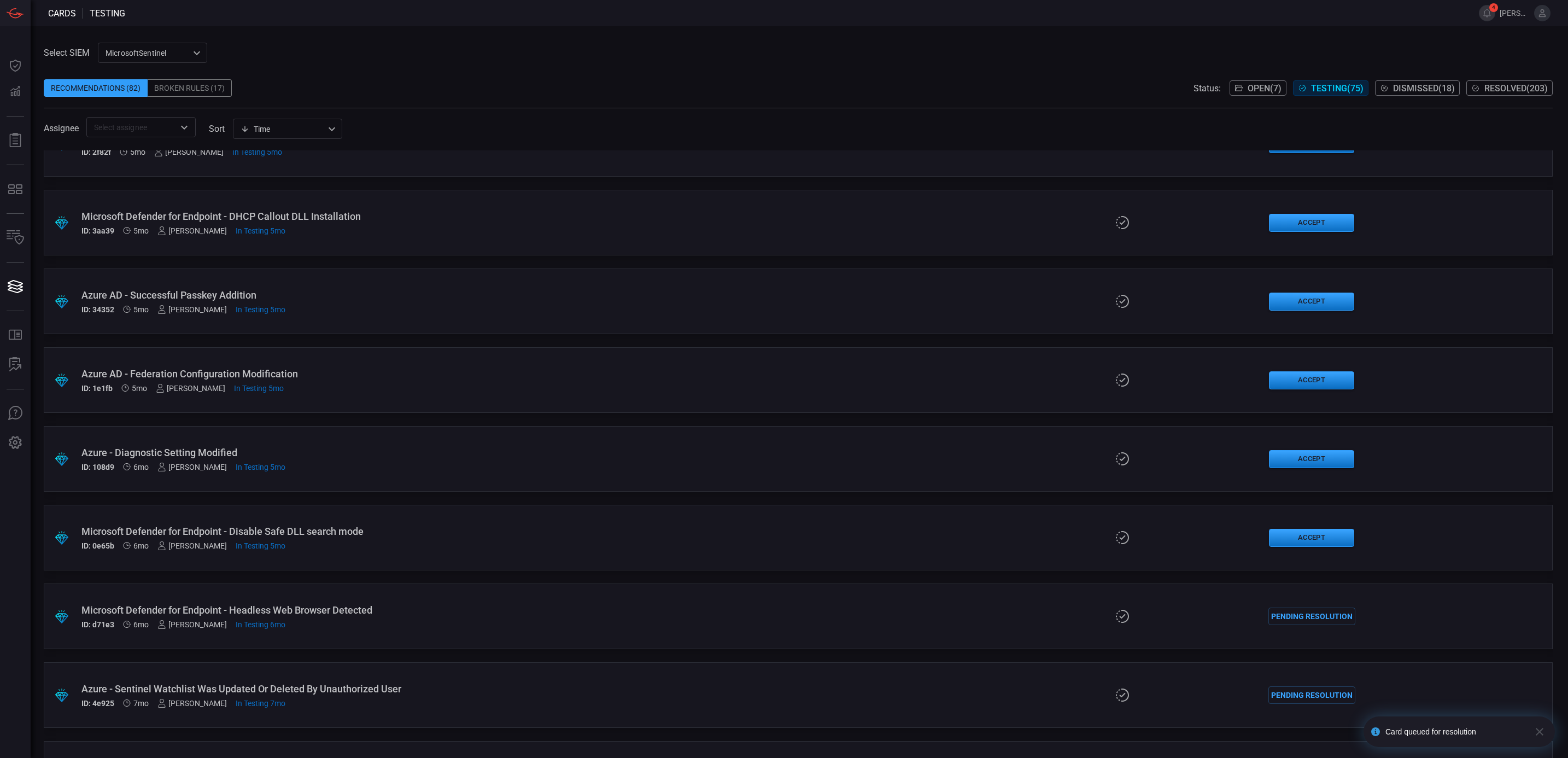
scroll to position [1046, 0]
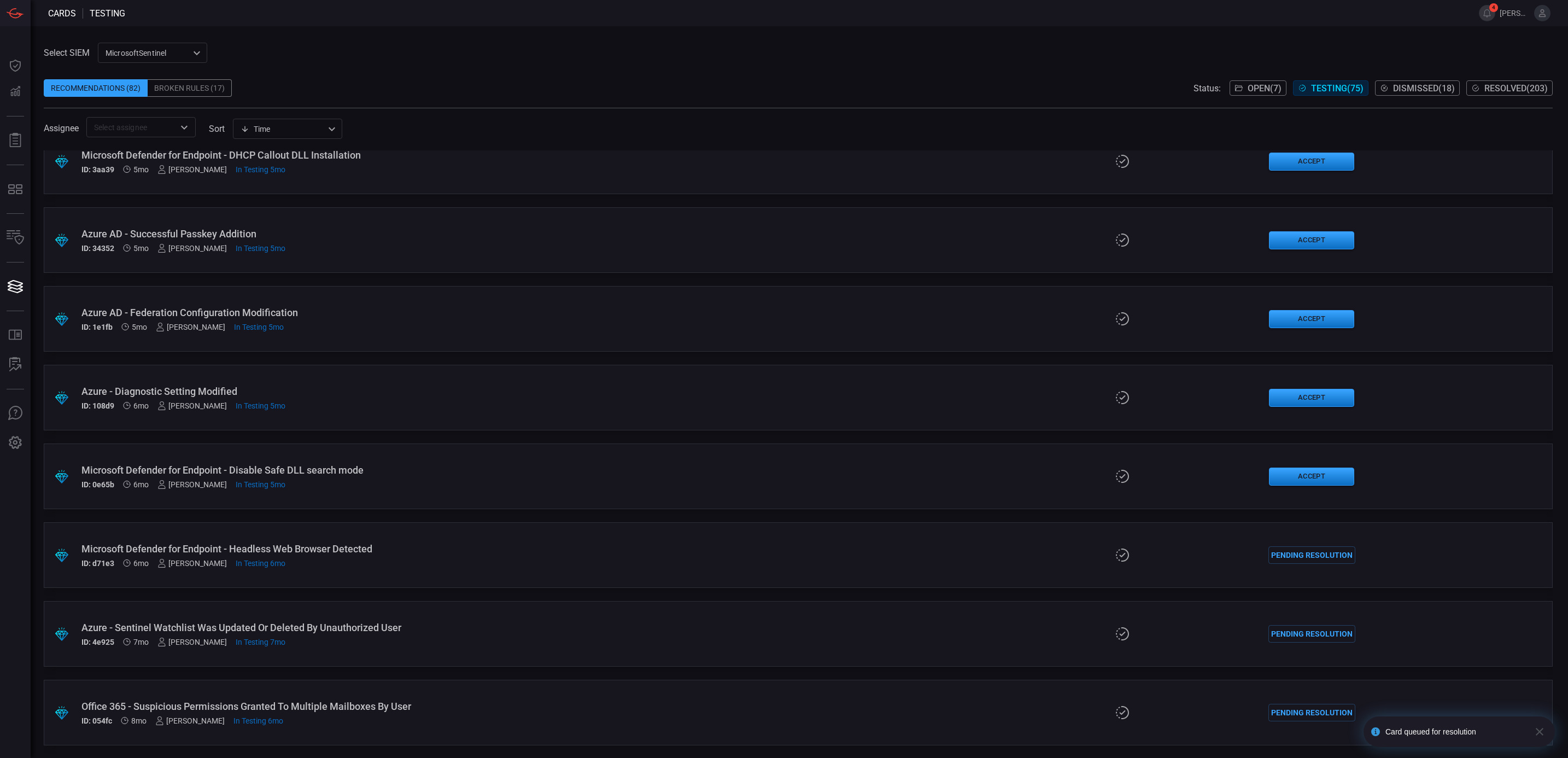
click at [416, 468] on div "Microsoft Defender for Endpoint - Disable Safe DLL search mode" at bounding box center [384, 470] width 606 height 12
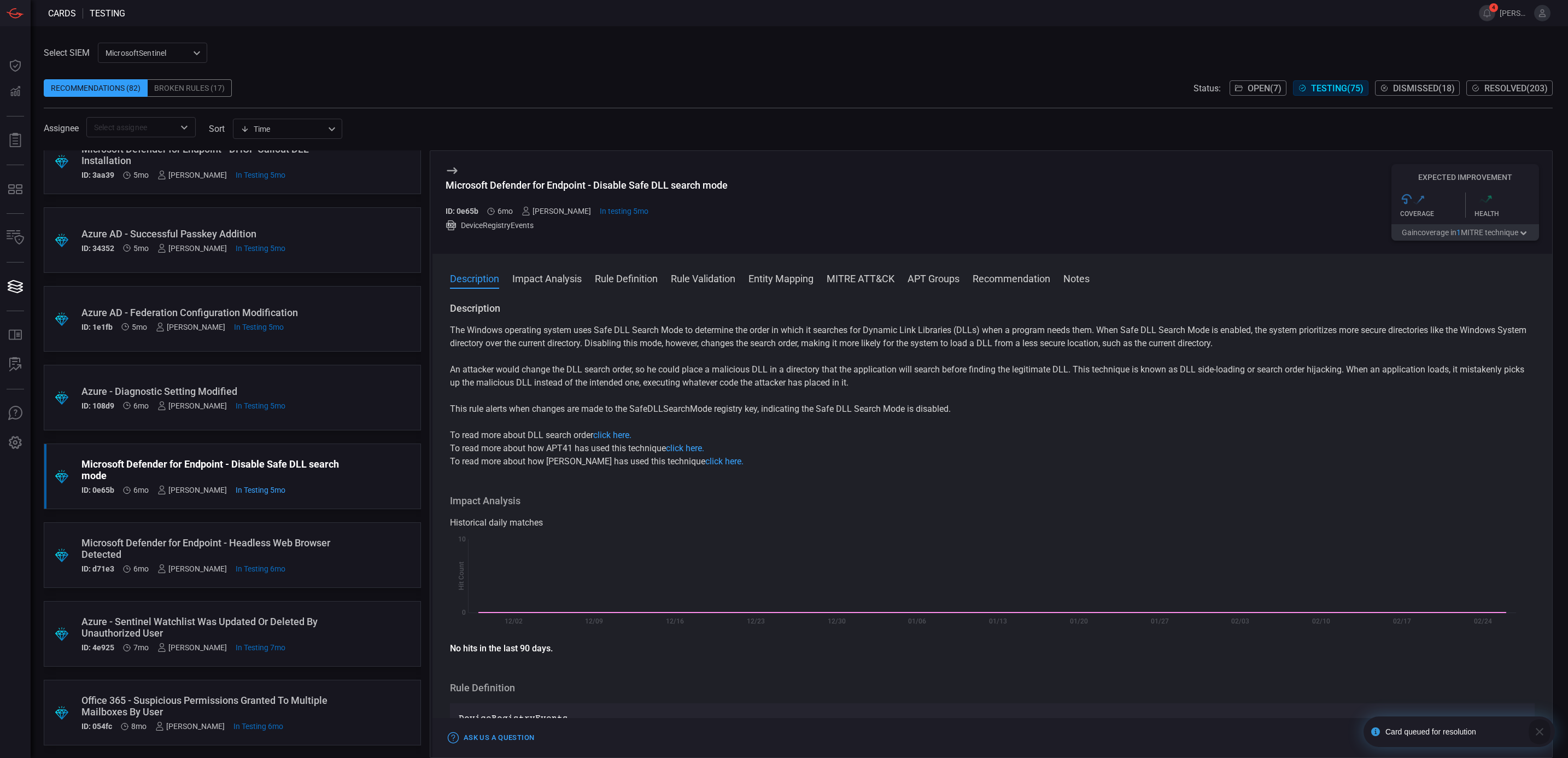
click at [1544, 724] on button "button" at bounding box center [1539, 731] width 22 height 31
click at [1521, 731] on button "Accept" at bounding box center [1515, 738] width 47 height 13
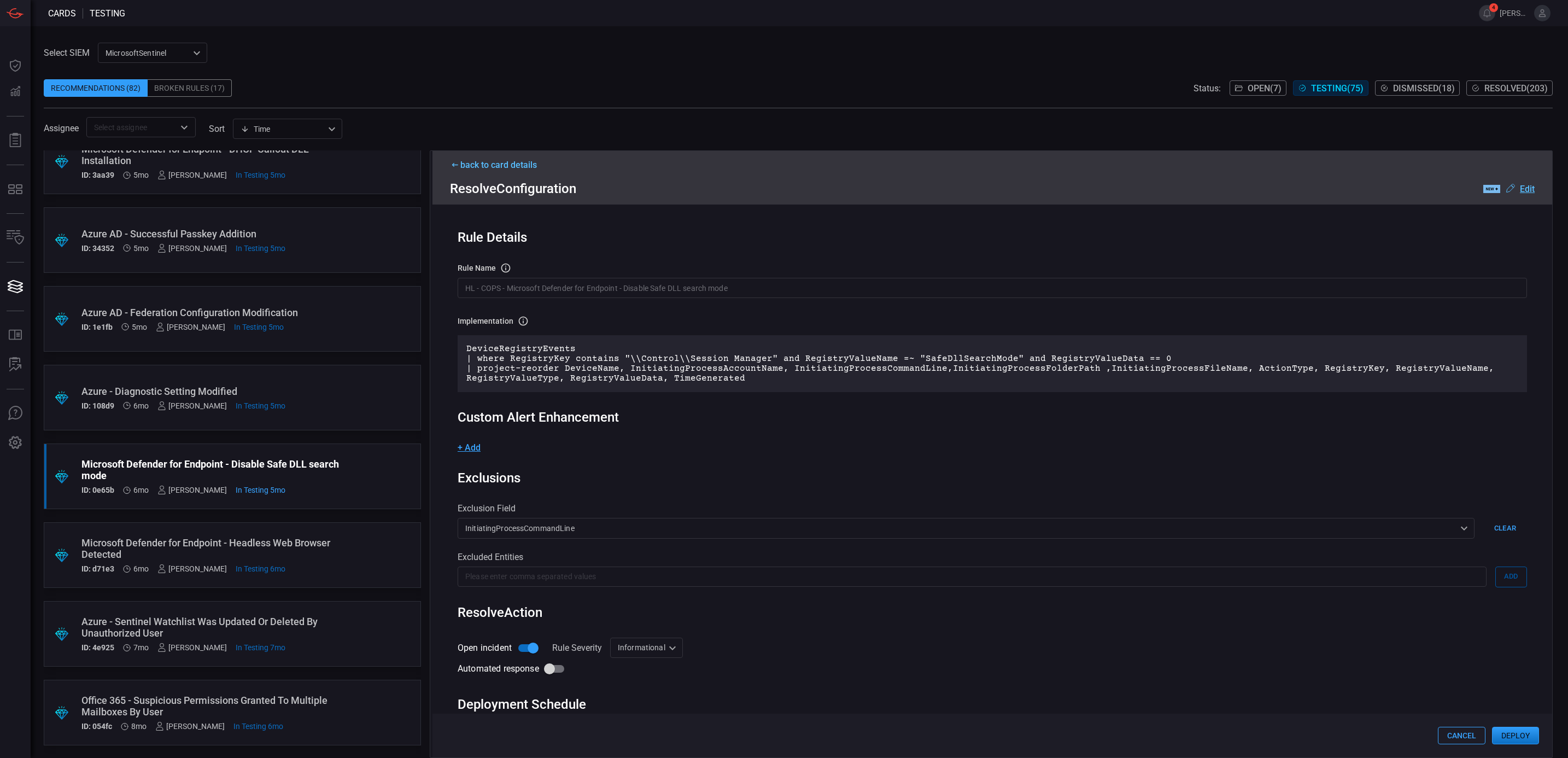
click at [653, 652] on div "Informational Informational ​" at bounding box center [646, 648] width 73 height 20
click at [643, 703] on li "Medium" at bounding box center [646, 710] width 72 height 18
type input "Medium"
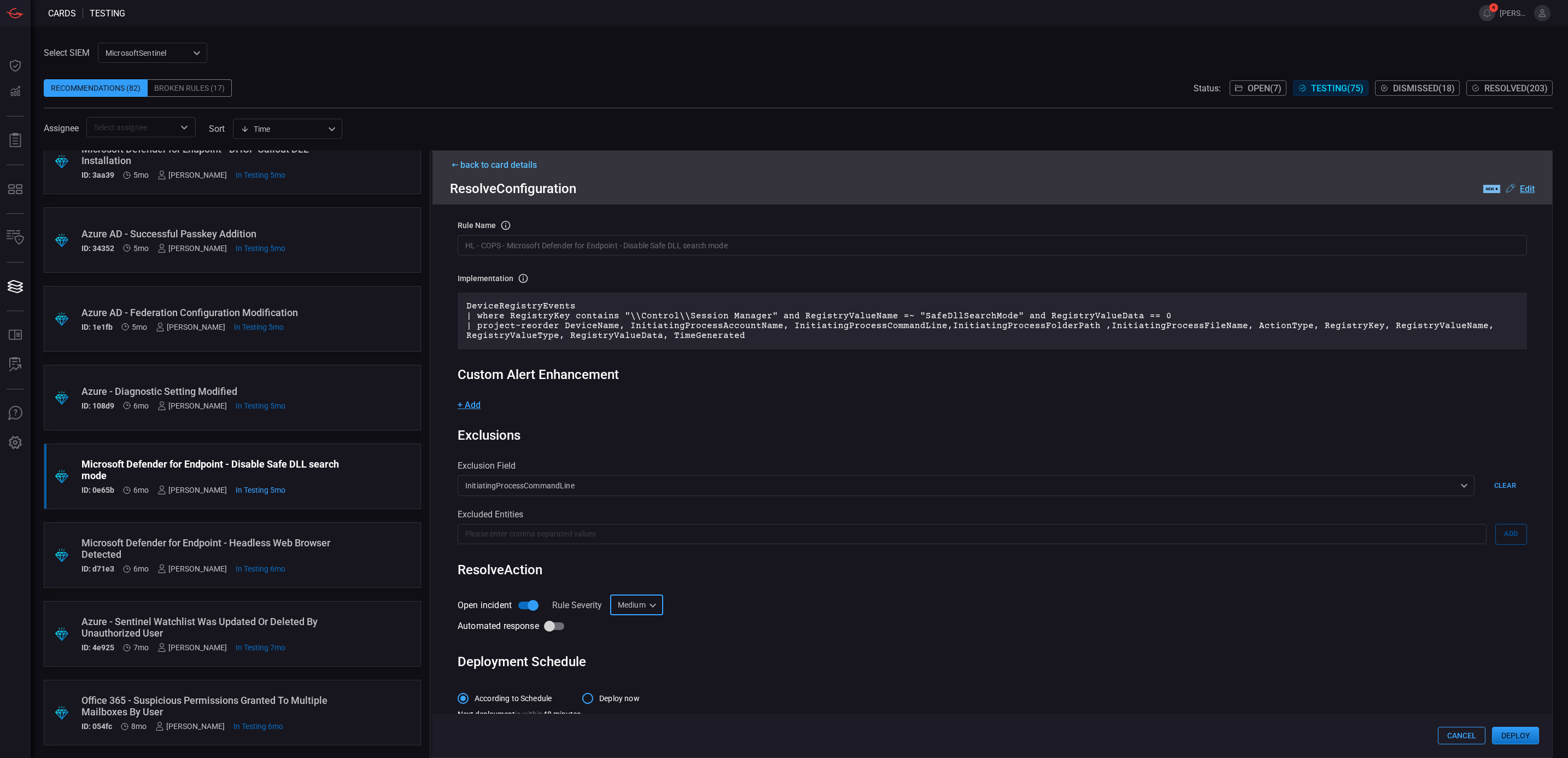
scroll to position [61, 0]
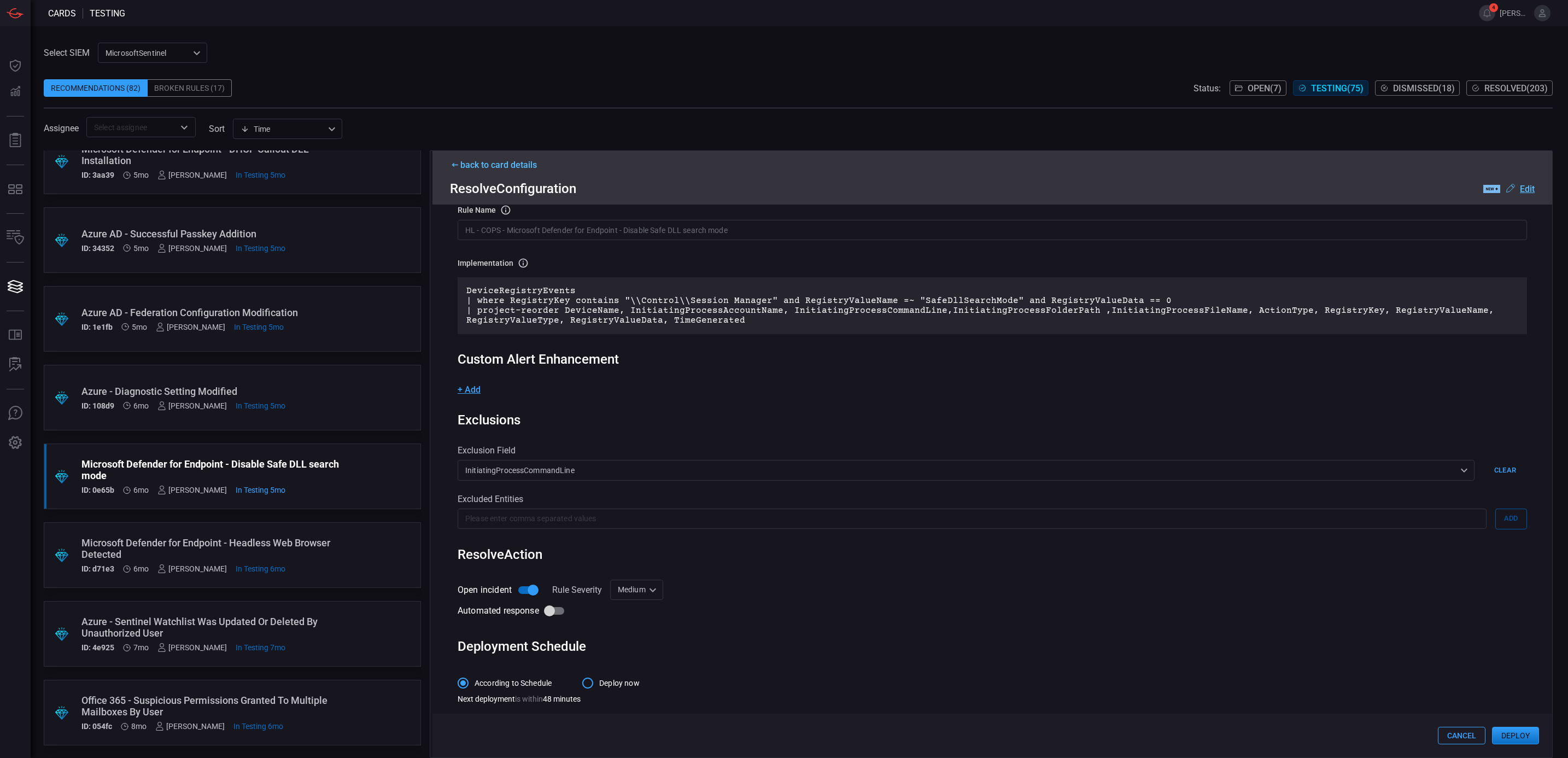
click at [459, 174] on div "back to card details Resolve Configuration .label-new-label-new-cls-1 { fill: #…" at bounding box center [991, 178] width 1119 height 54
click at [459, 168] on icon at bounding box center [455, 165] width 10 height 6
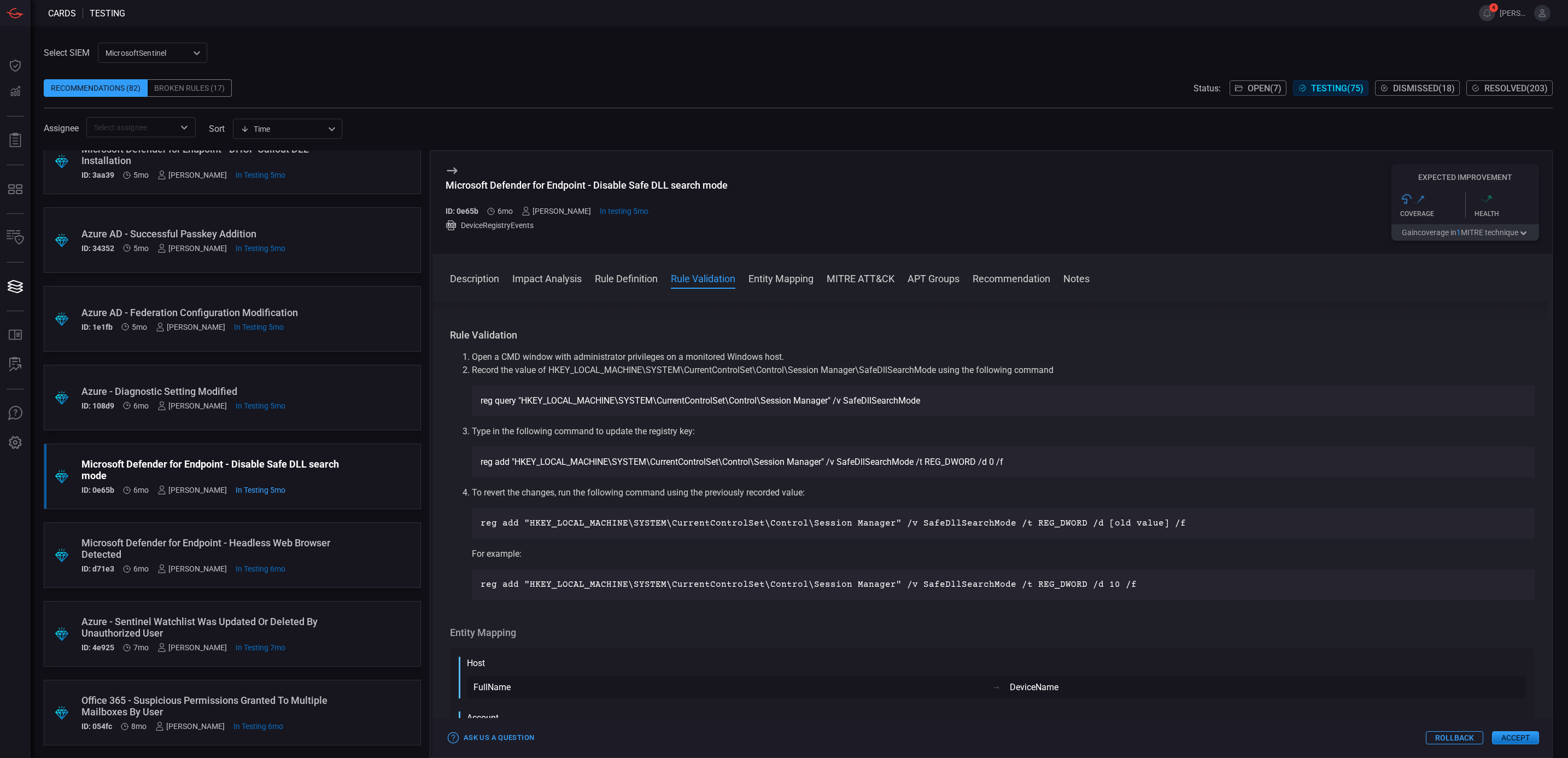
scroll to position [492, 0]
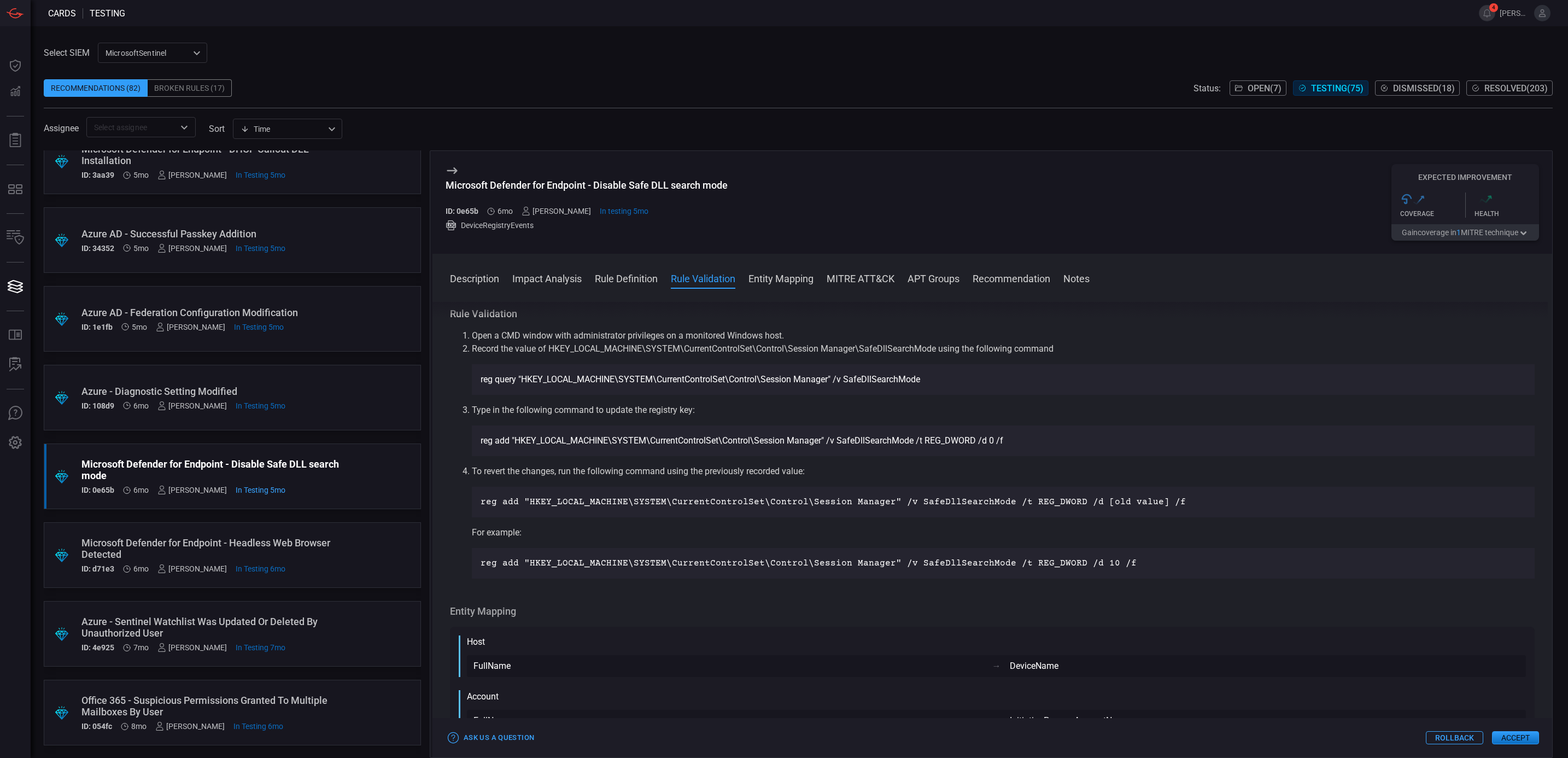
click at [1523, 739] on button "Accept" at bounding box center [1515, 738] width 47 height 13
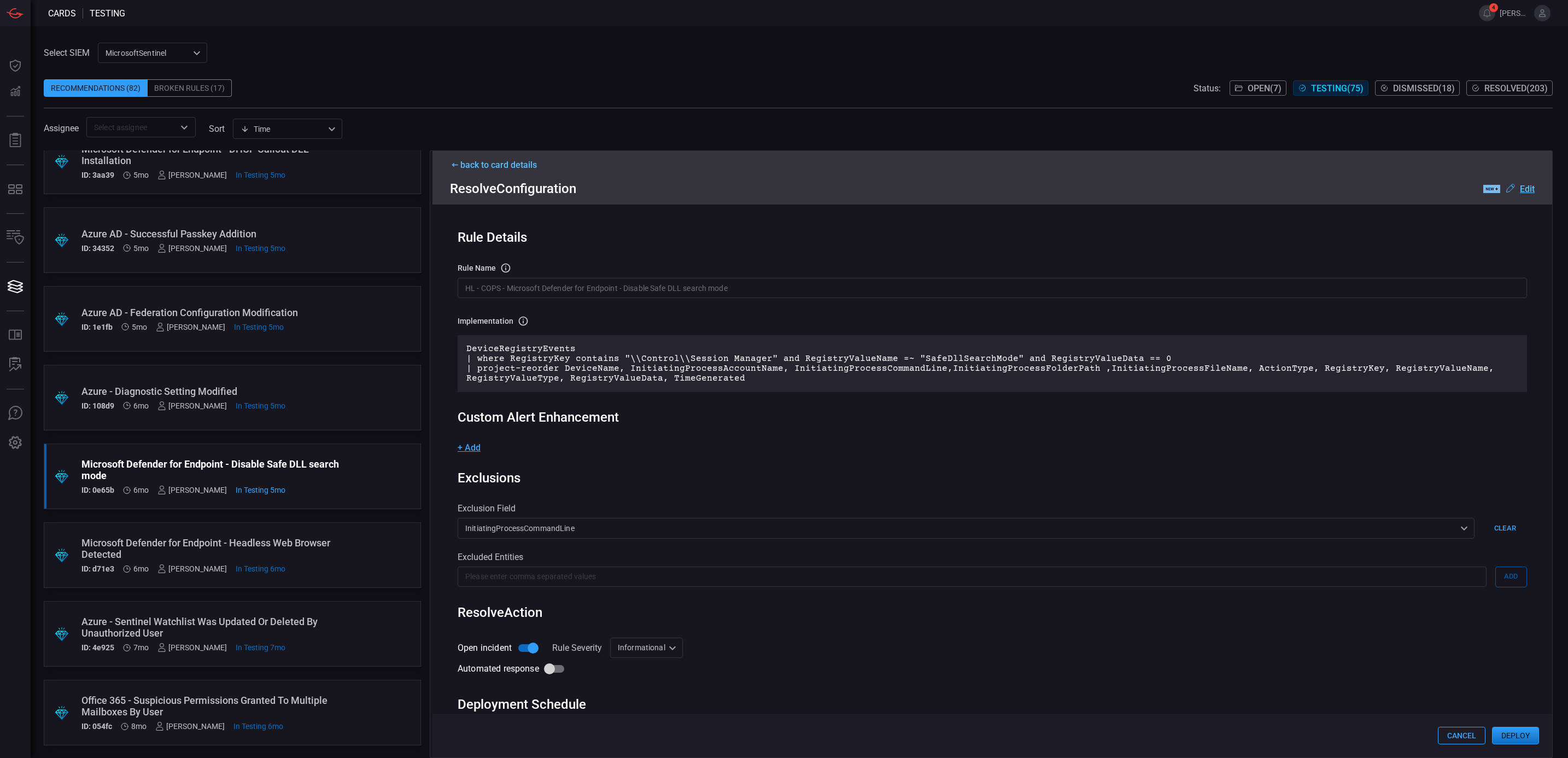
click at [638, 647] on div "Informational Informational ​" at bounding box center [646, 648] width 73 height 20
click at [655, 703] on li "Medium" at bounding box center [646, 710] width 72 height 18
type input "Medium"
click at [1527, 743] on button "Deploy" at bounding box center [1515, 736] width 47 height 17
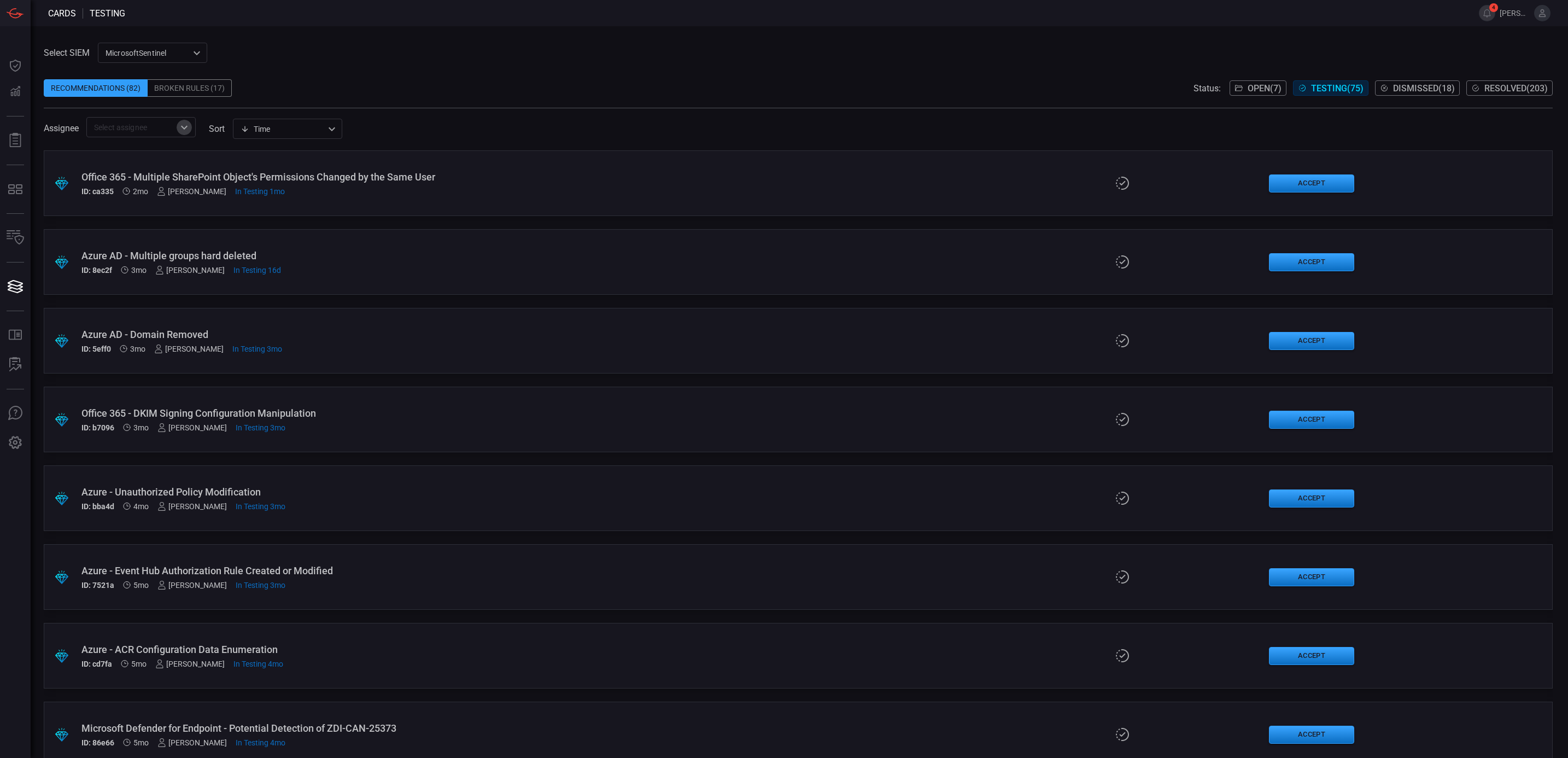
click at [187, 127] on icon "Open" at bounding box center [184, 127] width 6 height 4
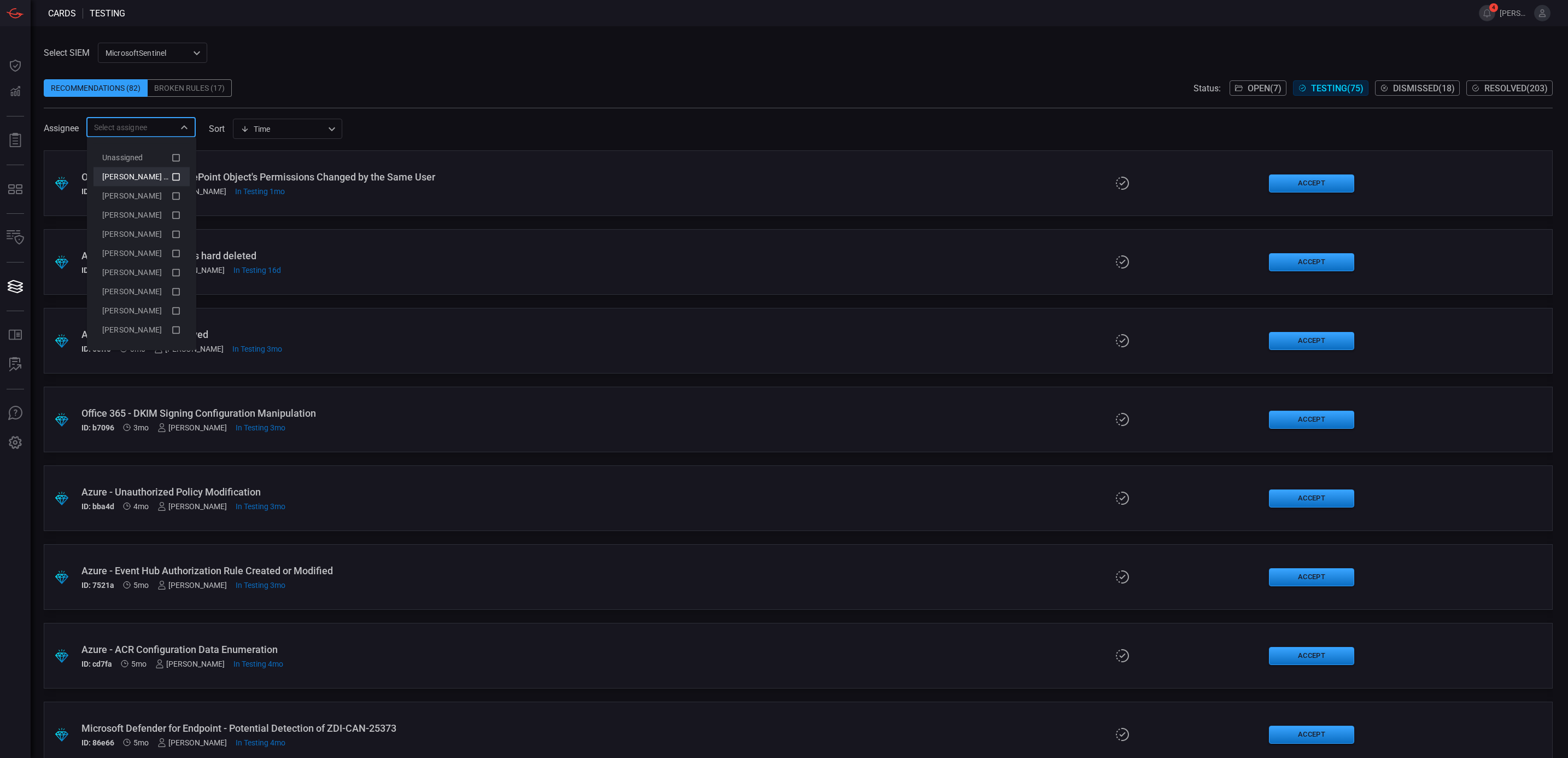
click at [173, 176] on icon at bounding box center [176, 176] width 10 height 13
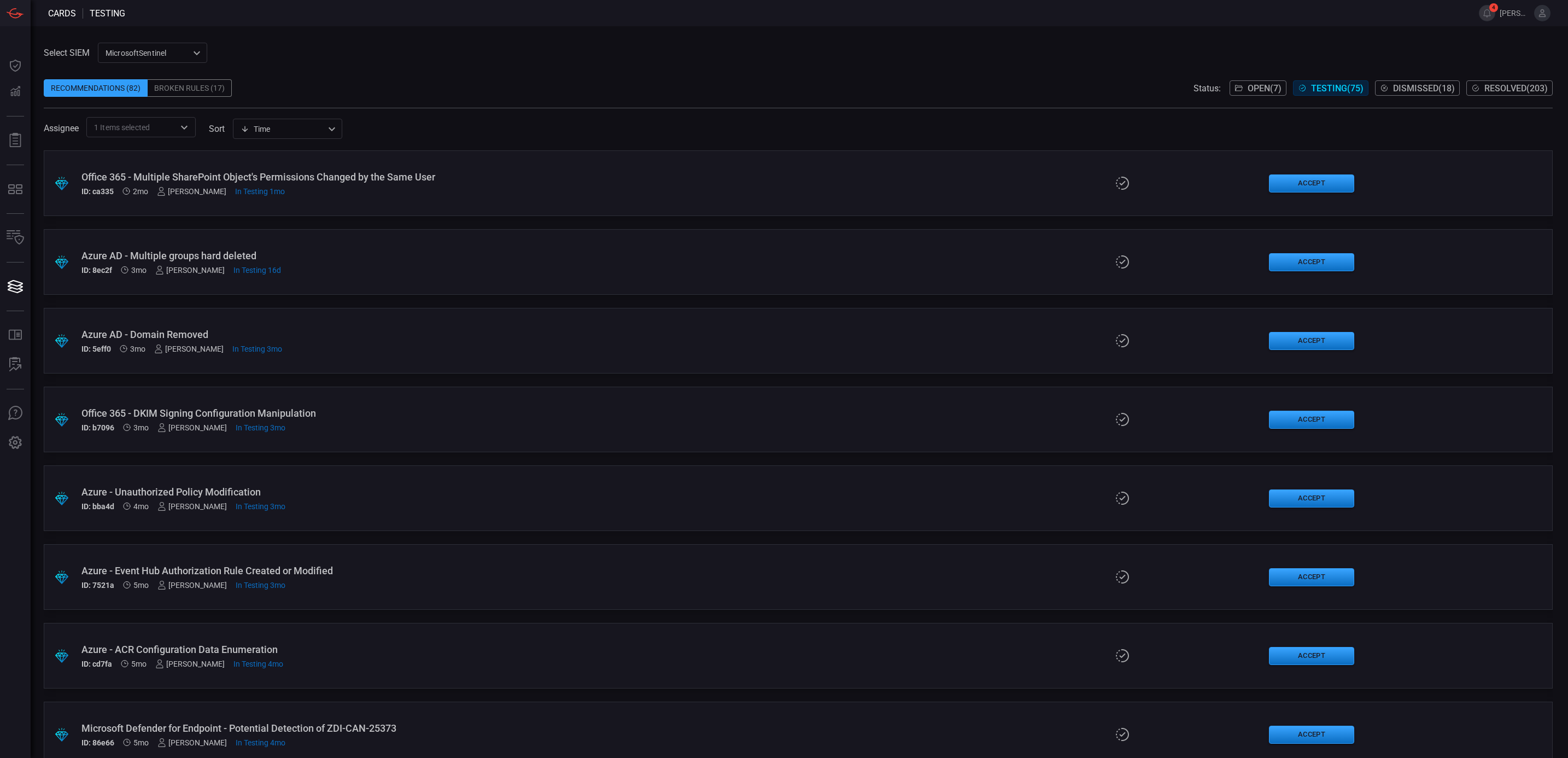
click at [365, 101] on span at bounding box center [798, 102] width 1509 height 11
click at [179, 130] on icon "Open" at bounding box center [184, 127] width 13 height 13
click at [423, 93] on div "Recommendations (82) Broken Rules (17) Status: Open ( 7 ) Testing ( 75 ) Dismis…" at bounding box center [798, 88] width 1509 height 17
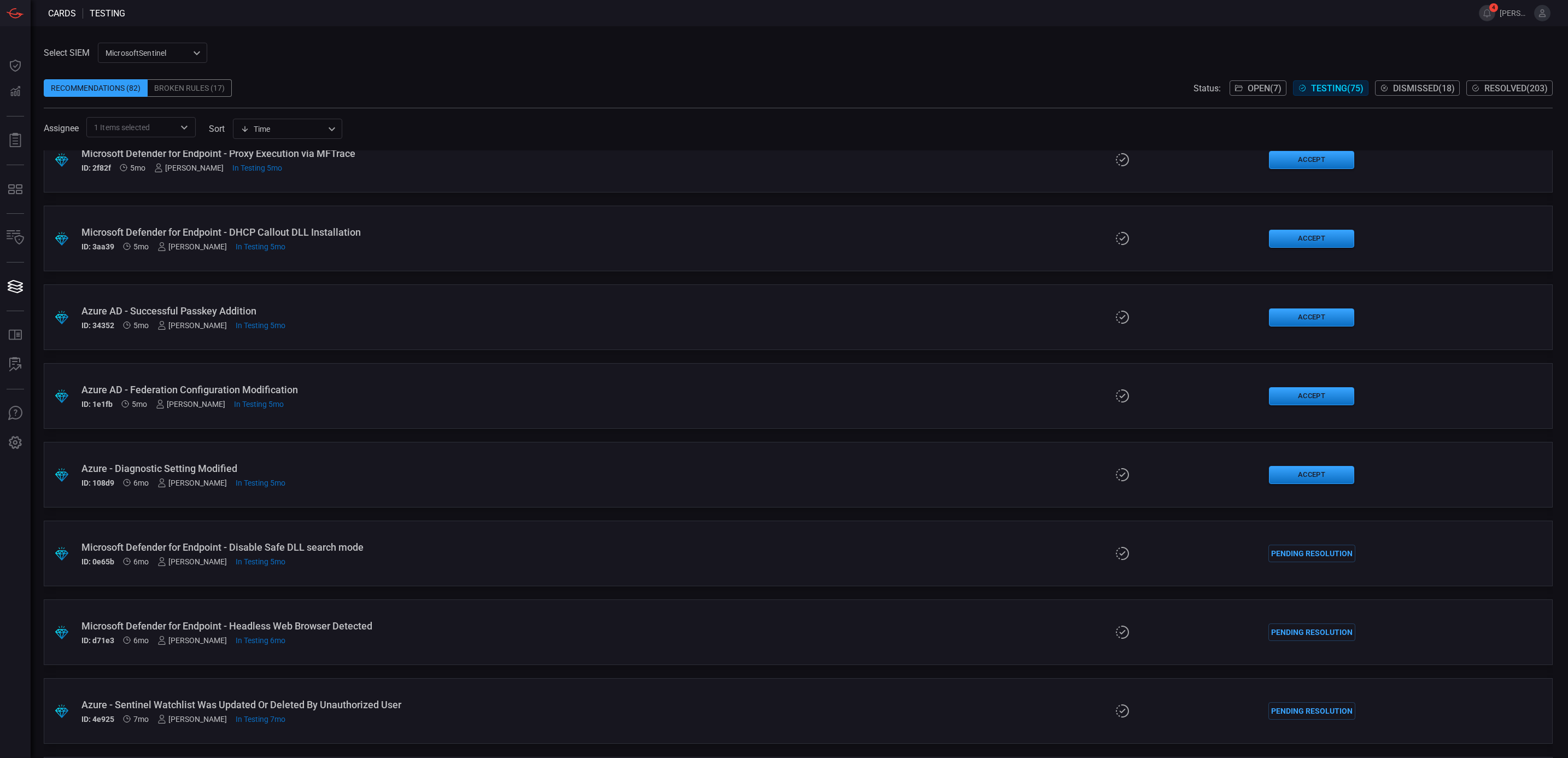
scroll to position [1046, 0]
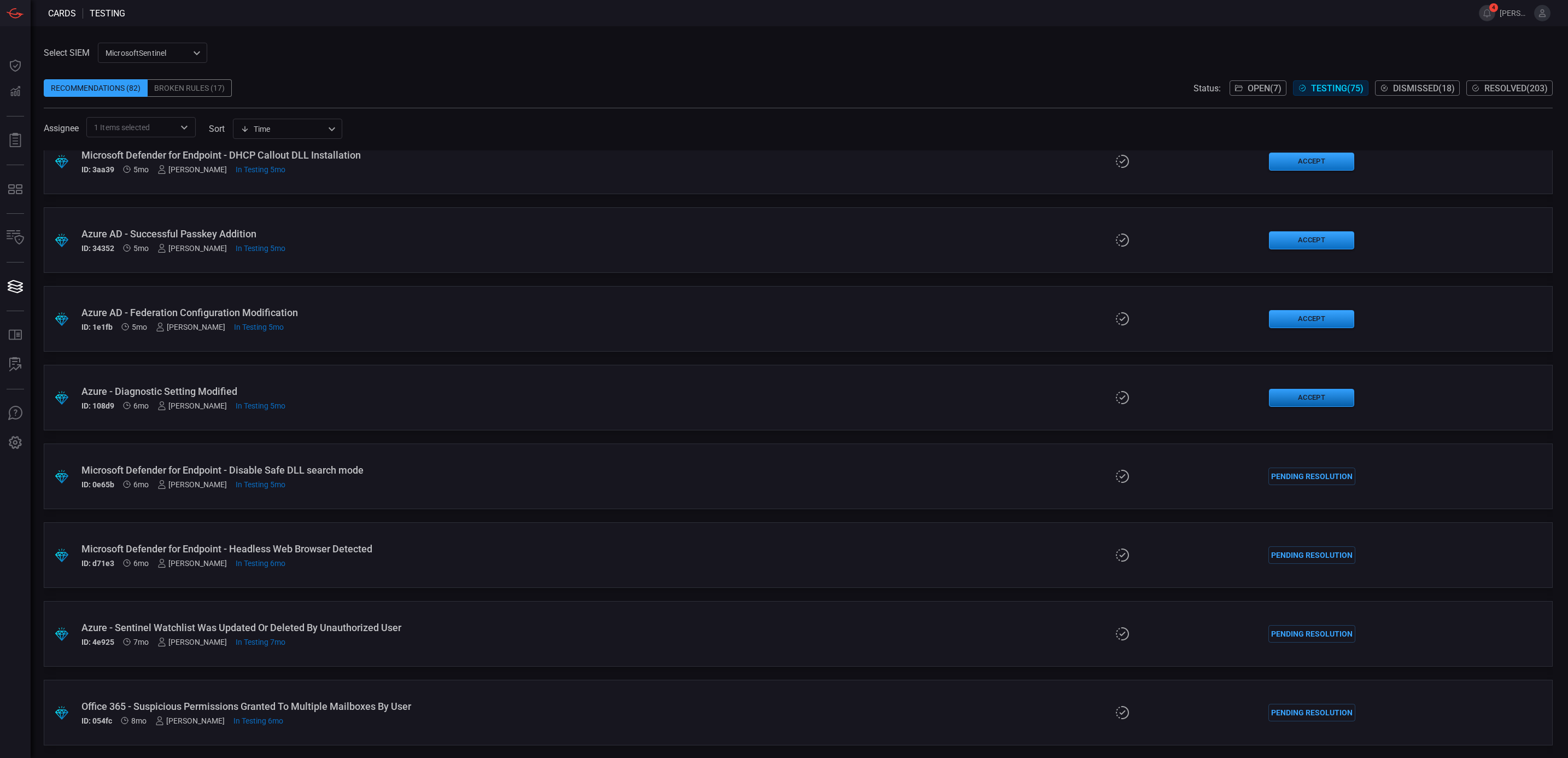
click at [1307, 401] on button "Accept" at bounding box center [1311, 398] width 86 height 18
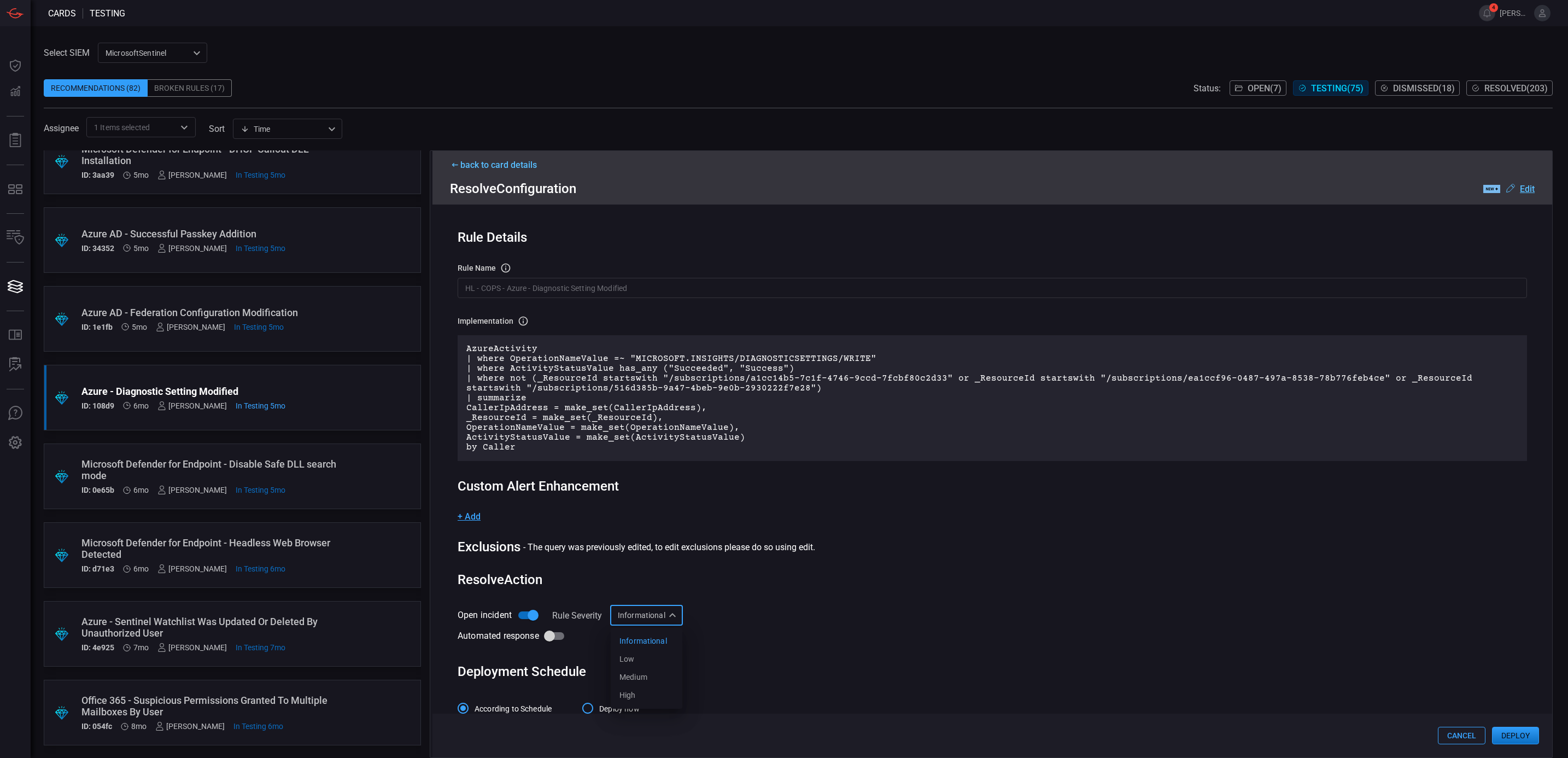
click at [654, 614] on div "Informational Informational Informational Low Medium High ​" at bounding box center [646, 616] width 73 height 20
